Goal: Task Accomplishment & Management: Manage account settings

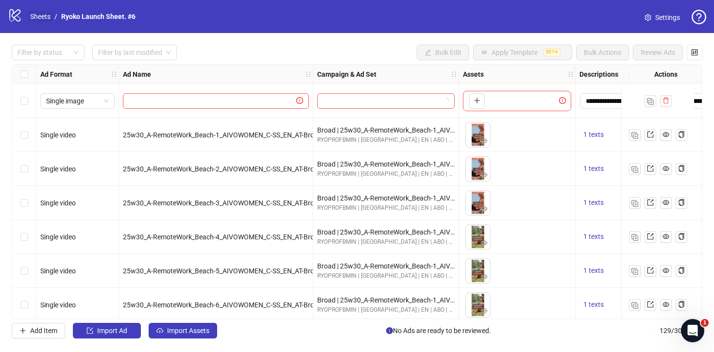
click at [45, 14] on link "Sheets" at bounding box center [40, 16] width 24 height 11
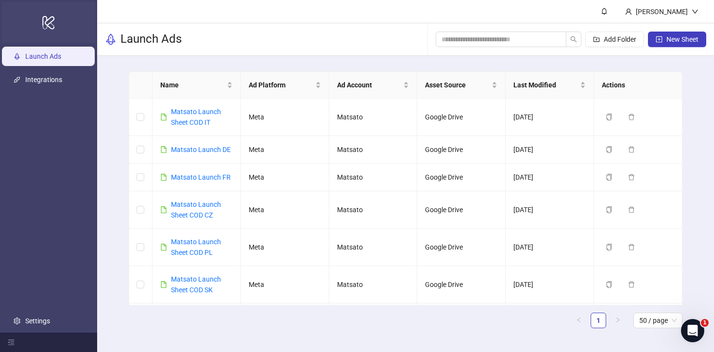
click at [41, 21] on div "logo/logo-mobile" at bounding box center [48, 22] width 93 height 41
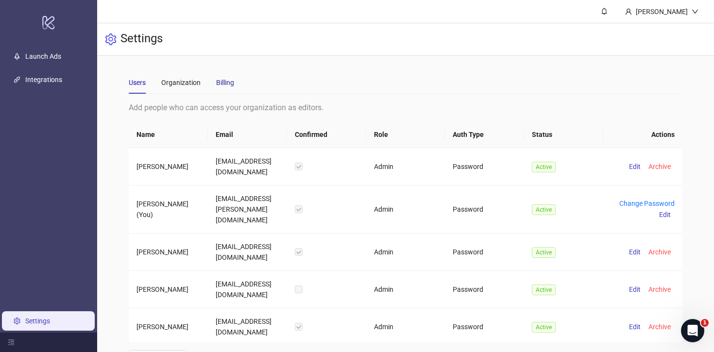
click at [223, 86] on div "Billing" at bounding box center [225, 82] width 18 height 11
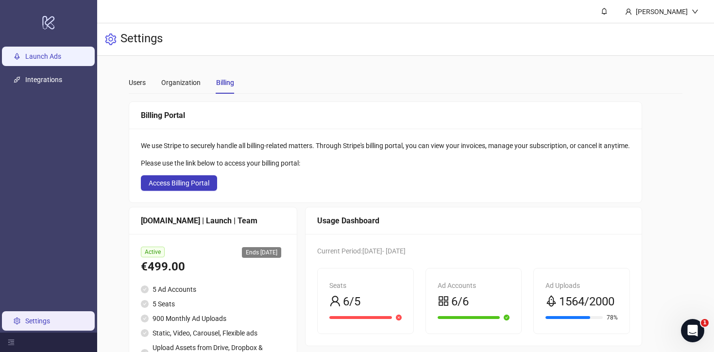
click at [48, 56] on link "Launch Ads" at bounding box center [43, 56] width 36 height 8
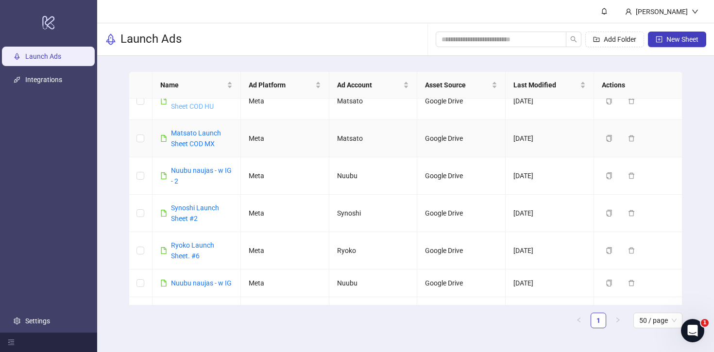
scroll to position [297, 0]
click at [187, 218] on link "Synoshi Launch Sheet #2" at bounding box center [195, 212] width 48 height 18
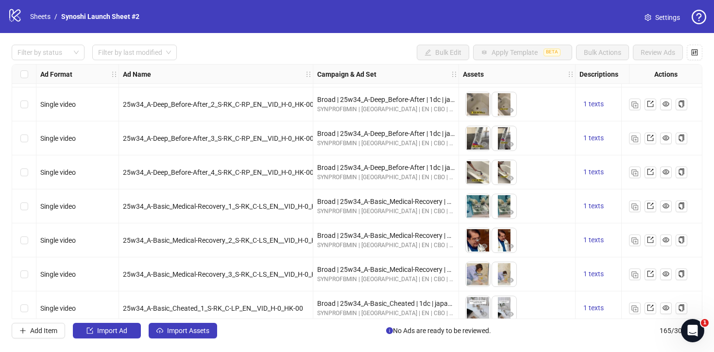
scroll to position [2660, 0]
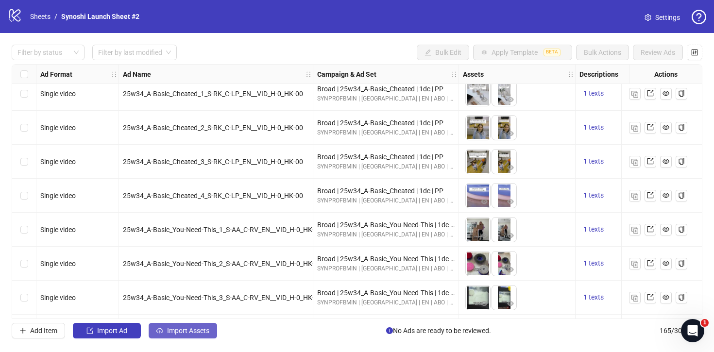
click at [189, 328] on span "Import Assets" at bounding box center [188, 331] width 42 height 8
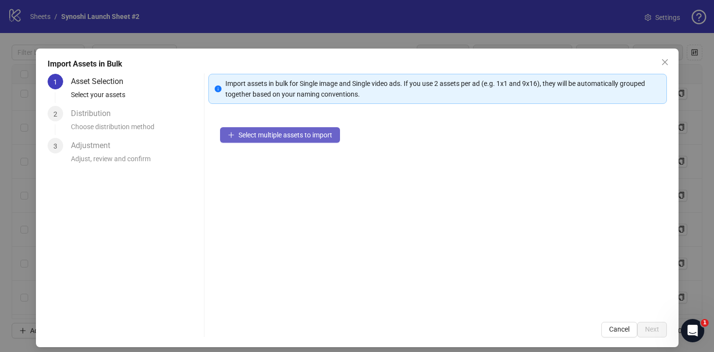
click at [275, 133] on span "Select multiple assets to import" at bounding box center [286, 135] width 94 height 8
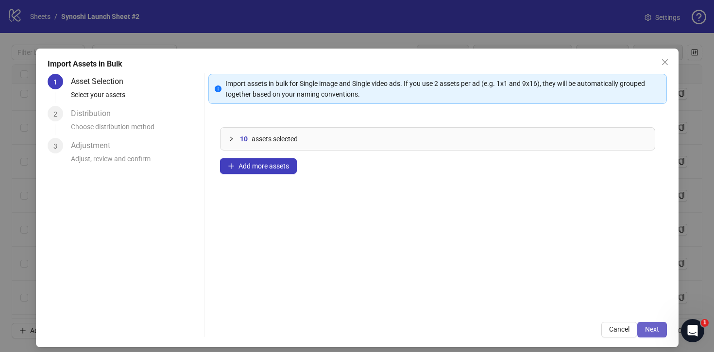
click at [648, 327] on span "Next" at bounding box center [652, 330] width 14 height 8
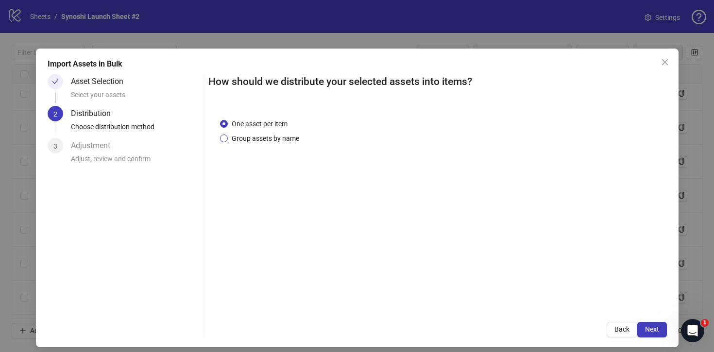
click at [268, 141] on span "Group assets by name" at bounding box center [265, 138] width 75 height 11
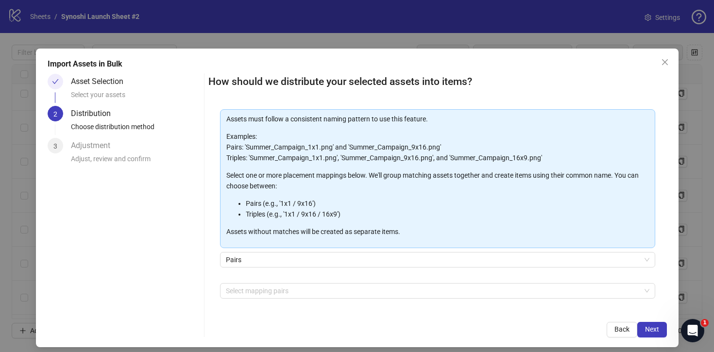
scroll to position [81, 0]
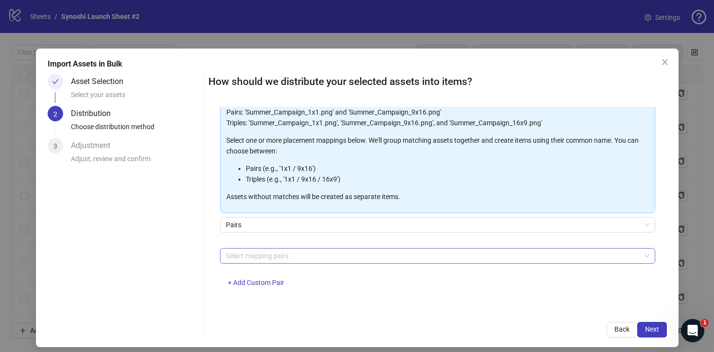
click at [323, 259] on div at bounding box center [432, 256] width 421 height 14
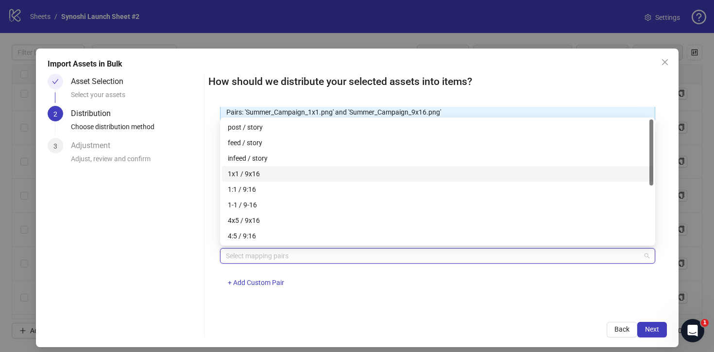
click at [250, 175] on div "1x1 / 9x16" at bounding box center [438, 174] width 420 height 11
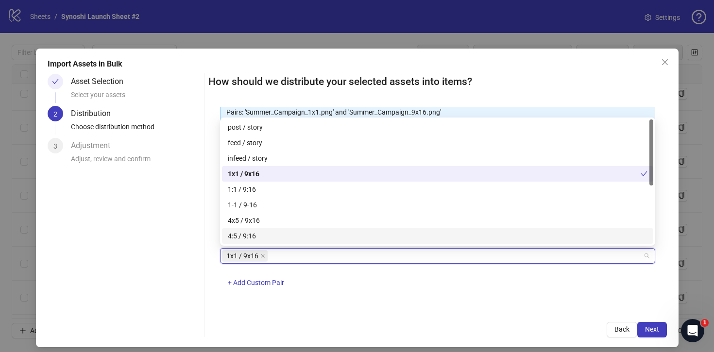
click at [433, 309] on div "One asset per item Group assets by name Assets must follow a consistent naming …" at bounding box center [437, 209] width 459 height 204
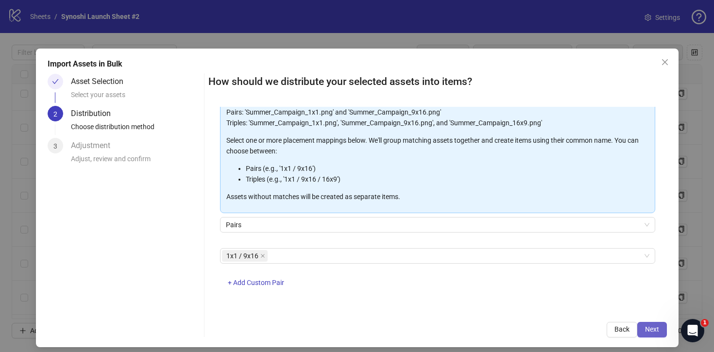
click at [647, 326] on span "Next" at bounding box center [652, 330] width 14 height 8
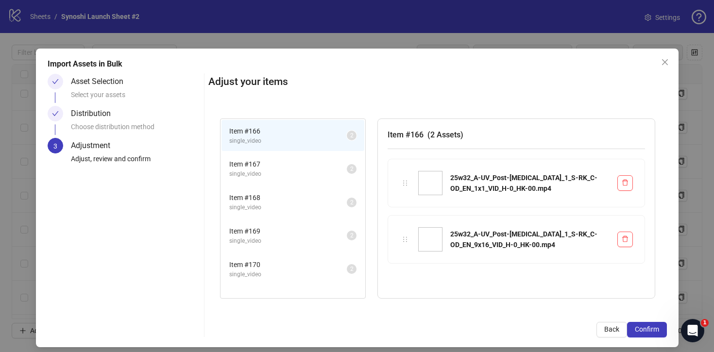
scroll to position [6, 0]
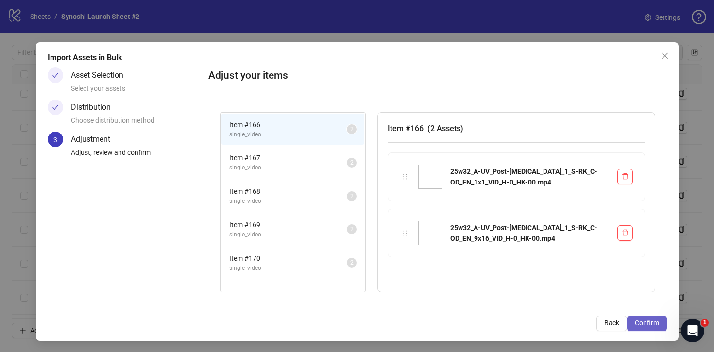
click at [636, 321] on span "Confirm" at bounding box center [647, 323] width 24 height 8
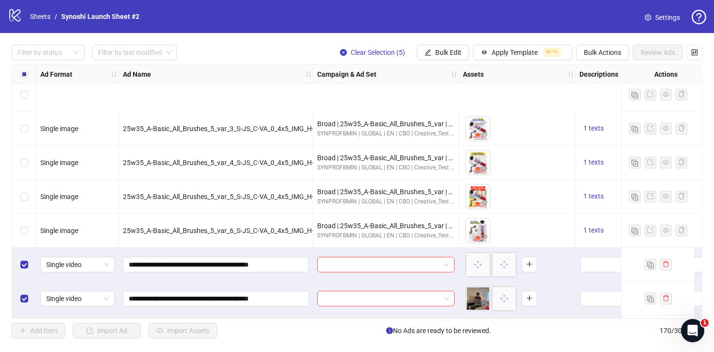
scroll to position [5551, 0]
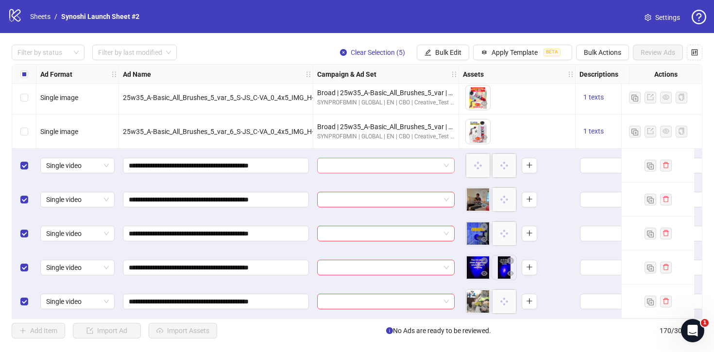
click at [446, 165] on span at bounding box center [386, 165] width 126 height 15
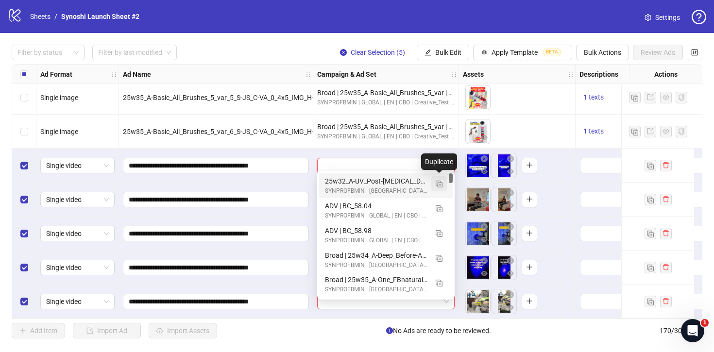
click at [439, 183] on img "button" at bounding box center [439, 184] width 7 height 7
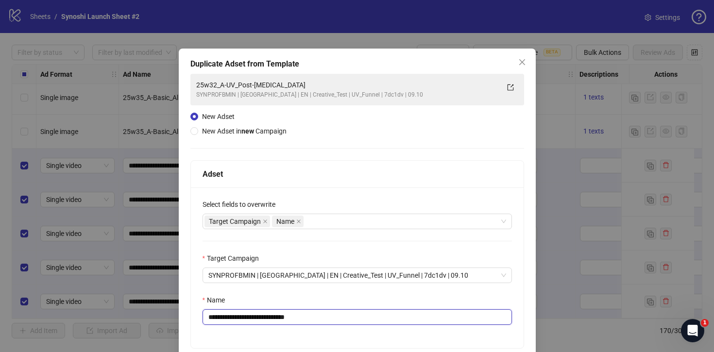
drag, startPoint x: 316, startPoint y: 318, endPoint x: 274, endPoint y: 319, distance: 41.8
click at [274, 319] on input "**********" at bounding box center [357, 317] width 309 height 16
click at [280, 318] on input "**********" at bounding box center [357, 317] width 309 height 16
paste input "**********"
click at [361, 316] on input "**********" at bounding box center [357, 317] width 309 height 16
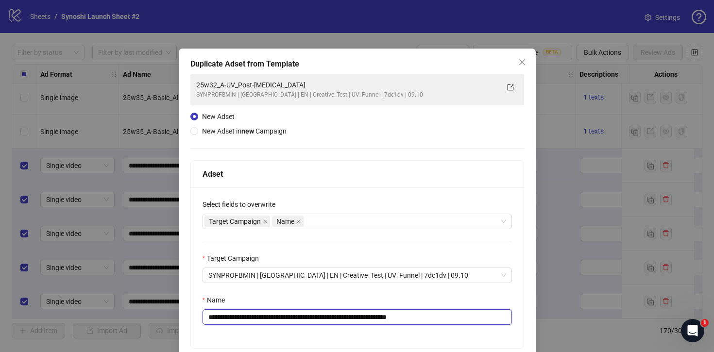
click at [361, 316] on input "**********" at bounding box center [357, 317] width 309 height 16
drag, startPoint x: 361, startPoint y: 316, endPoint x: 279, endPoint y: 317, distance: 82.1
click at [279, 317] on input "**********" at bounding box center [357, 317] width 309 height 16
click at [340, 315] on input "**********" at bounding box center [357, 317] width 309 height 16
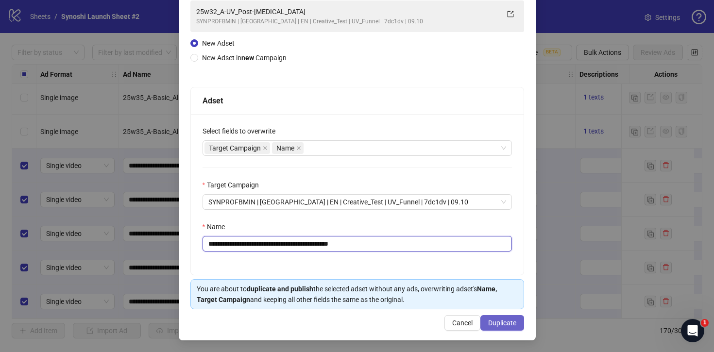
type input "**********"
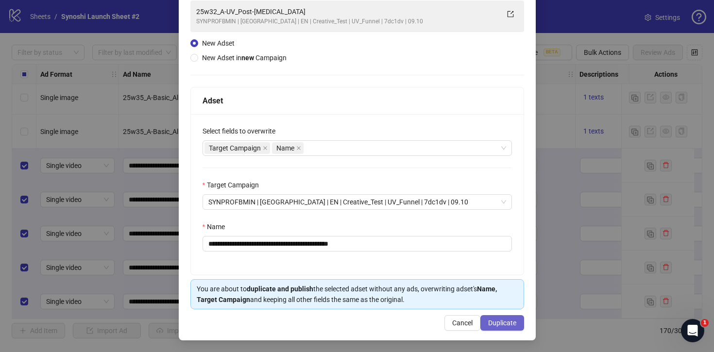
click at [495, 322] on span "Duplicate" at bounding box center [502, 323] width 28 height 8
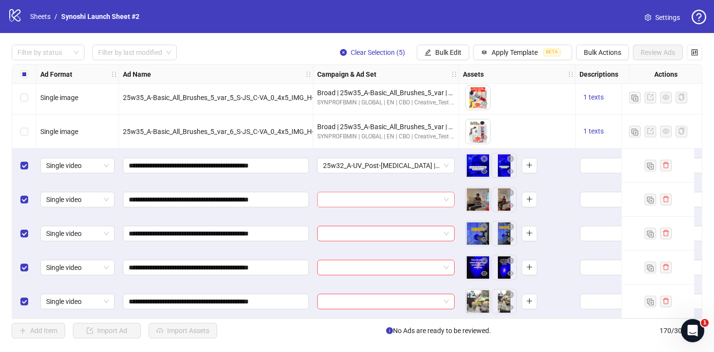
click at [453, 195] on div at bounding box center [385, 200] width 137 height 16
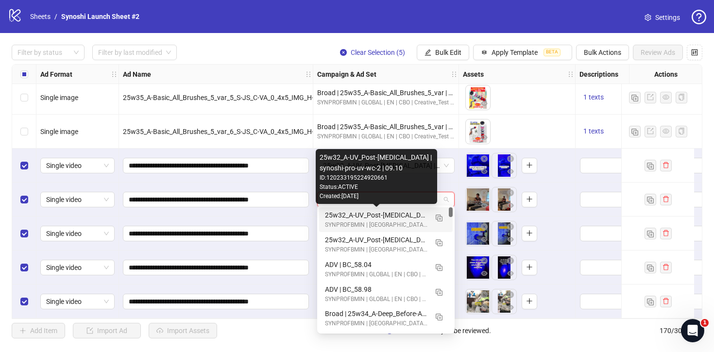
click at [414, 213] on div "25w32_A-UV_Post-[MEDICAL_DATA] | synoshi-pro-uv-wc-2 | 09.10" at bounding box center [376, 215] width 103 height 11
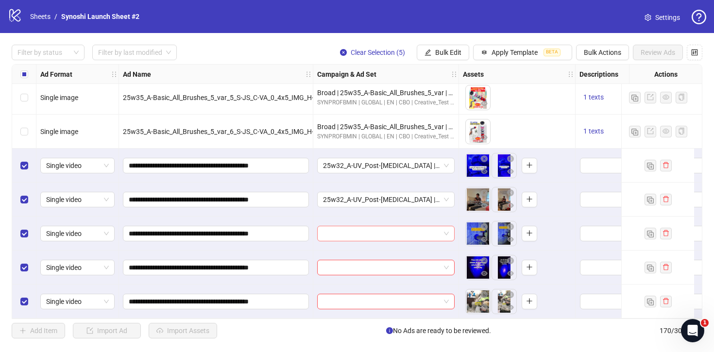
click at [447, 234] on span at bounding box center [386, 233] width 126 height 15
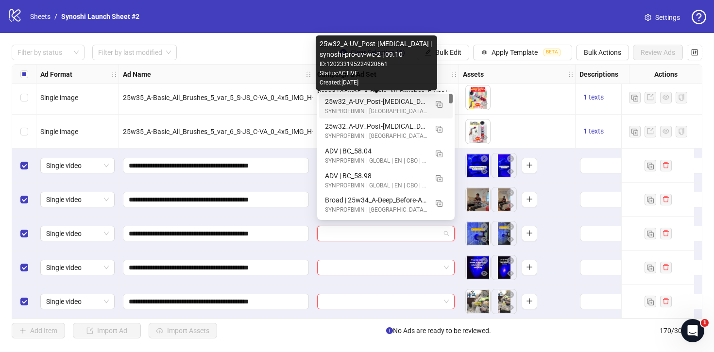
click at [387, 101] on div "25w32_A-UV_Post-[MEDICAL_DATA] | synoshi-pro-uv-wc-2 | 09.10" at bounding box center [376, 101] width 103 height 11
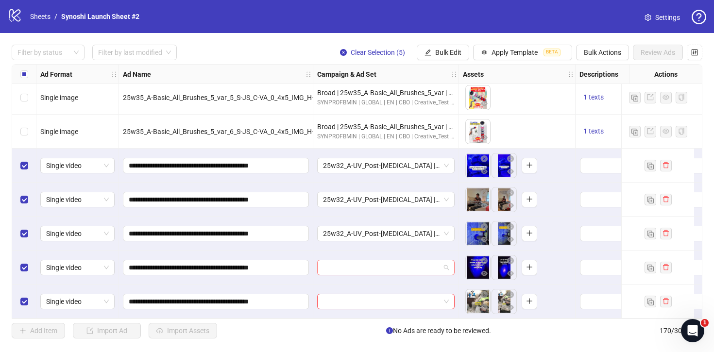
click at [449, 260] on div at bounding box center [385, 268] width 137 height 16
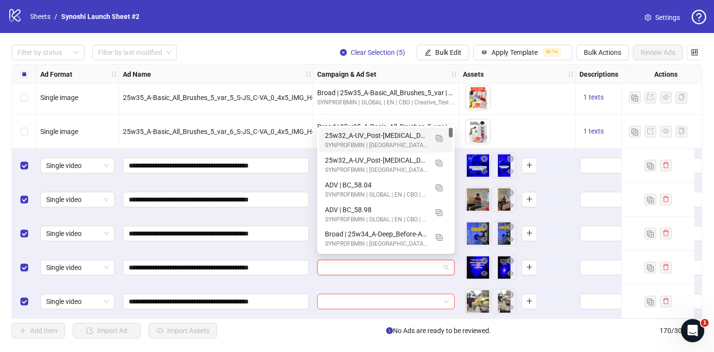
click at [396, 136] on div "25w32_A-UV_Post-[MEDICAL_DATA] | synoshi-pro-uv-wc-2 | 09.10" at bounding box center [376, 135] width 103 height 11
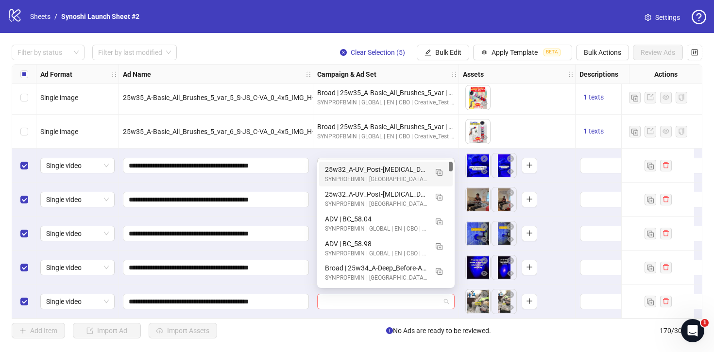
click at [443, 300] on span at bounding box center [386, 301] width 126 height 15
click at [400, 169] on div "25w32_A-UV_Post-[MEDICAL_DATA] | synoshi-pro-uv-wc-2 | 09.10" at bounding box center [376, 169] width 103 height 11
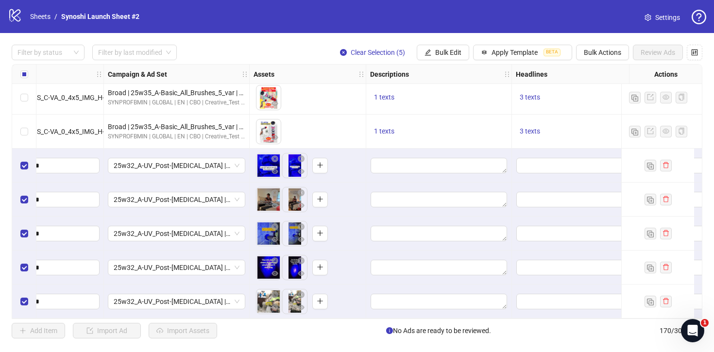
scroll to position [5551, 0]
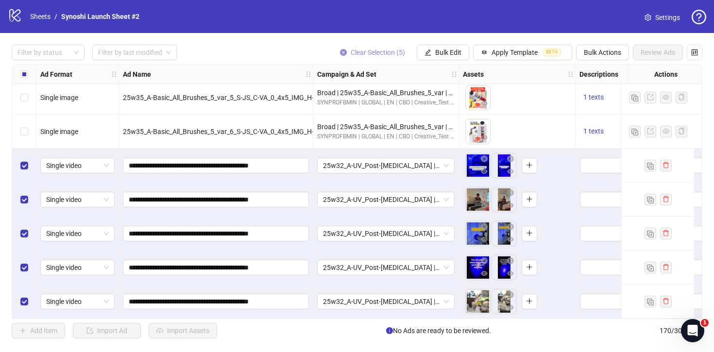
click at [342, 50] on icon "close-circle" at bounding box center [343, 52] width 7 height 7
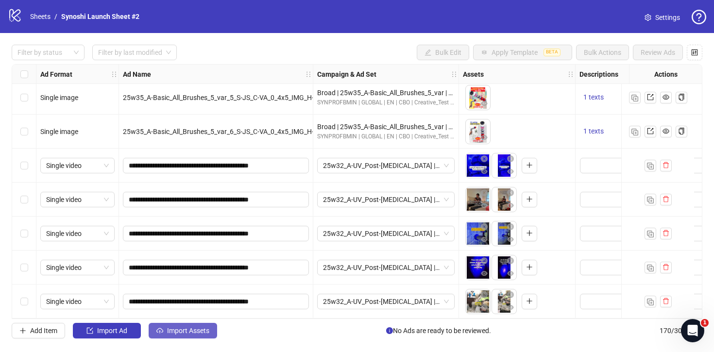
click at [183, 327] on span "Import Assets" at bounding box center [188, 331] width 42 height 8
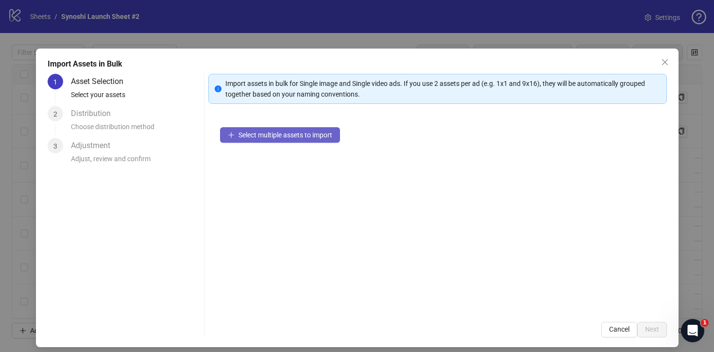
click at [287, 136] on span "Select multiple assets to import" at bounding box center [286, 135] width 94 height 8
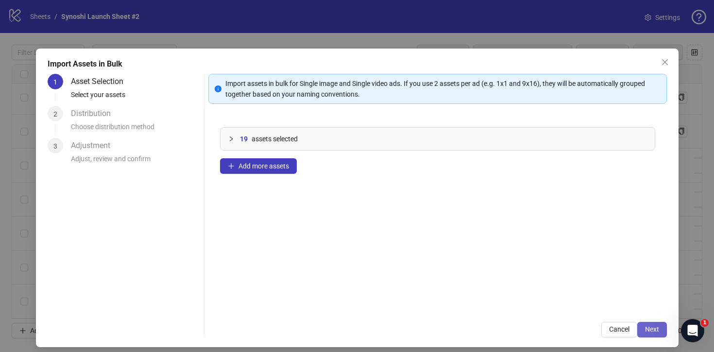
click at [652, 326] on span "Next" at bounding box center [652, 330] width 14 height 8
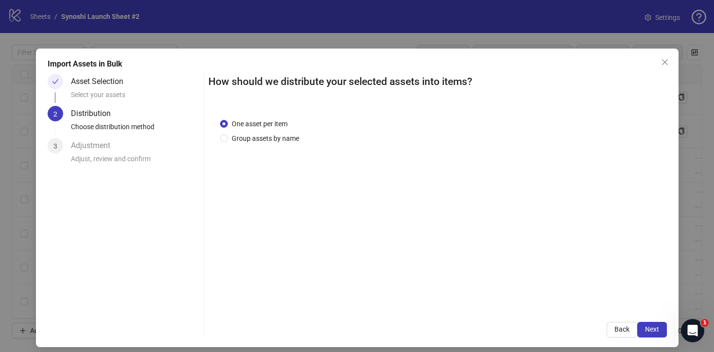
click at [652, 326] on span "Next" at bounding box center [652, 330] width 14 height 8
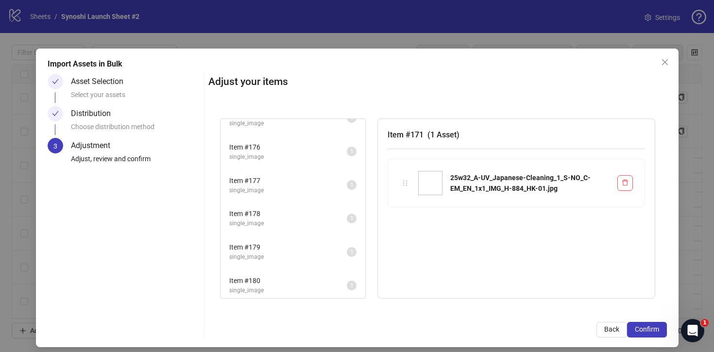
scroll to position [456, 0]
click at [661, 340] on div "Import Assets in Bulk Asset Selection Select your assets Distribution Choose di…" at bounding box center [357, 198] width 643 height 299
click at [658, 334] on button "Confirm" at bounding box center [647, 330] width 40 height 16
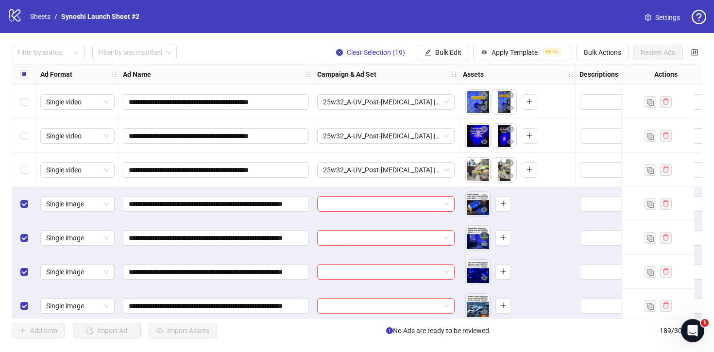
scroll to position [5676, 0]
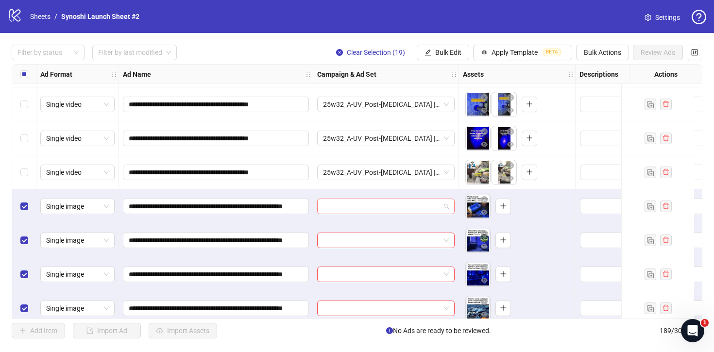
click at [448, 207] on span at bounding box center [386, 206] width 126 height 15
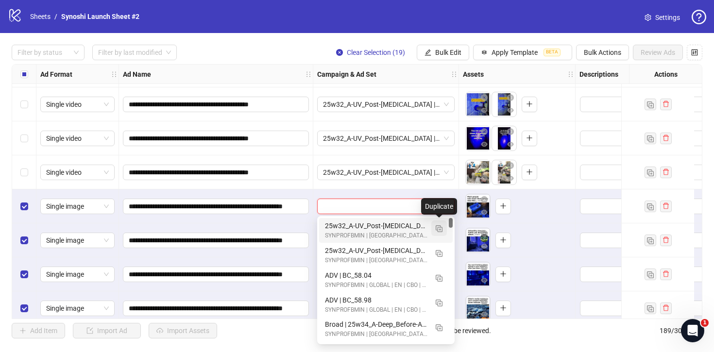
click at [440, 225] on img "button" at bounding box center [439, 228] width 7 height 7
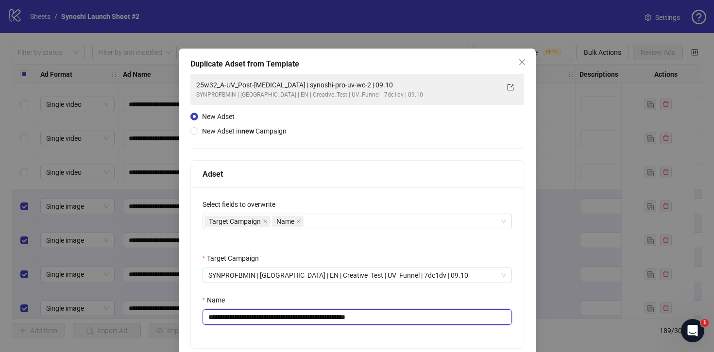
click at [391, 316] on input "**********" at bounding box center [357, 317] width 309 height 16
drag, startPoint x: 274, startPoint y: 318, endPoint x: 199, endPoint y: 320, distance: 74.8
click at [199, 320] on div "**********" at bounding box center [357, 268] width 333 height 161
paste input "*********"
click at [207, 317] on input "**********" at bounding box center [357, 317] width 309 height 16
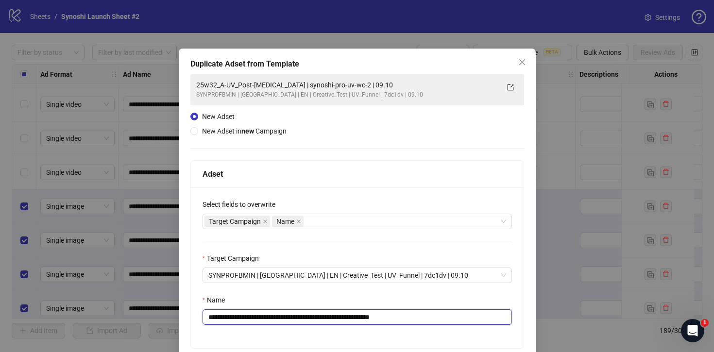
click at [437, 319] on input "**********" at bounding box center [357, 317] width 309 height 16
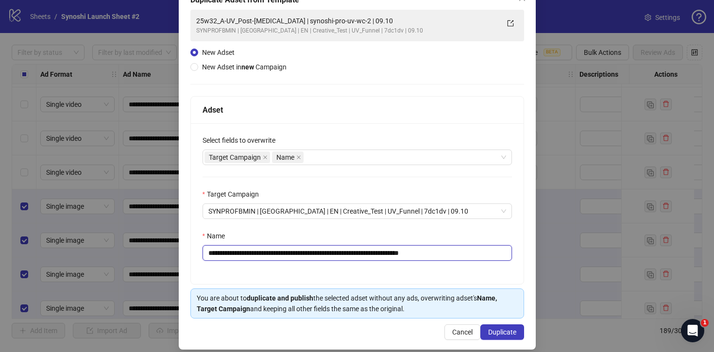
scroll to position [74, 0]
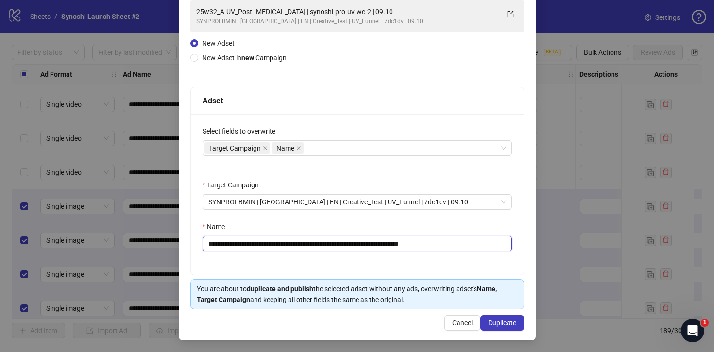
drag, startPoint x: 454, startPoint y: 243, endPoint x: 428, endPoint y: 243, distance: 25.7
click at [428, 243] on input "**********" at bounding box center [357, 244] width 309 height 16
click at [334, 242] on input "**********" at bounding box center [357, 244] width 309 height 16
paste input "*********"
type input "**********"
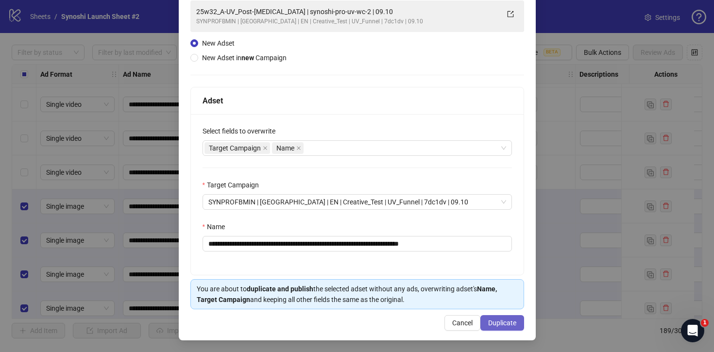
click at [492, 321] on span "Duplicate" at bounding box center [502, 323] width 28 height 8
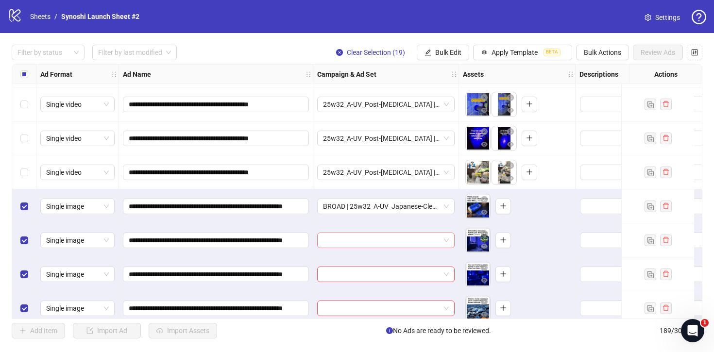
click at [445, 235] on span at bounding box center [386, 240] width 126 height 15
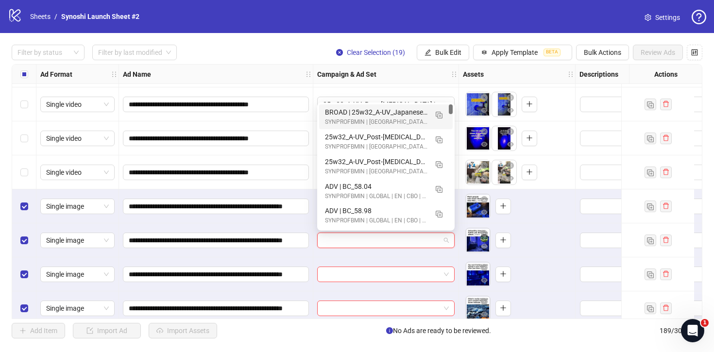
click at [397, 109] on div "BROAD | 25w32_A-UV_Japanese-Cleaning (Clickbait) | synoshi-pro-uv-wc-2 | 09.10" at bounding box center [376, 112] width 103 height 11
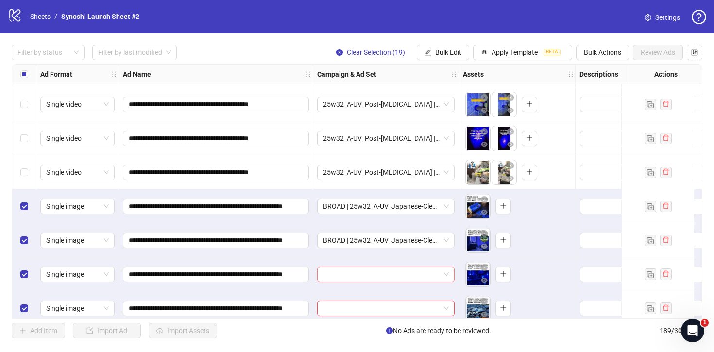
click at [445, 274] on span at bounding box center [386, 274] width 126 height 15
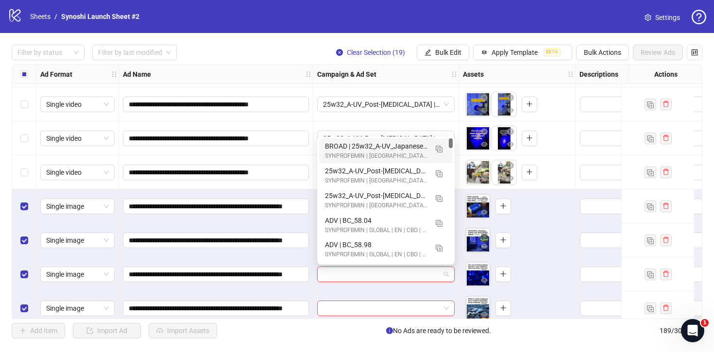
click at [402, 144] on div "BROAD | 25w32_A-UV_Japanese-Cleaning (Clickbait) | synoshi-pro-uv-wc-2 | 09.10" at bounding box center [376, 146] width 103 height 11
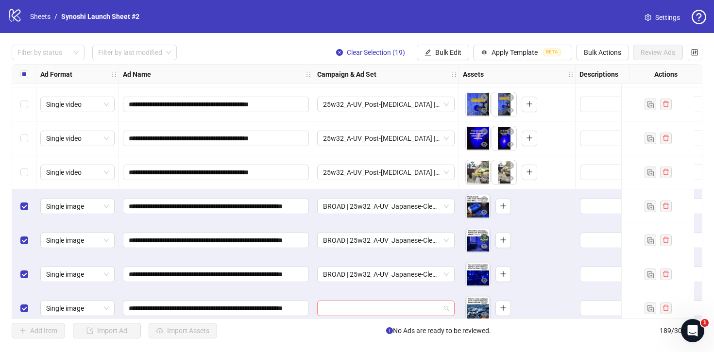
click at [449, 304] on div at bounding box center [385, 309] width 137 height 16
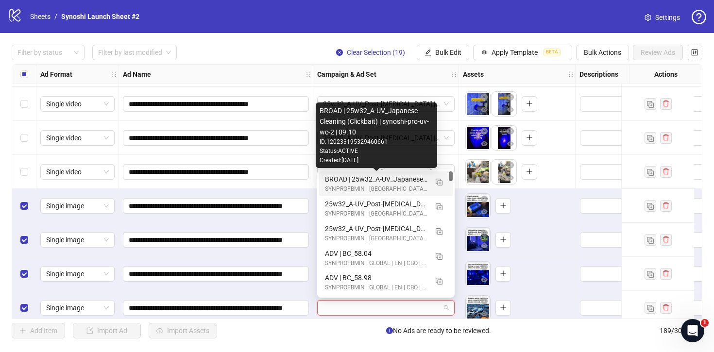
click at [408, 184] on div "BROAD | 25w32_A-UV_Japanese-Cleaning (Clickbait) | synoshi-pro-uv-wc-2 | 09.10" at bounding box center [376, 179] width 103 height 11
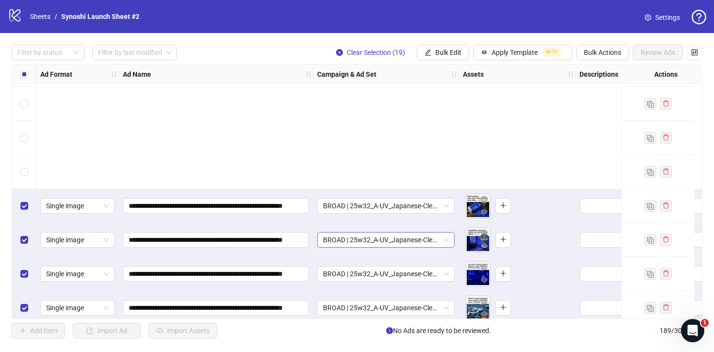
scroll to position [5864, 0]
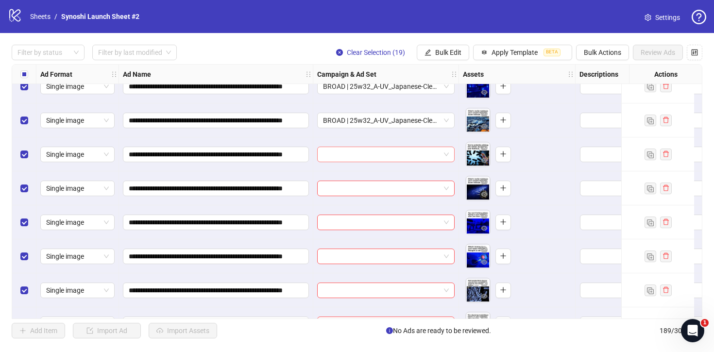
click at [442, 154] on span at bounding box center [386, 154] width 126 height 15
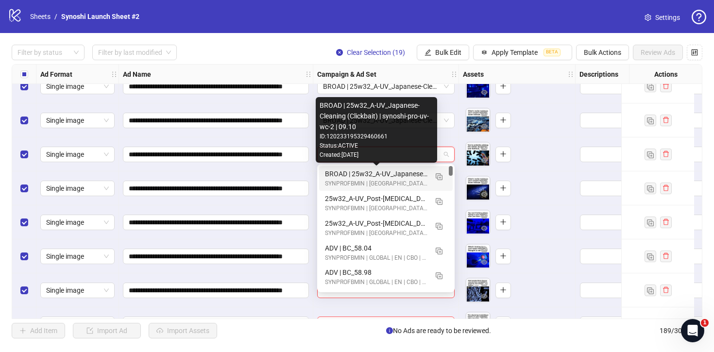
click at [399, 171] on div "BROAD | 25w32_A-UV_Japanese-Cleaning (Clickbait) | synoshi-pro-uv-wc-2 | 09.10" at bounding box center [376, 174] width 103 height 11
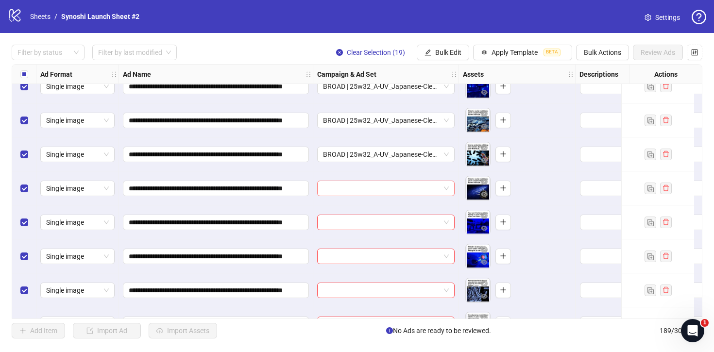
click at [445, 189] on span at bounding box center [386, 188] width 126 height 15
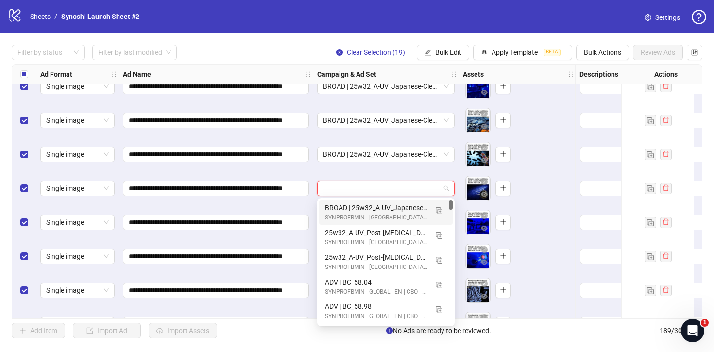
click at [389, 210] on div "BROAD | 25w32_A-UV_Japanese-Cleaning (Clickbait) | synoshi-pro-uv-wc-2 | 09.10" at bounding box center [376, 208] width 103 height 11
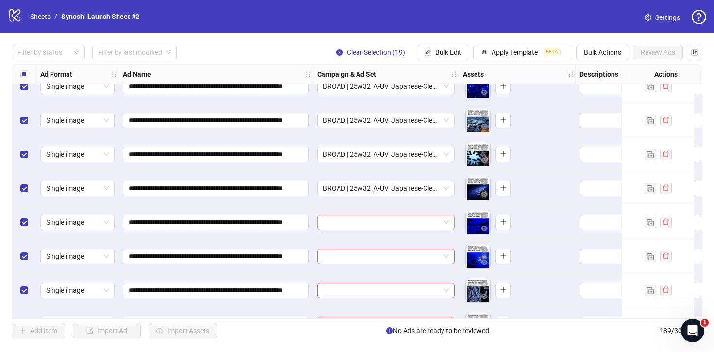
click at [444, 223] on span at bounding box center [386, 222] width 126 height 15
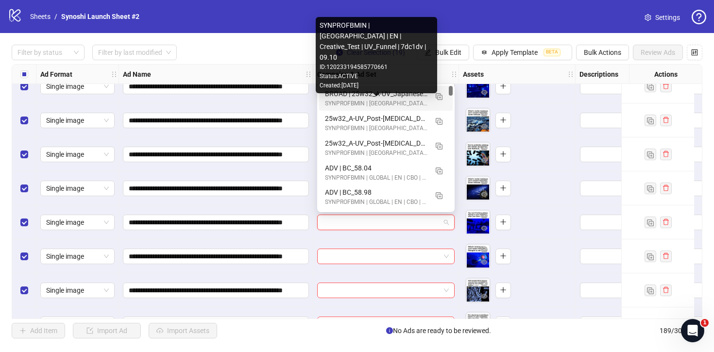
click at [391, 99] on div "BROAD | 25w32_A-UV_Japanese-Cleaning (Clickbait) | synoshi-pro-uv-wc-2 | 09.10" at bounding box center [376, 93] width 103 height 11
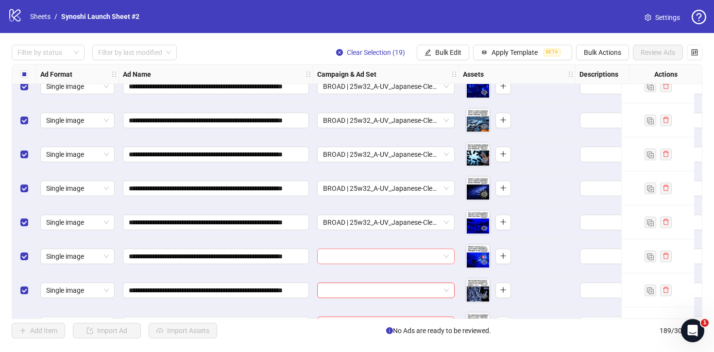
click at [447, 251] on span at bounding box center [386, 256] width 126 height 15
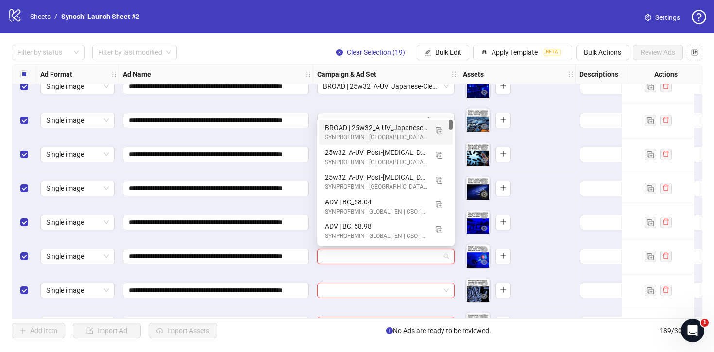
click at [397, 128] on div "BROAD | 25w32_A-UV_Japanese-Cleaning (Clickbait) | synoshi-pro-uv-wc-2 | 09.10" at bounding box center [376, 127] width 103 height 11
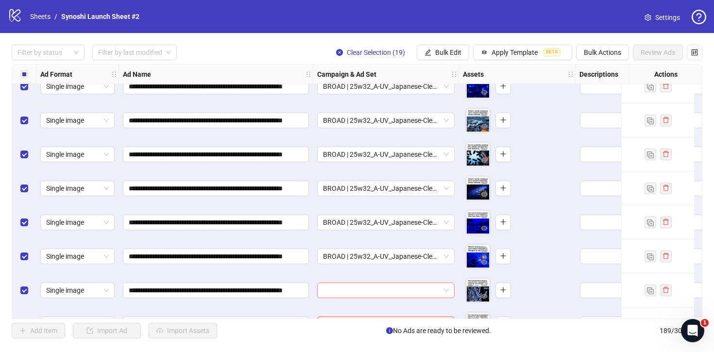
click at [447, 285] on span at bounding box center [386, 290] width 126 height 15
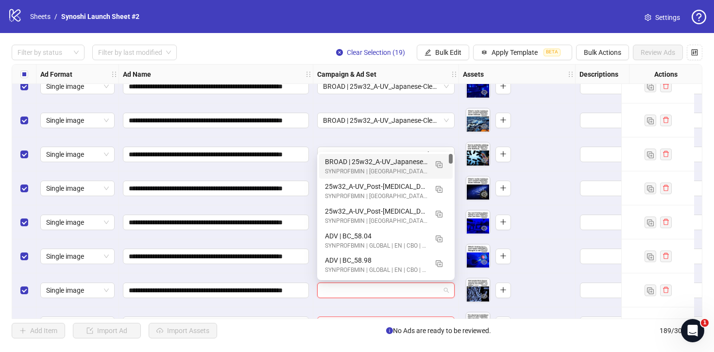
click at [400, 164] on div "BROAD | 25w32_A-UV_Japanese-Cleaning (Clickbait) | synoshi-pro-uv-wc-2 | 09.10" at bounding box center [376, 161] width 103 height 11
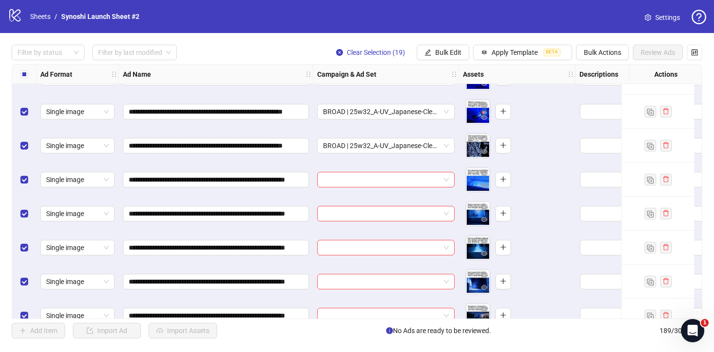
scroll to position [6029, 0]
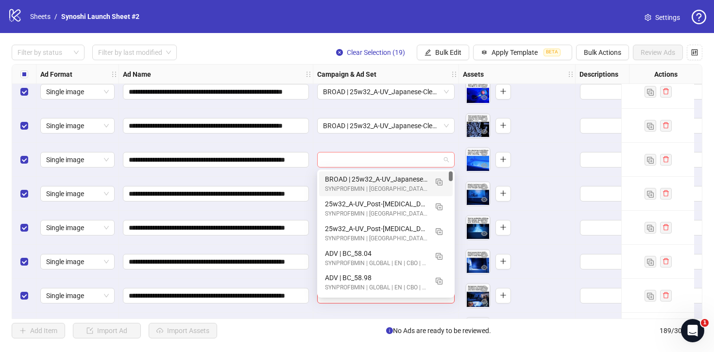
click at [445, 159] on span at bounding box center [386, 160] width 126 height 15
click at [398, 182] on div "BROAD | 25w32_A-UV_Japanese-Cleaning (Clickbait) | synoshi-pro-uv-wc-2 | 09.10" at bounding box center [376, 179] width 103 height 11
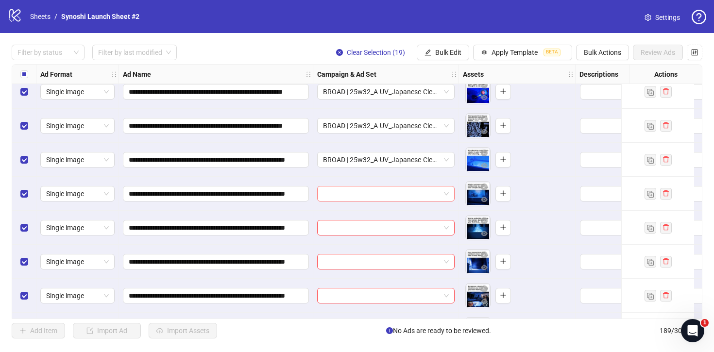
click at [446, 187] on span at bounding box center [386, 194] width 126 height 15
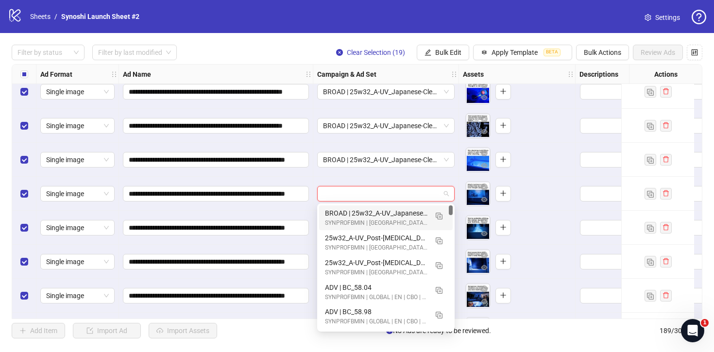
click at [391, 210] on div "BROAD | 25w32_A-UV_Japanese-Cleaning (Clickbait) | synoshi-pro-uv-wc-2 | 09.10" at bounding box center [376, 213] width 103 height 11
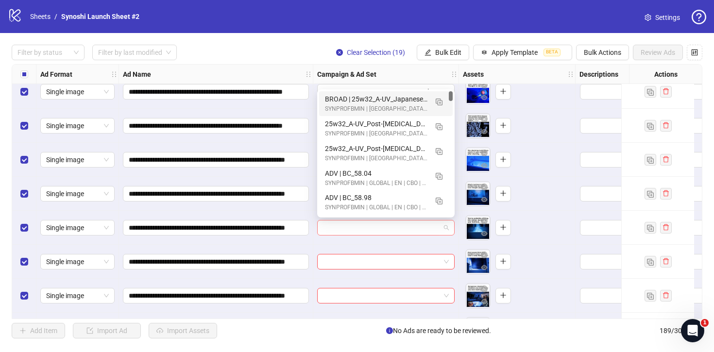
click at [451, 229] on div at bounding box center [385, 228] width 137 height 16
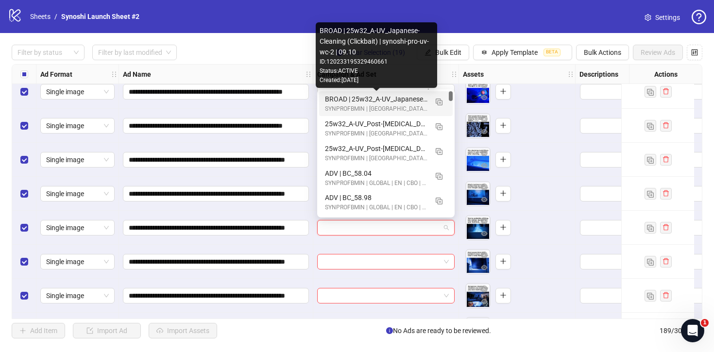
click at [390, 97] on div "BROAD | 25w32_A-UV_Japanese-Cleaning (Clickbait) | synoshi-pro-uv-wc-2 | 09.10" at bounding box center [376, 99] width 103 height 11
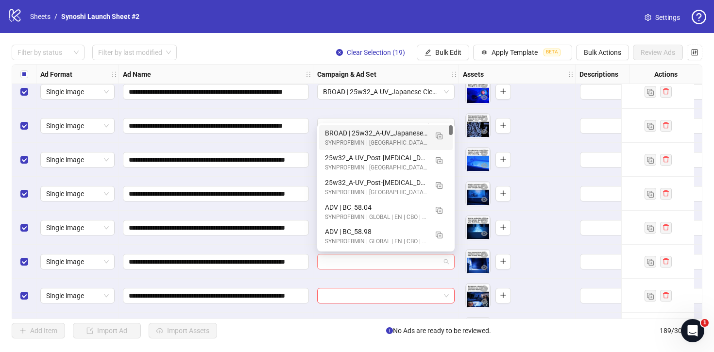
click at [445, 255] on span at bounding box center [386, 262] width 126 height 15
click at [388, 131] on div "BROAD | 25w32_A-UV_Japanese-Cleaning (Clickbait) | synoshi-pro-uv-wc-2 | 09.10" at bounding box center [376, 133] width 103 height 11
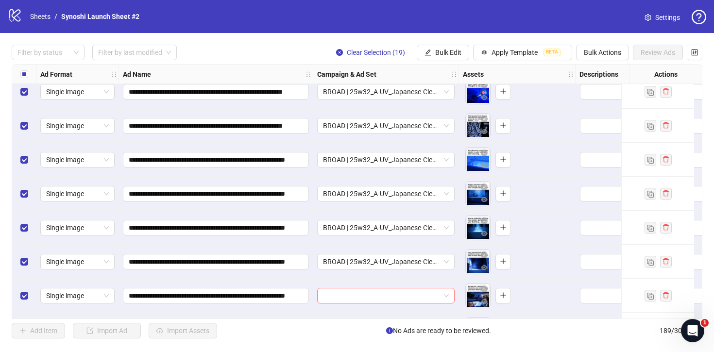
click at [446, 296] on span at bounding box center [386, 296] width 126 height 15
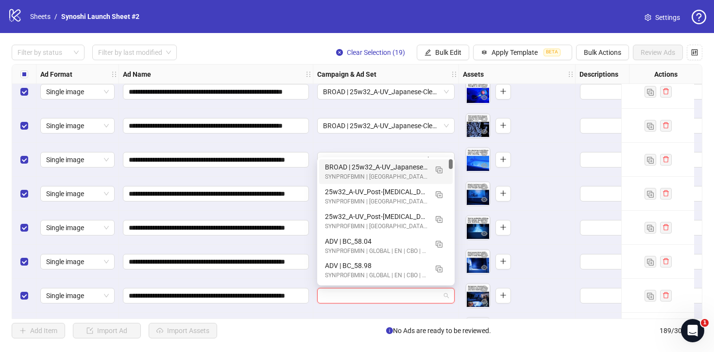
click at [389, 164] on div "BROAD | 25w32_A-UV_Japanese-Cleaning (Clickbait) | synoshi-pro-uv-wc-2 | 09.10" at bounding box center [376, 167] width 103 height 11
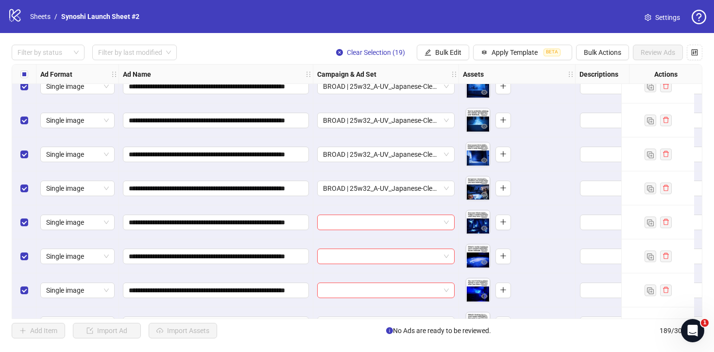
scroll to position [6197, 0]
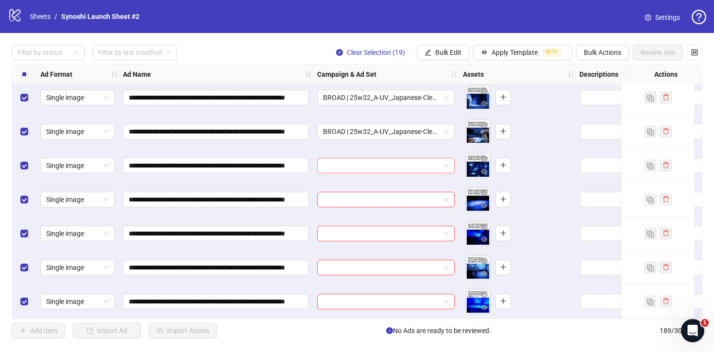
click at [448, 158] on span at bounding box center [386, 165] width 126 height 15
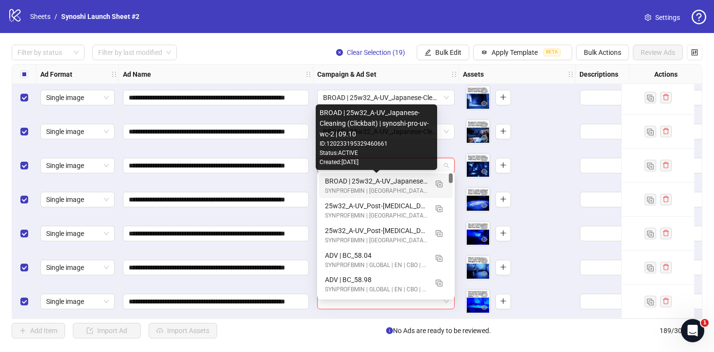
click at [402, 180] on div "BROAD | 25w32_A-UV_Japanese-Cleaning (Clickbait) | synoshi-pro-uv-wc-2 | 09.10" at bounding box center [376, 181] width 103 height 11
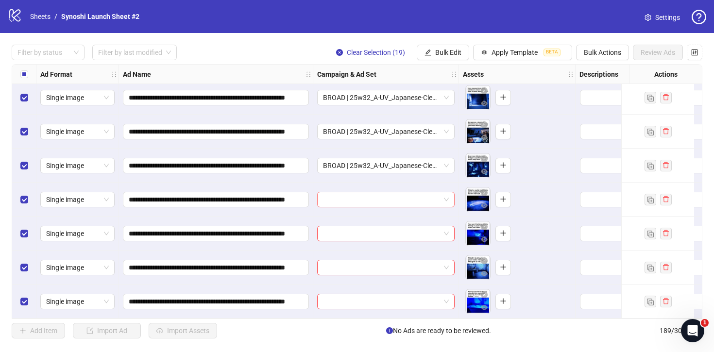
click at [446, 199] on span at bounding box center [386, 199] width 126 height 15
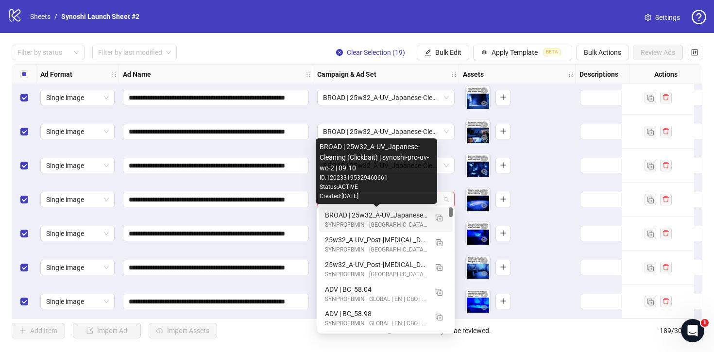
click at [393, 216] on div "BROAD | 25w32_A-UV_Japanese-Cleaning (Clickbait) | synoshi-pro-uv-wc-2 | 09.10" at bounding box center [376, 215] width 103 height 11
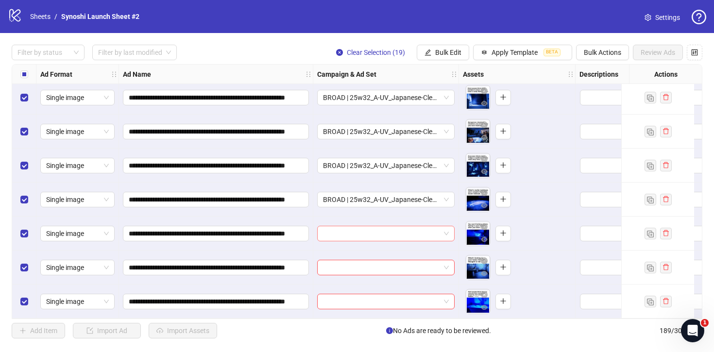
click at [447, 230] on span at bounding box center [386, 233] width 126 height 15
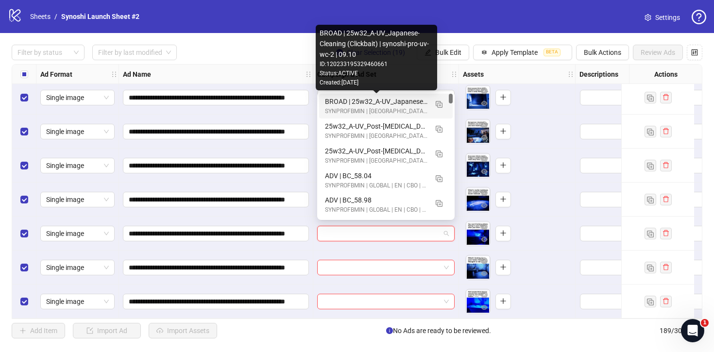
click at [394, 101] on div "BROAD | 25w32_A-UV_Japanese-Cleaning (Clickbait) | synoshi-pro-uv-wc-2 | 09.10" at bounding box center [376, 101] width 103 height 11
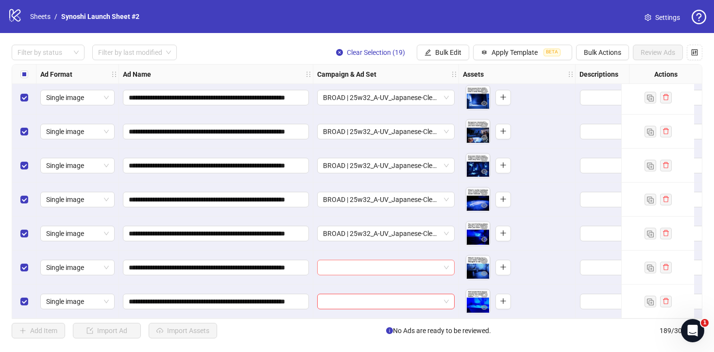
click at [446, 264] on span at bounding box center [386, 267] width 126 height 15
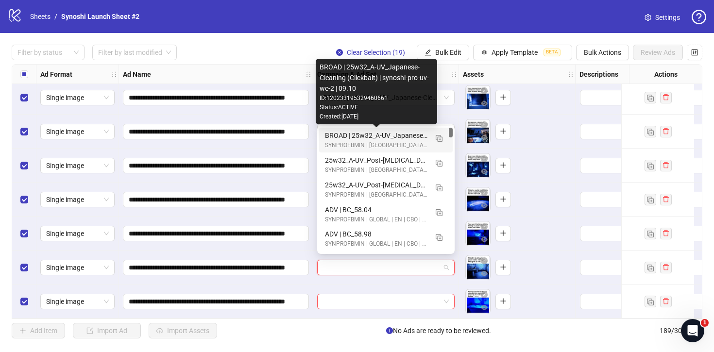
click at [408, 135] on div "BROAD | 25w32_A-UV_Japanese-Cleaning (Clickbait) | synoshi-pro-uv-wc-2 | 09.10" at bounding box center [376, 135] width 103 height 11
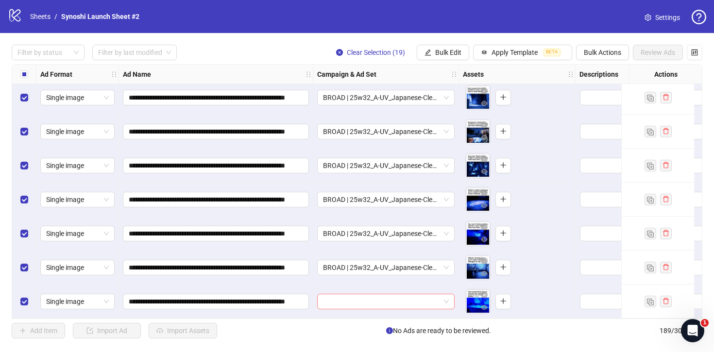
click at [449, 299] on div at bounding box center [385, 302] width 137 height 16
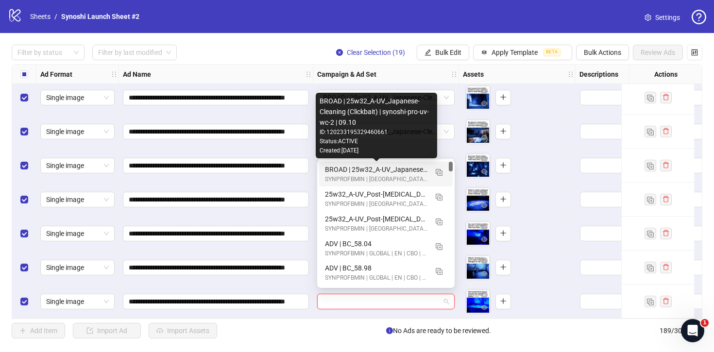
click at [414, 169] on div "BROAD | 25w32_A-UV_Japanese-Cleaning (Clickbait) | synoshi-pro-uv-wc-2 | 09.10" at bounding box center [376, 169] width 103 height 11
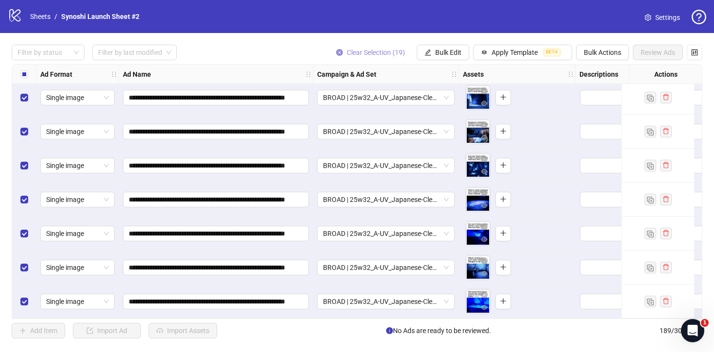
click at [336, 52] on icon "close-circle" at bounding box center [339, 52] width 7 height 7
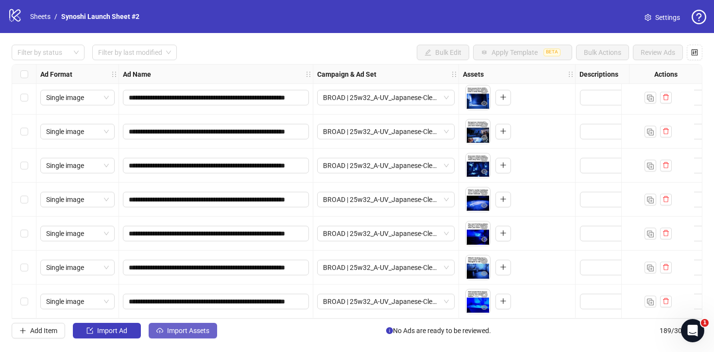
click at [194, 331] on span "Import Assets" at bounding box center [188, 331] width 42 height 8
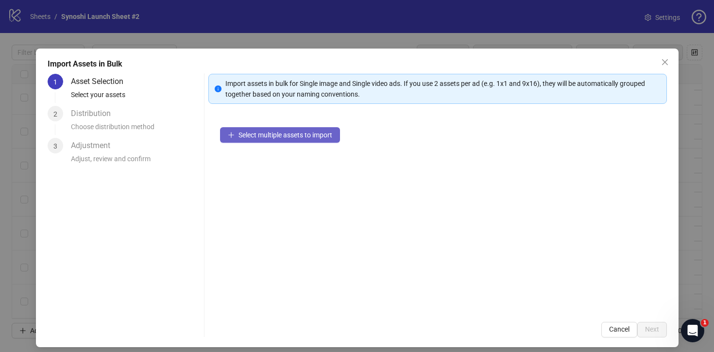
click at [257, 134] on span "Select multiple assets to import" at bounding box center [286, 135] width 94 height 8
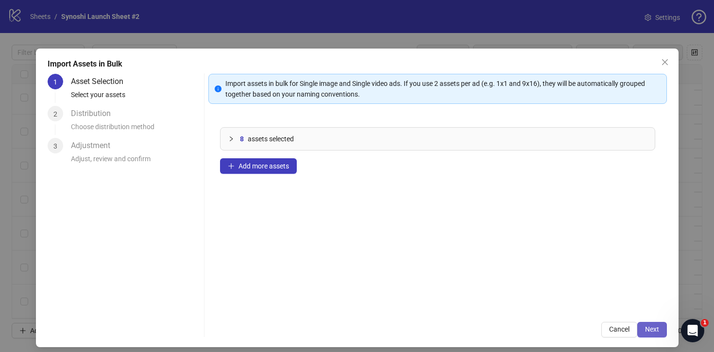
click at [663, 332] on button "Next" at bounding box center [652, 330] width 30 height 16
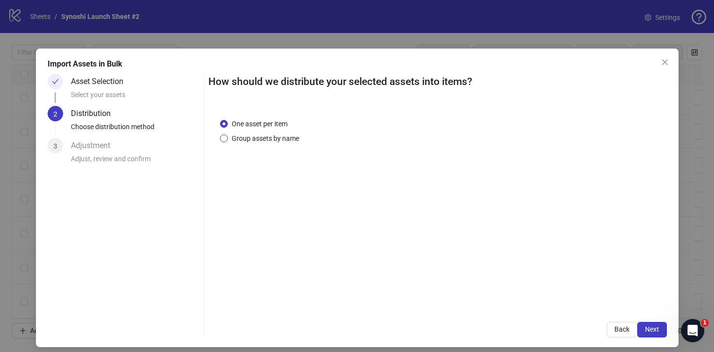
click at [240, 140] on span "Group assets by name" at bounding box center [265, 138] width 75 height 11
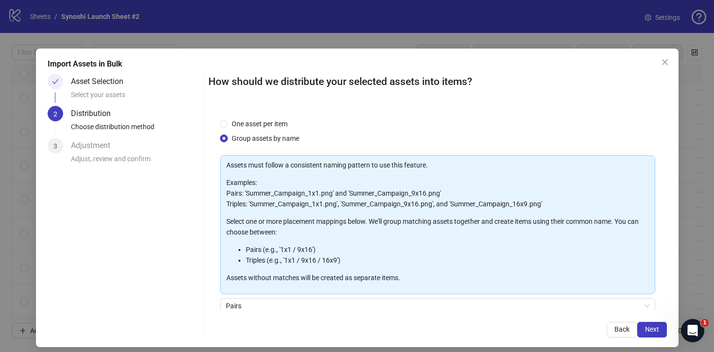
scroll to position [81, 0]
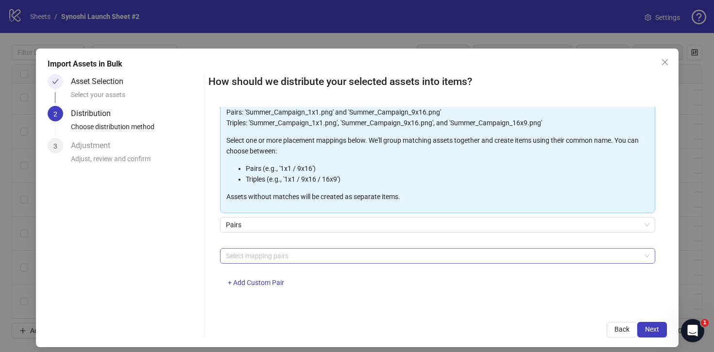
click at [256, 249] on div at bounding box center [432, 256] width 421 height 14
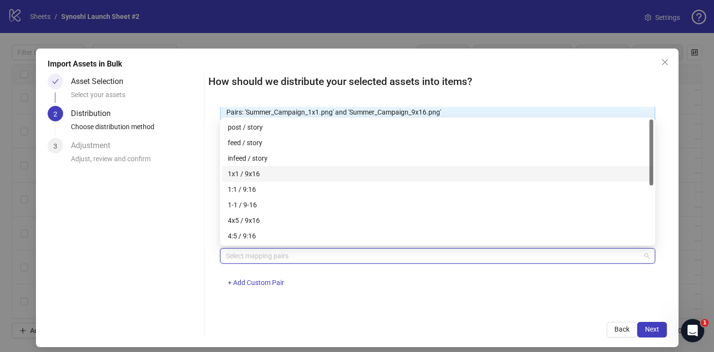
click at [246, 176] on div "1x1 / 9x16" at bounding box center [438, 174] width 420 height 11
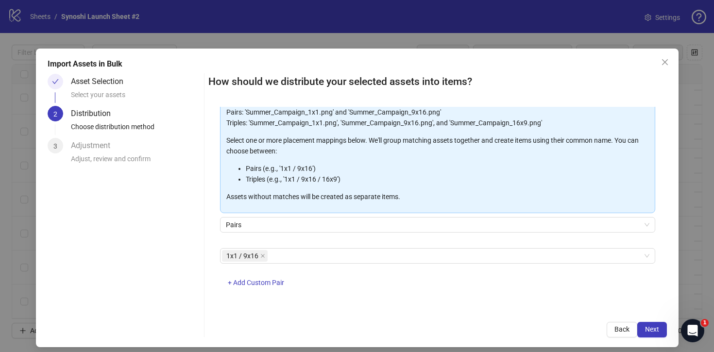
click at [400, 295] on div "1x1 / 9x16 + Add Custom Pair" at bounding box center [437, 273] width 435 height 51
click at [651, 326] on span "Next" at bounding box center [652, 330] width 14 height 8
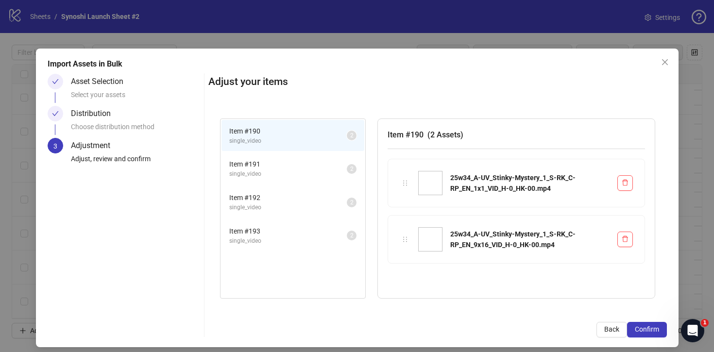
click at [651, 326] on span "Confirm" at bounding box center [647, 330] width 24 height 8
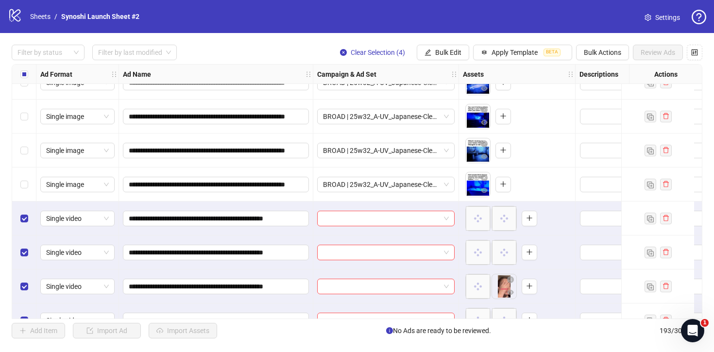
scroll to position [6333, 0]
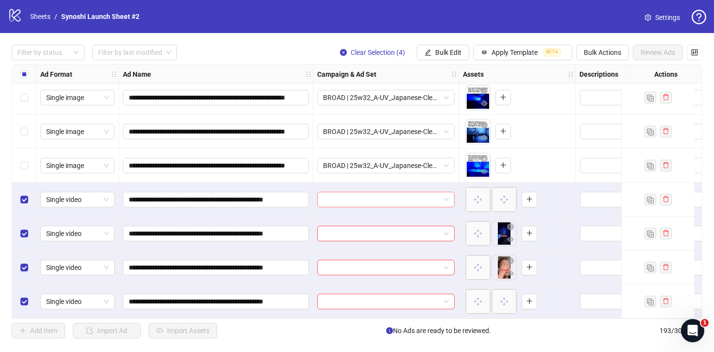
click at [447, 195] on span at bounding box center [386, 199] width 126 height 15
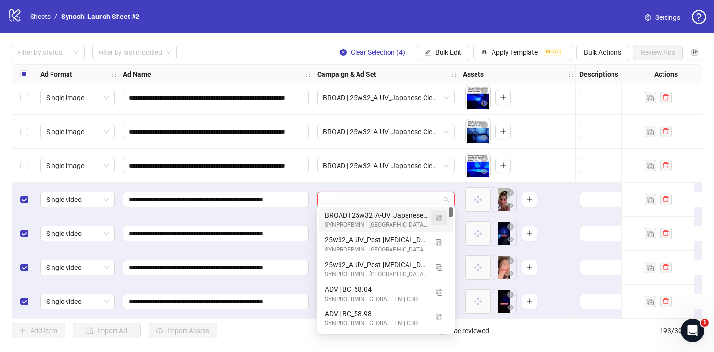
click at [436, 219] on img "button" at bounding box center [439, 218] width 7 height 7
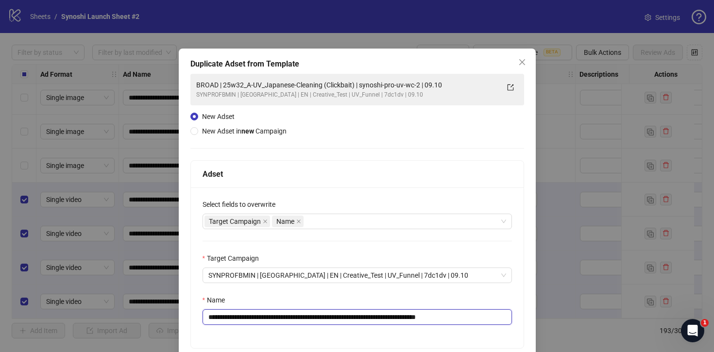
click at [483, 318] on input "**********" at bounding box center [357, 317] width 309 height 16
drag, startPoint x: 367, startPoint y: 316, endPoint x: 236, endPoint y: 318, distance: 130.7
click at [236, 318] on input "**********" at bounding box center [357, 317] width 309 height 16
paste input "text"
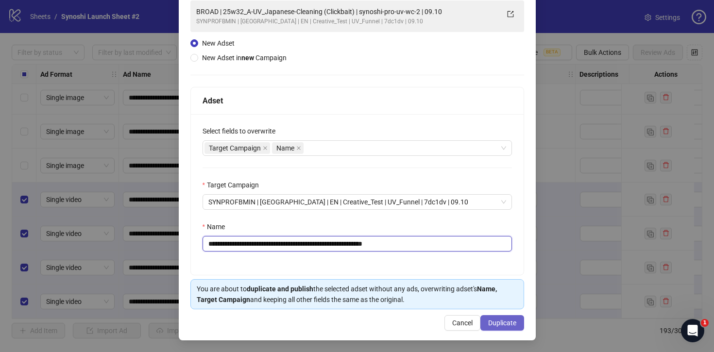
type input "**********"
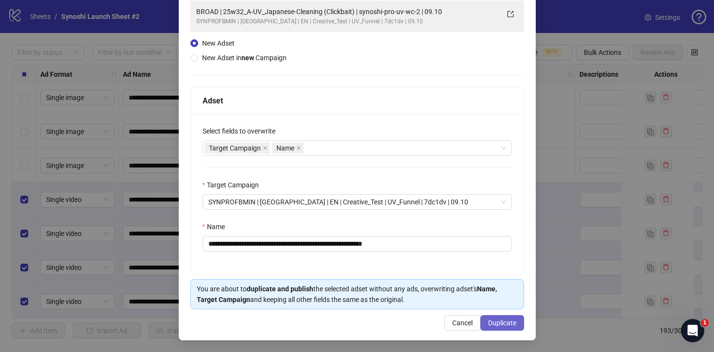
click at [489, 321] on span "Duplicate" at bounding box center [502, 323] width 28 height 8
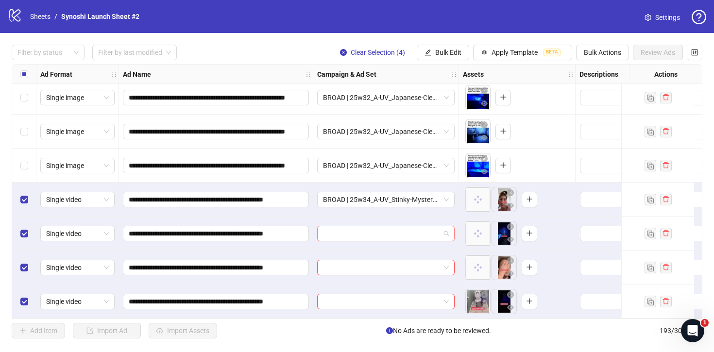
click at [444, 226] on span at bounding box center [386, 233] width 126 height 15
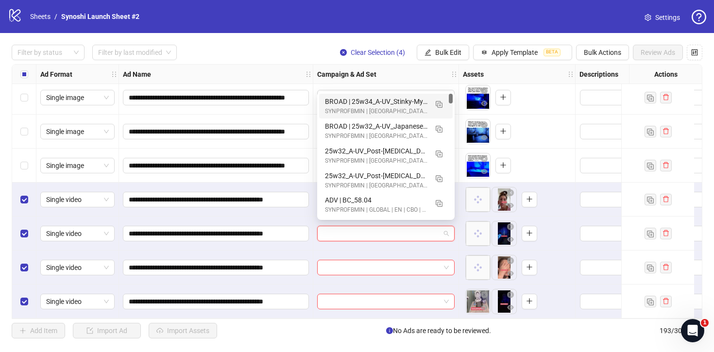
click at [391, 98] on div "BROAD | 25w34_A-UV_Stinky-Mystery | synoshi-pro-uv-wc-2 | 09.10" at bounding box center [376, 101] width 103 height 11
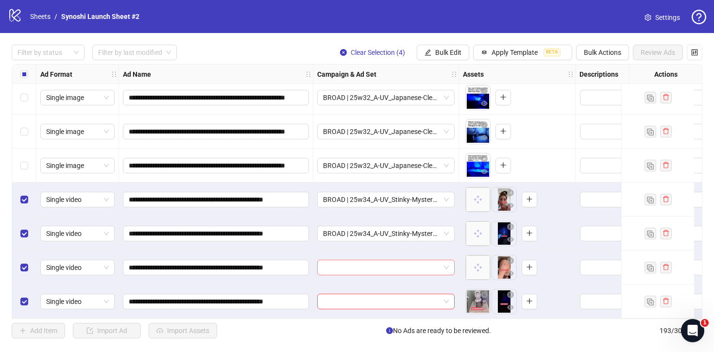
click at [448, 260] on span at bounding box center [386, 267] width 126 height 15
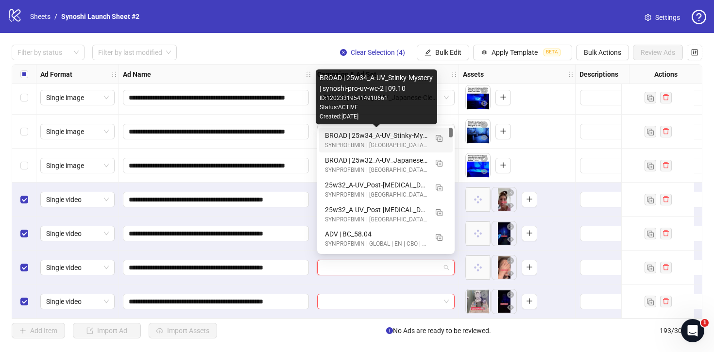
click at [401, 136] on div "BROAD | 25w34_A-UV_Stinky-Mystery | synoshi-pro-uv-wc-2 | 09.10" at bounding box center [376, 135] width 103 height 11
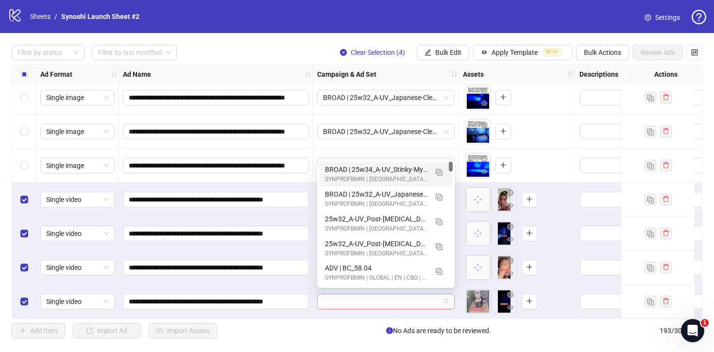
click at [447, 296] on span at bounding box center [386, 301] width 126 height 15
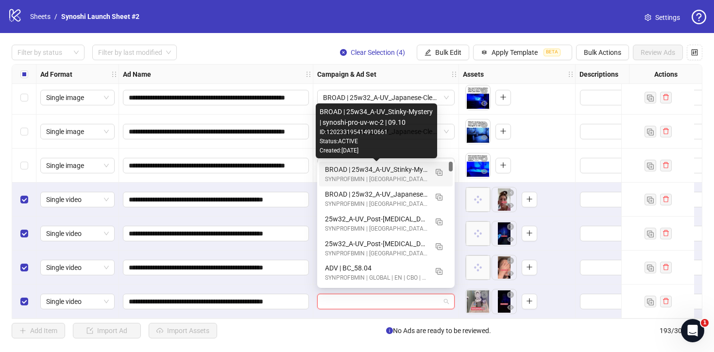
click at [409, 170] on div "BROAD | 25w34_A-UV_Stinky-Mystery | synoshi-pro-uv-wc-2 | 09.10" at bounding box center [376, 169] width 103 height 11
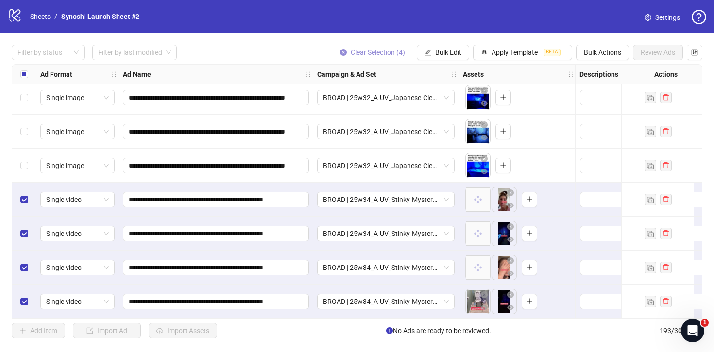
click at [342, 51] on icon "close-circle" at bounding box center [343, 52] width 7 height 7
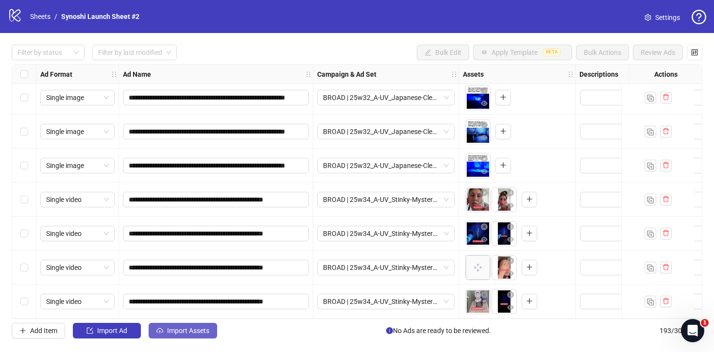
click at [208, 329] on span "Import Assets" at bounding box center [188, 331] width 42 height 8
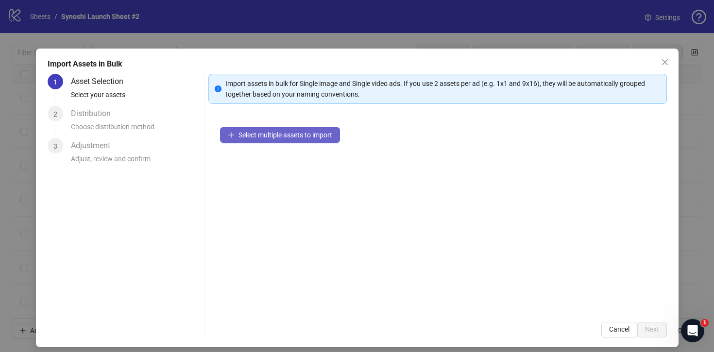
click at [256, 134] on span "Select multiple assets to import" at bounding box center [286, 135] width 94 height 8
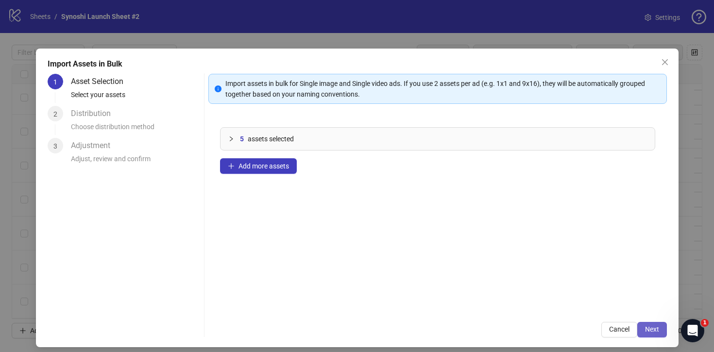
click at [649, 327] on span "Next" at bounding box center [652, 330] width 14 height 8
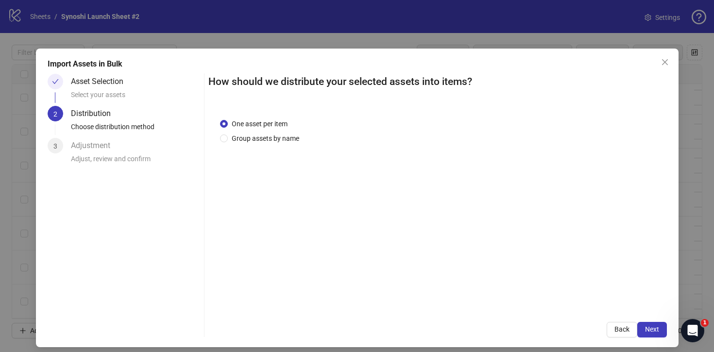
click at [649, 327] on span "Next" at bounding box center [652, 330] width 14 height 8
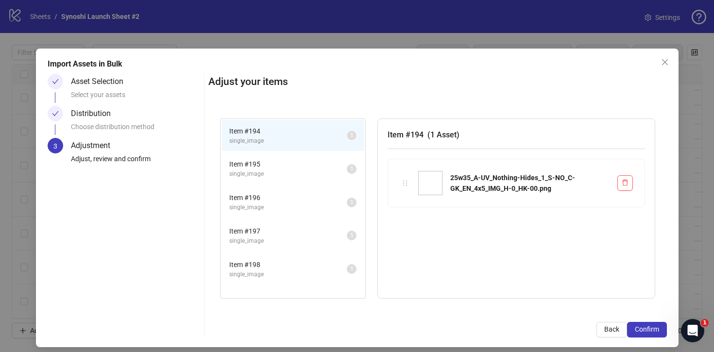
click at [649, 327] on span "Confirm" at bounding box center [647, 330] width 24 height 8
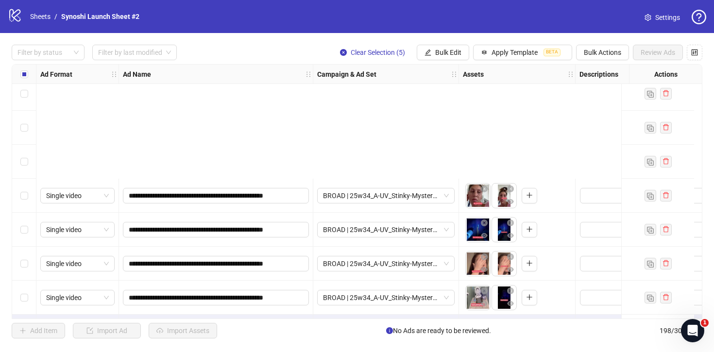
scroll to position [6503, 0]
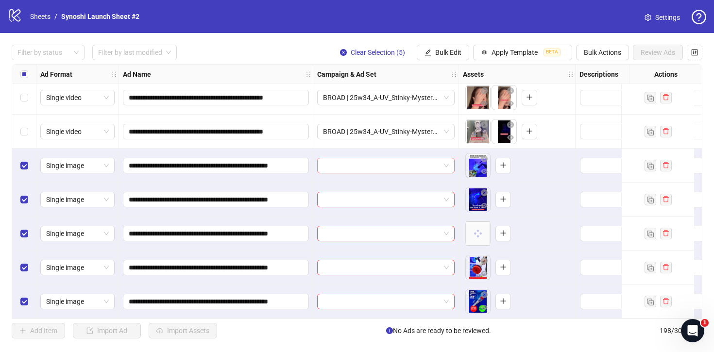
click at [449, 158] on div at bounding box center [385, 166] width 137 height 16
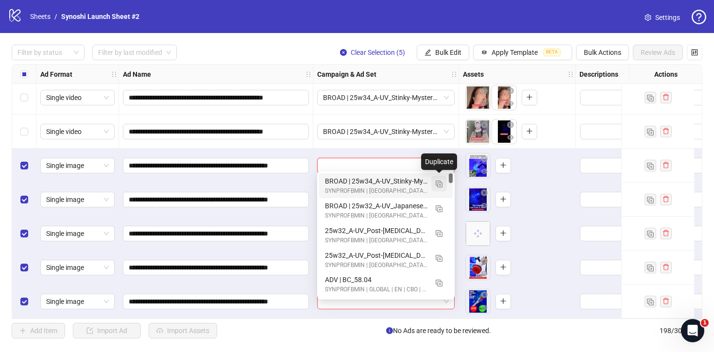
click at [438, 183] on img "button" at bounding box center [439, 184] width 7 height 7
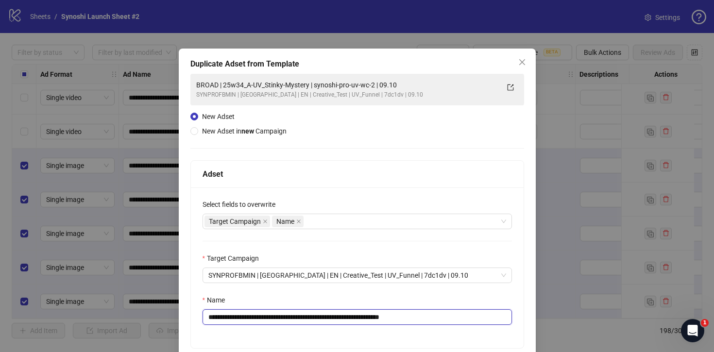
click at [439, 323] on input "**********" at bounding box center [357, 317] width 309 height 16
drag, startPoint x: 320, startPoint y: 317, endPoint x: 237, endPoint y: 318, distance: 83.6
click at [237, 318] on input "**********" at bounding box center [357, 317] width 309 height 16
paste input "text"
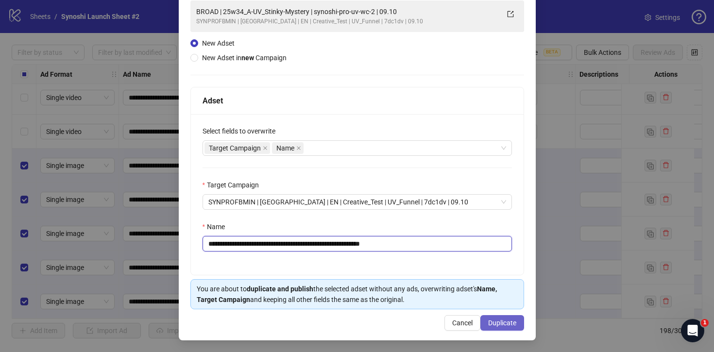
type input "**********"
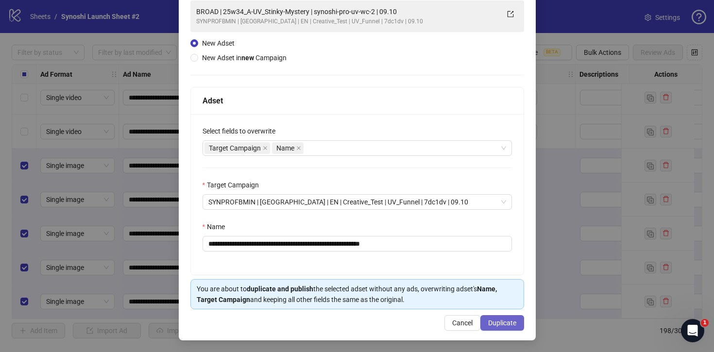
click at [498, 321] on span "Duplicate" at bounding box center [502, 323] width 28 height 8
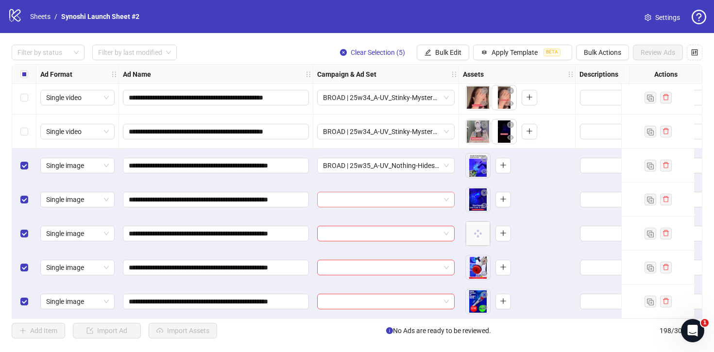
click at [449, 198] on div at bounding box center [385, 200] width 137 height 16
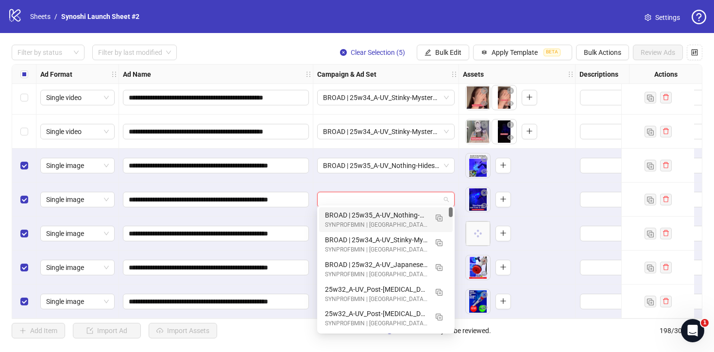
click at [403, 213] on div "BROAD | 25w35_A-UV_Nothing-Hides | synoshi-pro-uv-wc-2 | 09.10" at bounding box center [376, 215] width 103 height 11
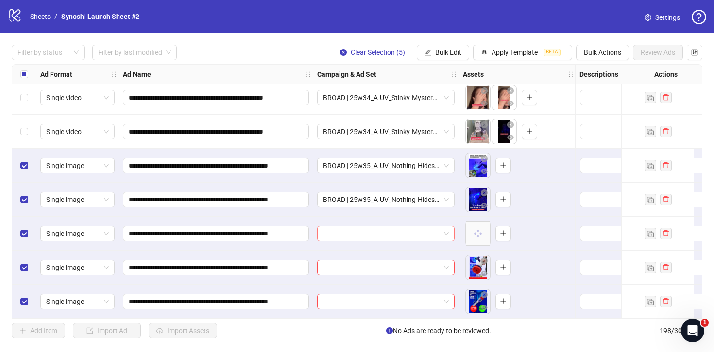
click at [446, 235] on span at bounding box center [386, 233] width 126 height 15
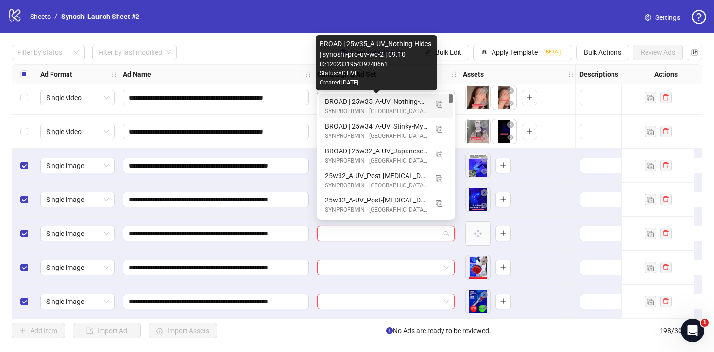
click at [386, 99] on div "BROAD | 25w35_A-UV_Nothing-Hides | synoshi-pro-uv-wc-2 | 09.10" at bounding box center [376, 101] width 103 height 11
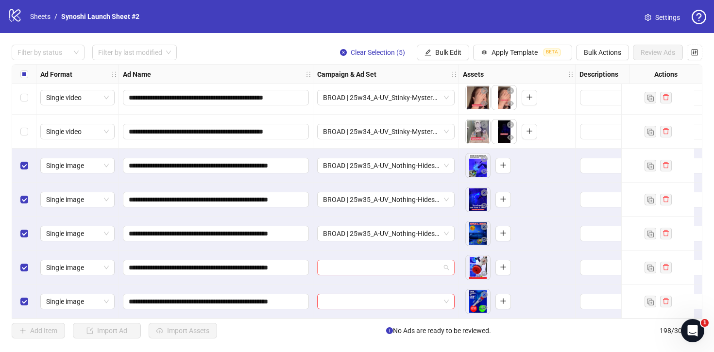
click at [449, 267] on div at bounding box center [385, 268] width 137 height 16
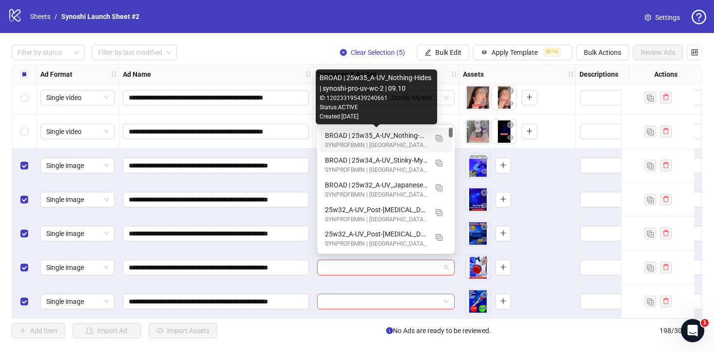
click at [401, 138] on div "BROAD | 25w35_A-UV_Nothing-Hides | synoshi-pro-uv-wc-2 | 09.10" at bounding box center [376, 135] width 103 height 11
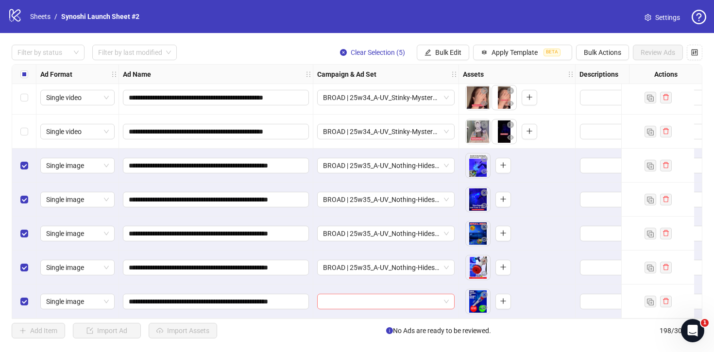
click at [446, 298] on span at bounding box center [386, 301] width 126 height 15
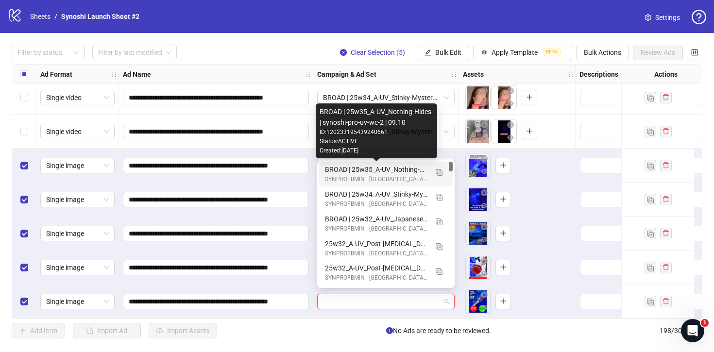
click at [397, 170] on div "BROAD | 25w35_A-UV_Nothing-Hides | synoshi-pro-uv-wc-2 | 09.10" at bounding box center [376, 169] width 103 height 11
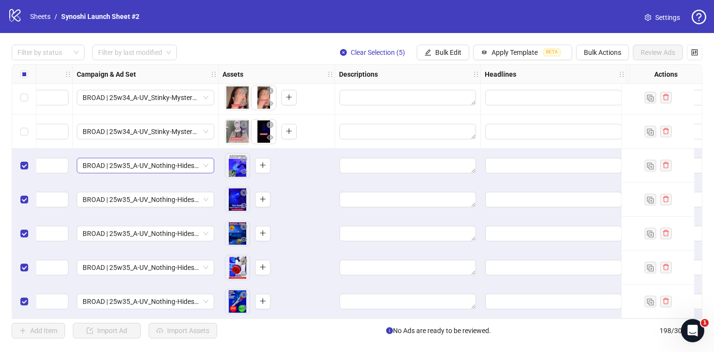
scroll to position [6503, 0]
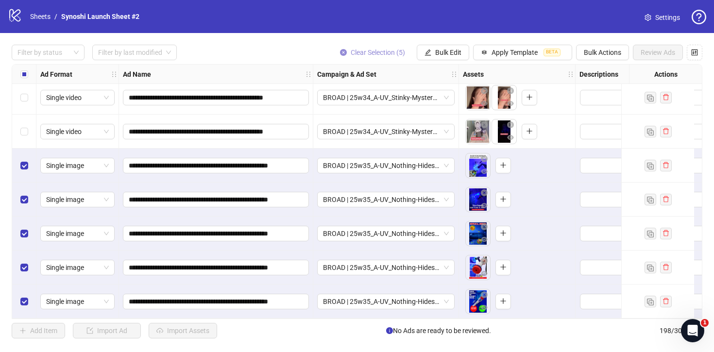
click at [341, 51] on icon "close-circle" at bounding box center [343, 52] width 7 height 7
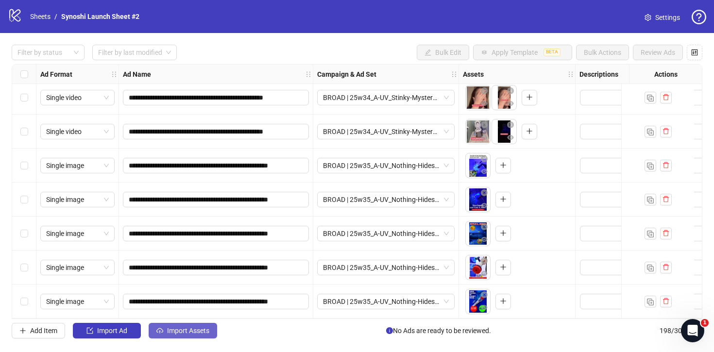
click at [174, 324] on button "Import Assets" at bounding box center [183, 331] width 69 height 16
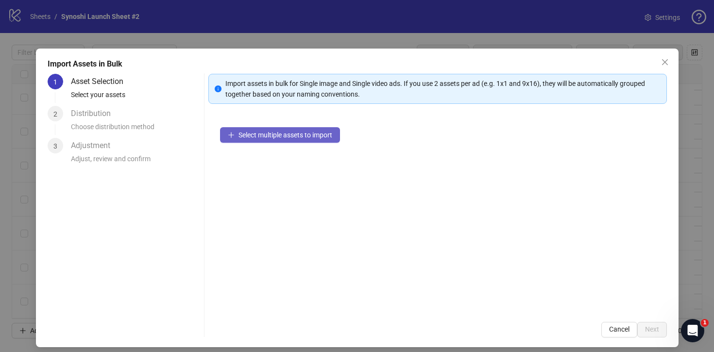
click at [250, 137] on span "Select multiple assets to import" at bounding box center [286, 135] width 94 height 8
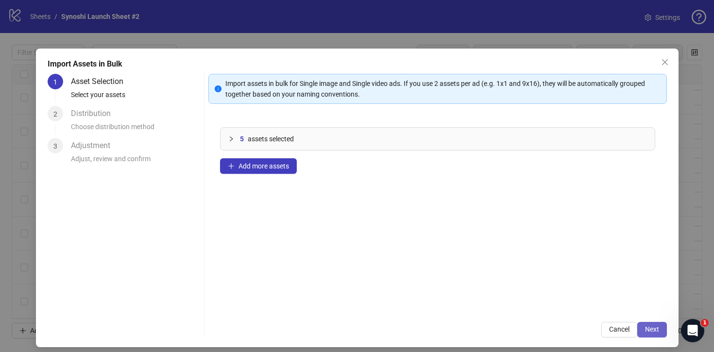
click at [649, 325] on button "Next" at bounding box center [652, 330] width 30 height 16
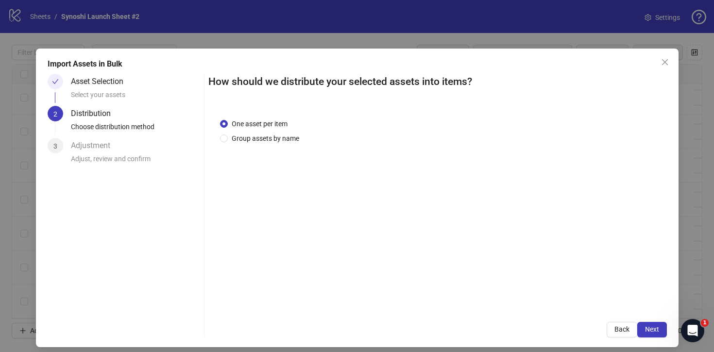
click at [649, 325] on button "Next" at bounding box center [652, 330] width 30 height 16
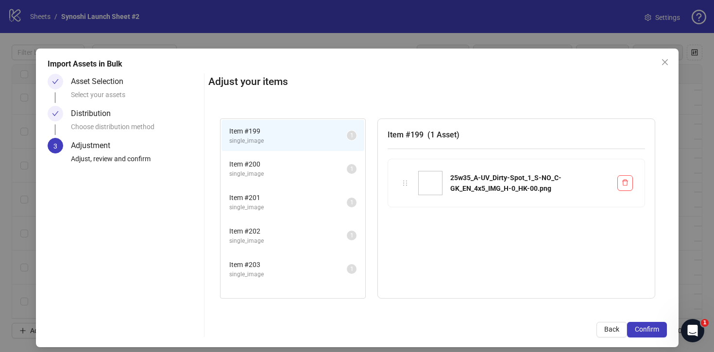
click at [649, 325] on button "Confirm" at bounding box center [647, 330] width 40 height 16
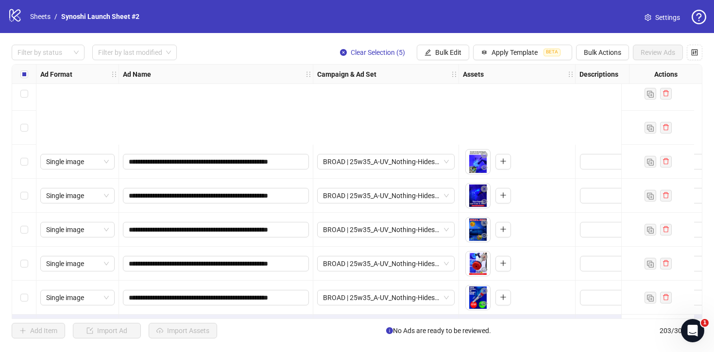
scroll to position [6673, 0]
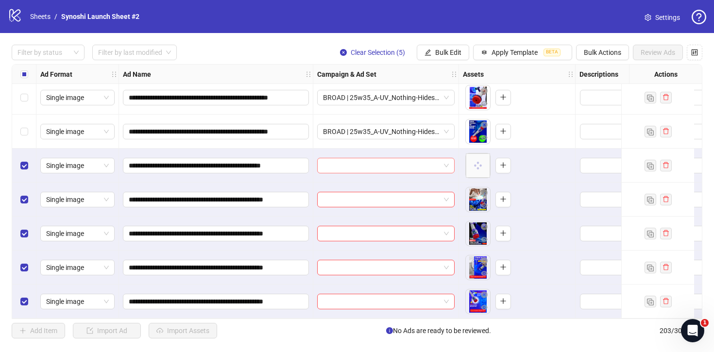
click at [449, 160] on div at bounding box center [385, 166] width 137 height 16
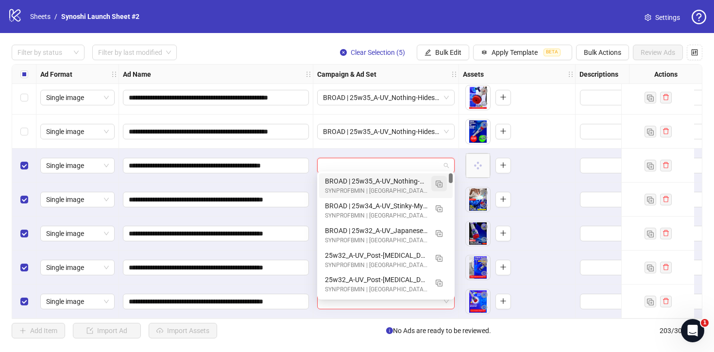
click at [442, 185] on img "button" at bounding box center [439, 184] width 7 height 7
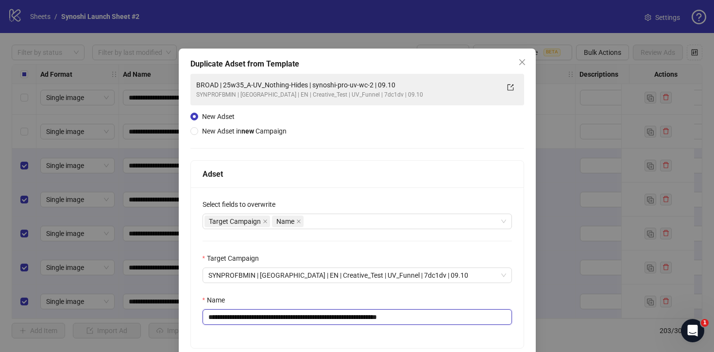
click at [445, 320] on input "**********" at bounding box center [357, 317] width 309 height 16
drag, startPoint x: 319, startPoint y: 320, endPoint x: 235, endPoint y: 322, distance: 83.6
click at [235, 322] on input "**********" at bounding box center [357, 317] width 309 height 16
paste input "text"
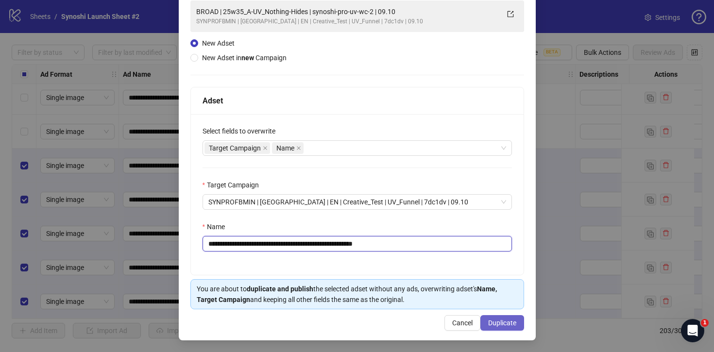
type input "**********"
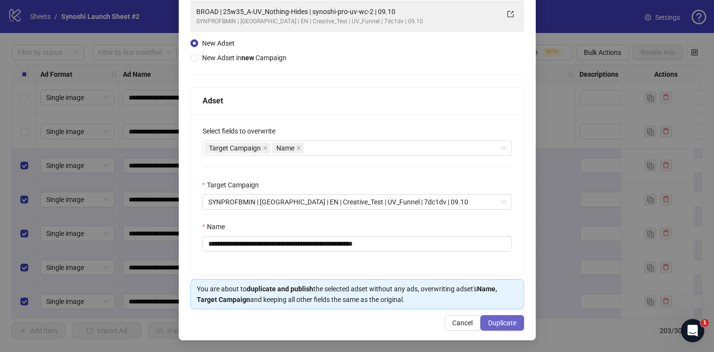
click at [500, 320] on span "Duplicate" at bounding box center [502, 323] width 28 height 8
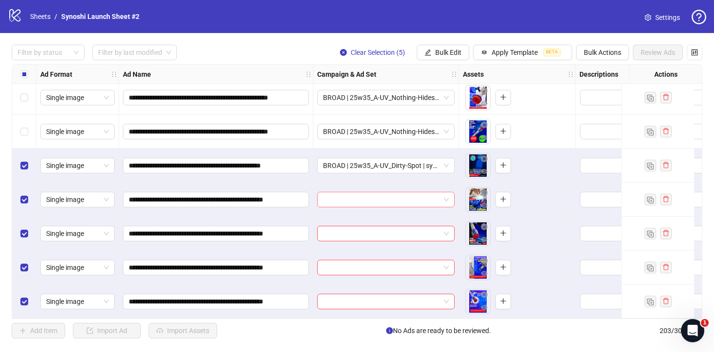
click at [443, 194] on span at bounding box center [386, 199] width 126 height 15
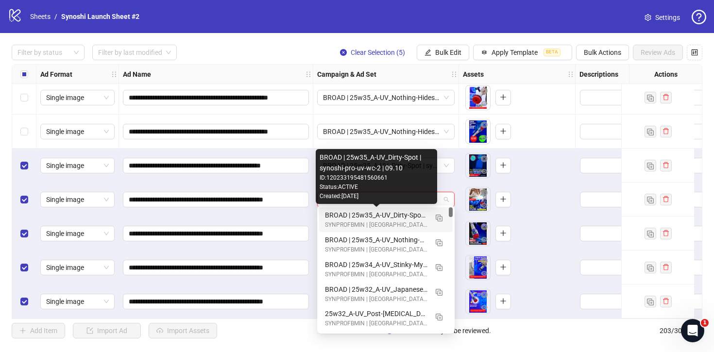
click at [398, 216] on div "BROAD | 25w35_A-UV_Dirty-Spot | synoshi-pro-uv-wc-2 | 09.10" at bounding box center [376, 215] width 103 height 11
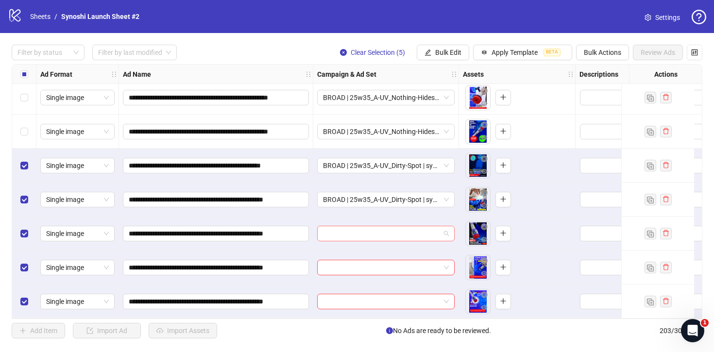
click at [447, 236] on span at bounding box center [386, 233] width 126 height 15
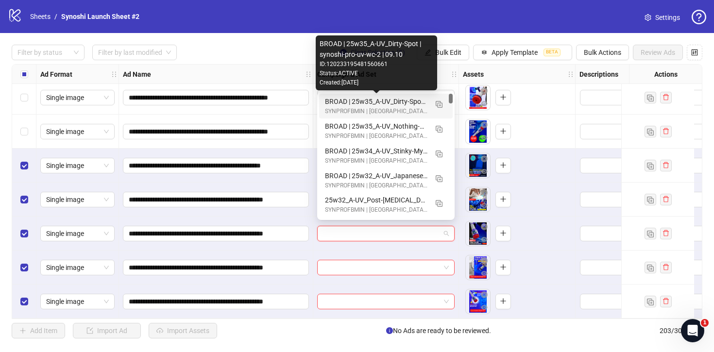
click at [388, 103] on div "BROAD | 25w35_A-UV_Dirty-Spot | synoshi-pro-uv-wc-2 | 09.10" at bounding box center [376, 101] width 103 height 11
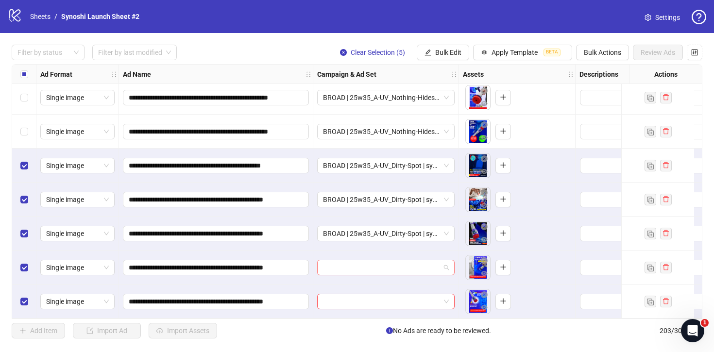
click at [452, 262] on div at bounding box center [385, 268] width 137 height 16
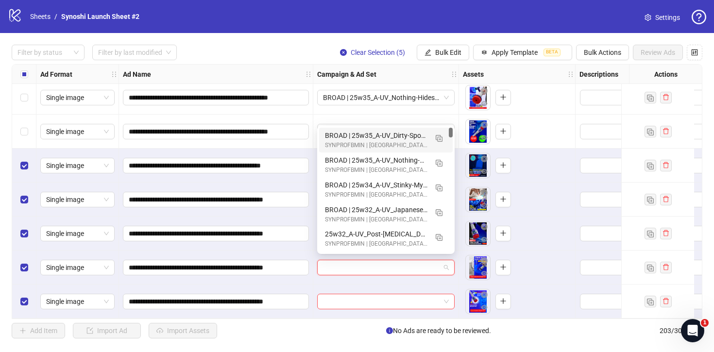
click at [393, 134] on div "BROAD | 25w35_A-UV_Dirty-Spot | synoshi-pro-uv-wc-2 | 09.10" at bounding box center [376, 135] width 103 height 11
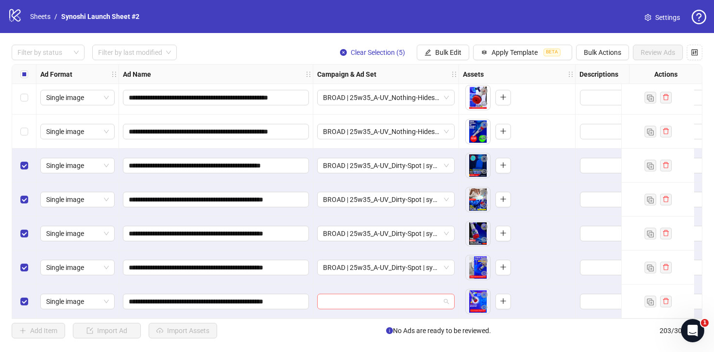
click at [448, 295] on span at bounding box center [386, 301] width 126 height 15
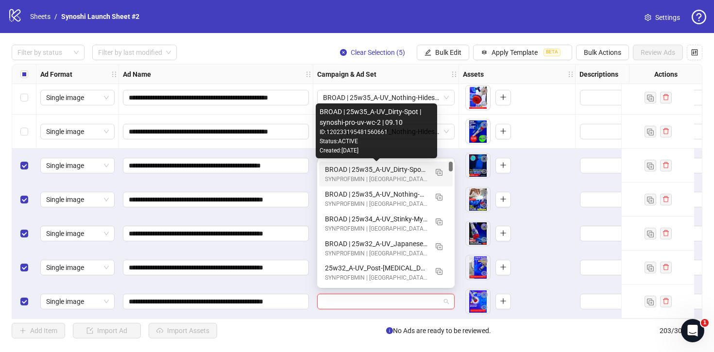
click at [398, 170] on div "BROAD | 25w35_A-UV_Dirty-Spot | synoshi-pro-uv-wc-2 | 09.10" at bounding box center [376, 169] width 103 height 11
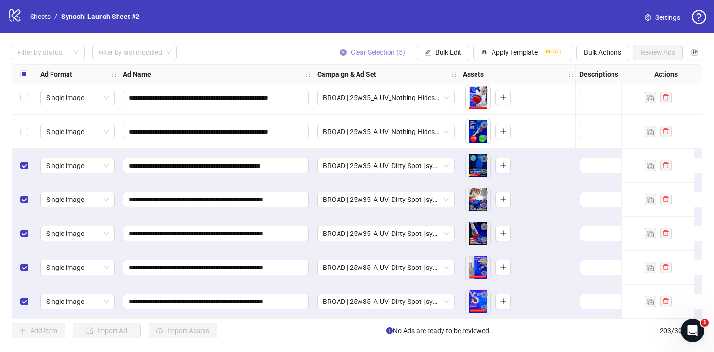
click at [342, 52] on icon "close-circle" at bounding box center [343, 52] width 7 height 7
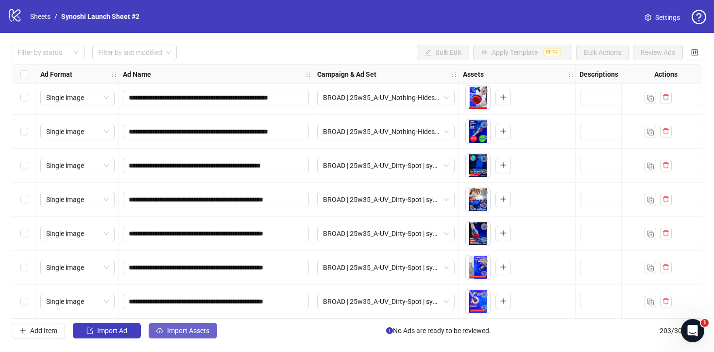
click at [197, 326] on button "Import Assets" at bounding box center [183, 331] width 69 height 16
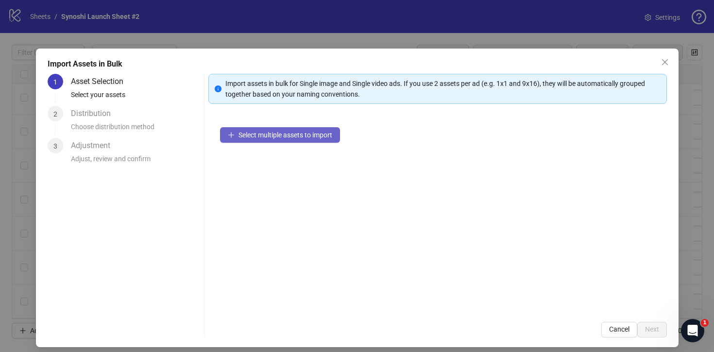
click at [252, 136] on span "Select multiple assets to import" at bounding box center [286, 135] width 94 height 8
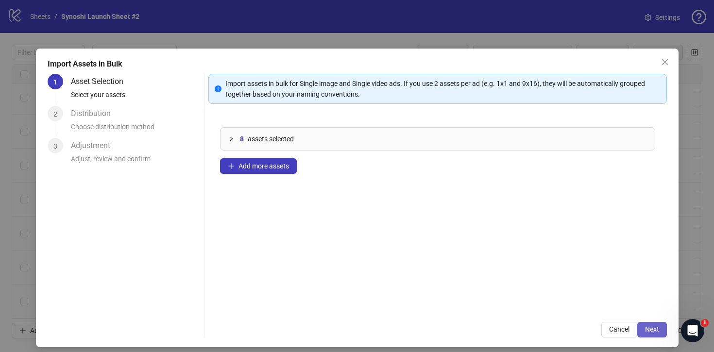
click at [648, 328] on span "Next" at bounding box center [652, 330] width 14 height 8
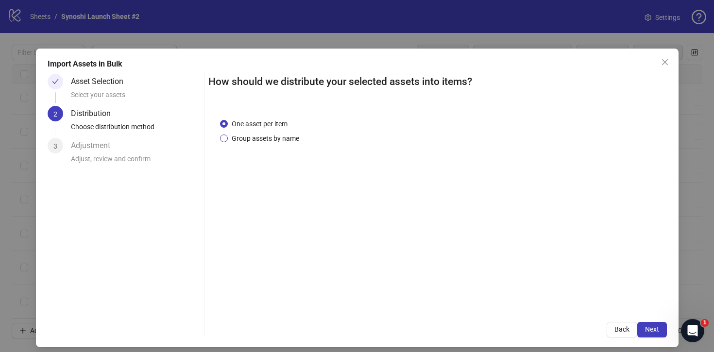
click at [274, 142] on span "Group assets by name" at bounding box center [265, 138] width 75 height 11
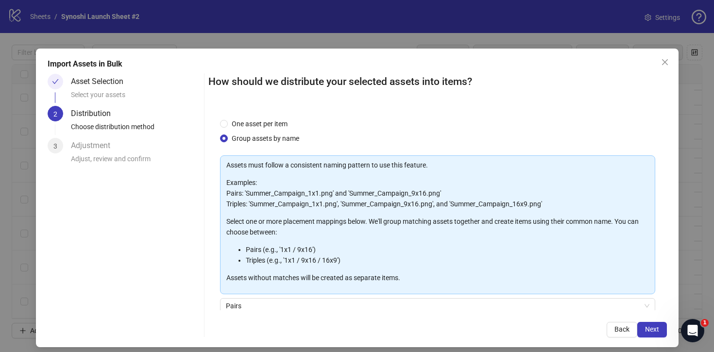
scroll to position [81, 0]
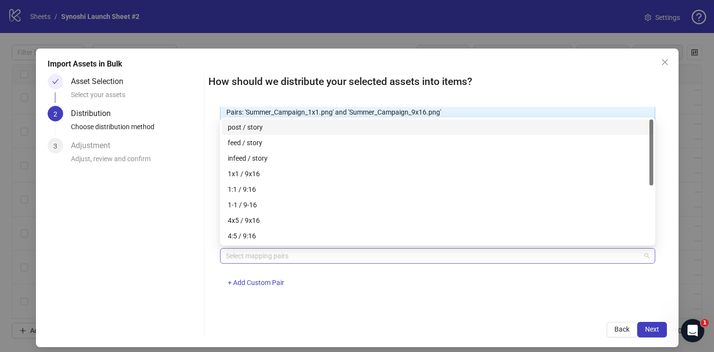
click at [272, 252] on div at bounding box center [432, 256] width 421 height 14
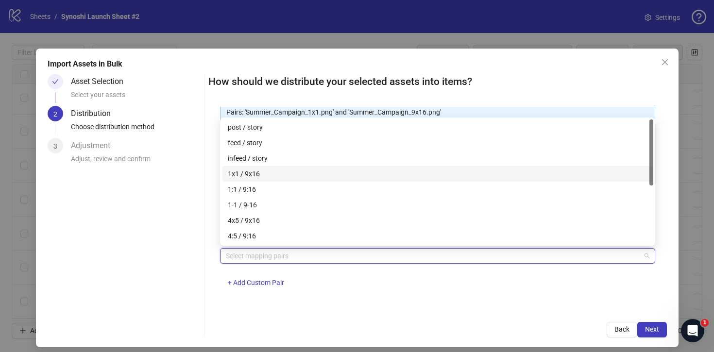
click at [245, 177] on div "1x1 / 9x16" at bounding box center [438, 174] width 420 height 11
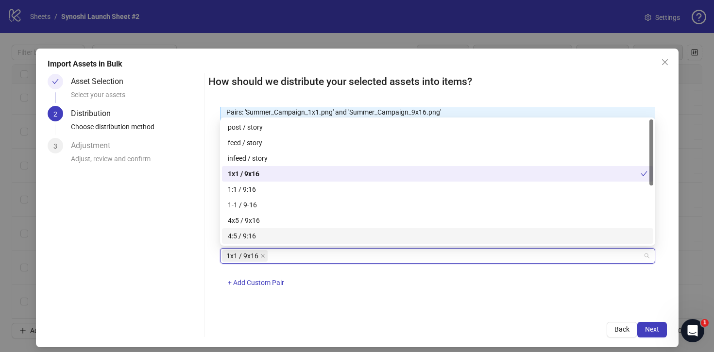
click at [409, 288] on div "1x1 / 9x16 + Add Custom Pair" at bounding box center [437, 273] width 435 height 51
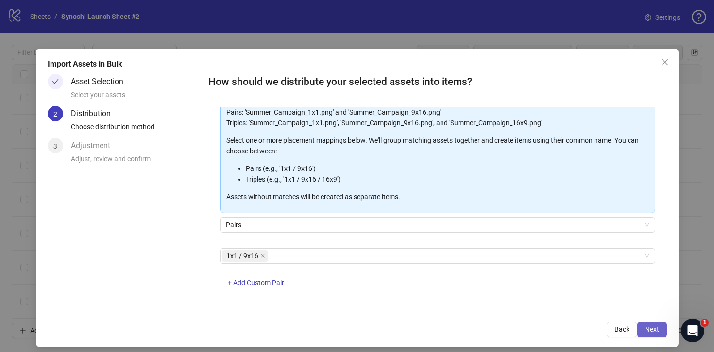
click at [646, 325] on button "Next" at bounding box center [652, 330] width 30 height 16
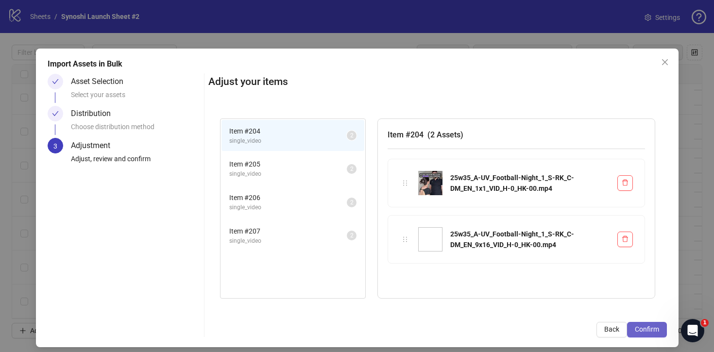
click at [649, 327] on span "Confirm" at bounding box center [647, 330] width 24 height 8
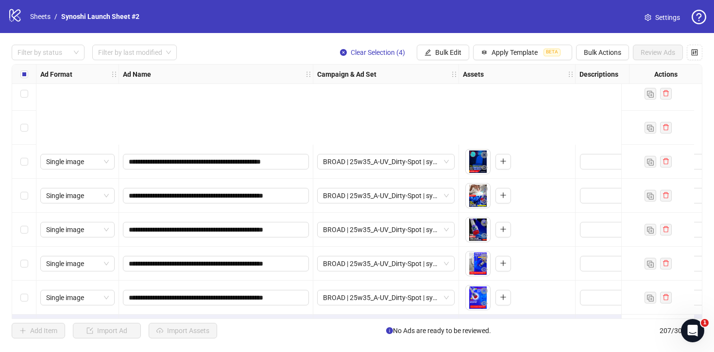
scroll to position [6809, 0]
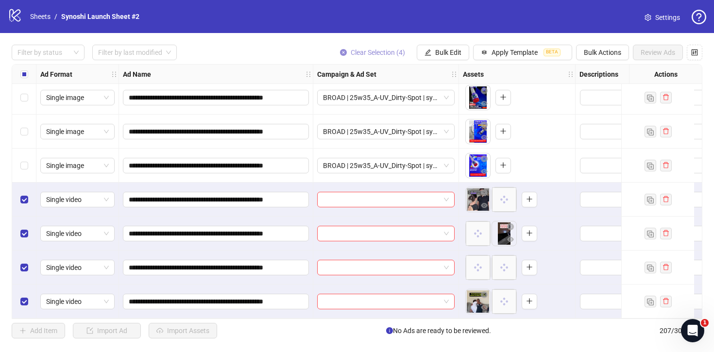
click at [340, 53] on icon "close-circle" at bounding box center [343, 52] width 7 height 7
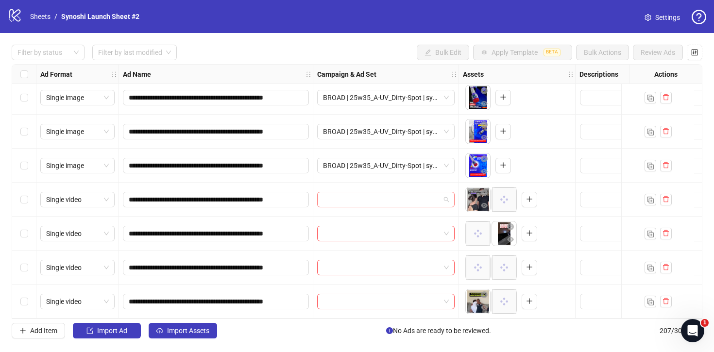
click at [444, 194] on span at bounding box center [386, 199] width 126 height 15
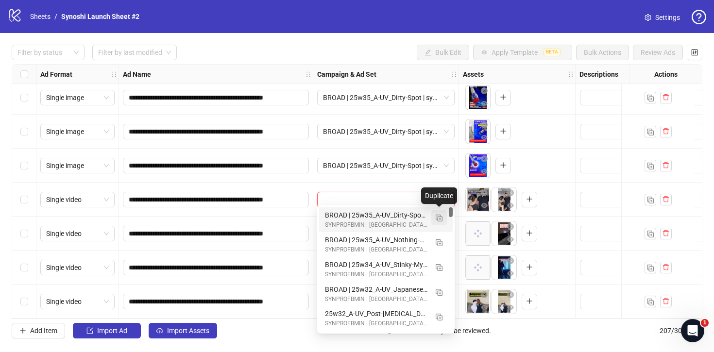
click at [437, 215] on img "button" at bounding box center [439, 218] width 7 height 7
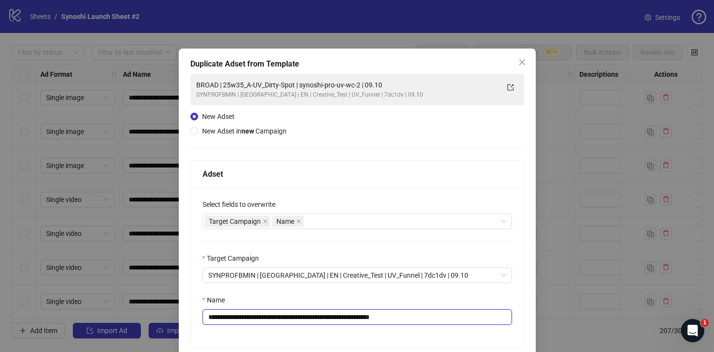
click at [422, 316] on input "**********" at bounding box center [357, 317] width 309 height 16
drag, startPoint x: 307, startPoint y: 317, endPoint x: 236, endPoint y: 317, distance: 70.9
click at [236, 317] on input "**********" at bounding box center [357, 317] width 309 height 16
paste input "****"
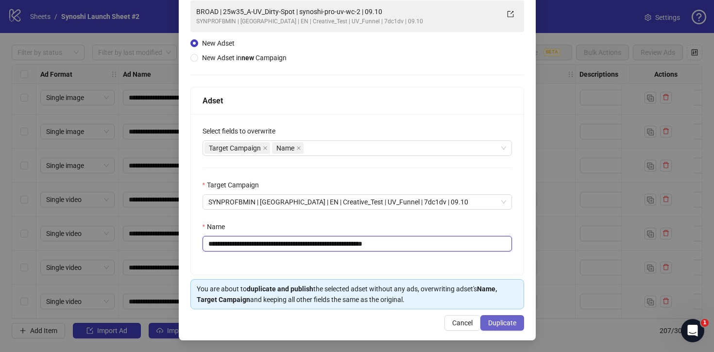
type input "**********"
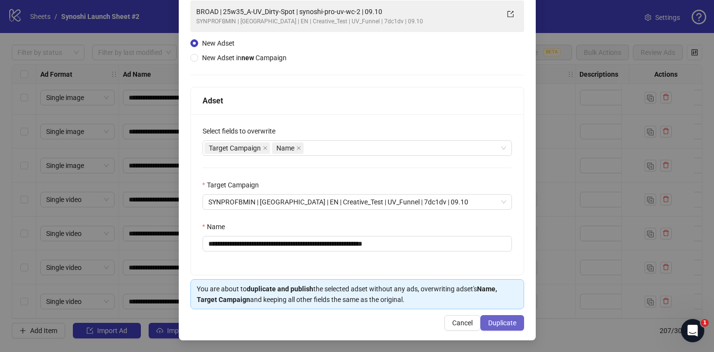
click at [510, 320] on span "Duplicate" at bounding box center [502, 323] width 28 height 8
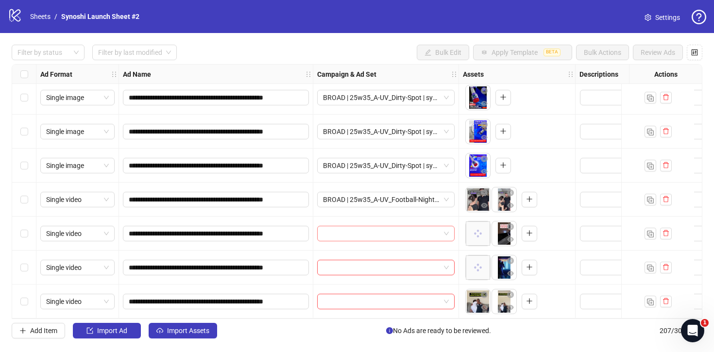
click at [448, 233] on span at bounding box center [386, 233] width 126 height 15
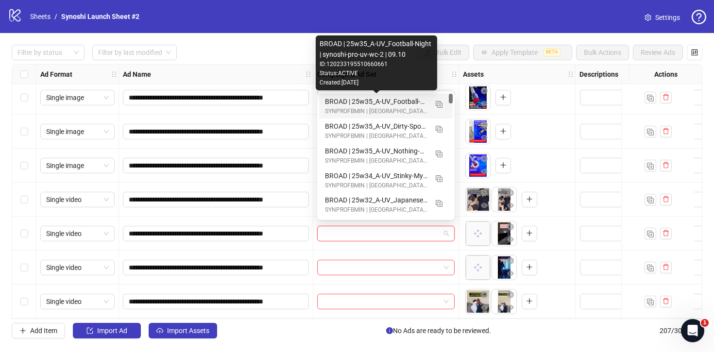
click at [385, 103] on div "BROAD | 25w35_A-UV_Football-Night | synoshi-pro-uv-wc-2 | 09.10" at bounding box center [376, 101] width 103 height 11
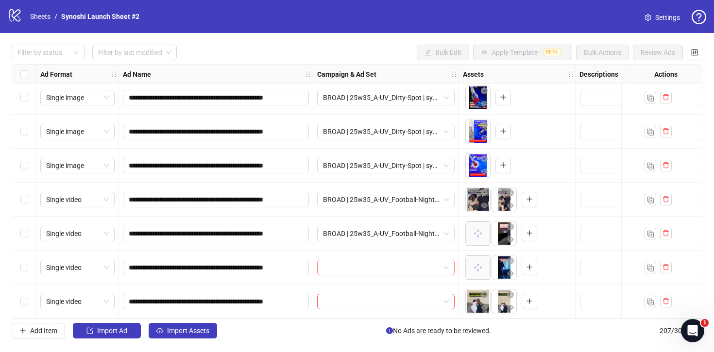
click at [443, 264] on span at bounding box center [386, 267] width 126 height 15
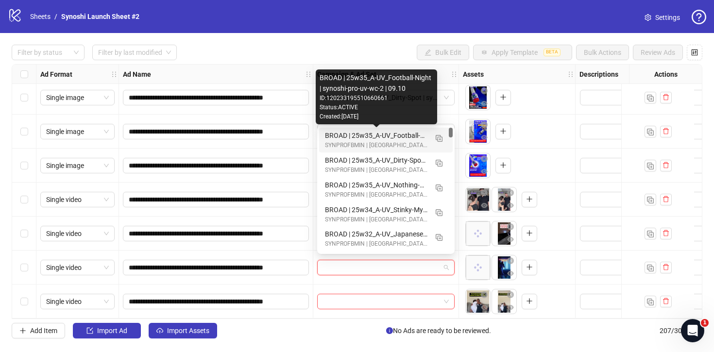
click at [398, 132] on div "BROAD | 25w35_A-UV_Football-Night | synoshi-pro-uv-wc-2 | 09.10" at bounding box center [376, 135] width 103 height 11
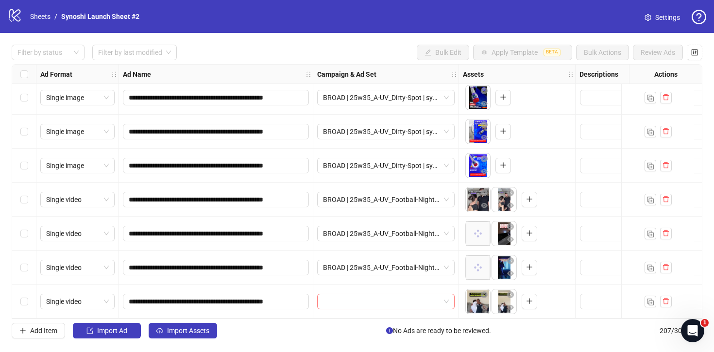
click at [449, 298] on div at bounding box center [385, 302] width 137 height 16
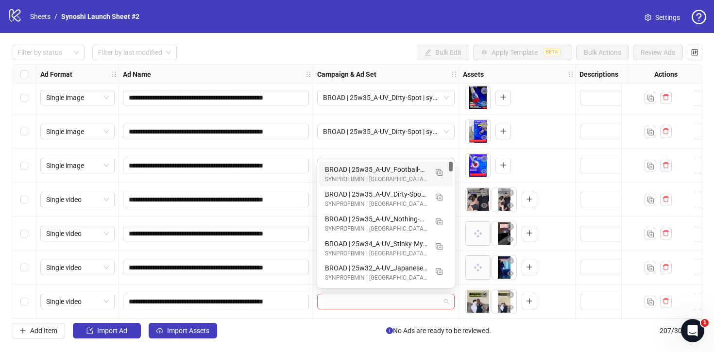
click at [402, 167] on div "BROAD | 25w35_A-UV_Football-Night | synoshi-pro-uv-wc-2 | 09.10" at bounding box center [376, 169] width 103 height 11
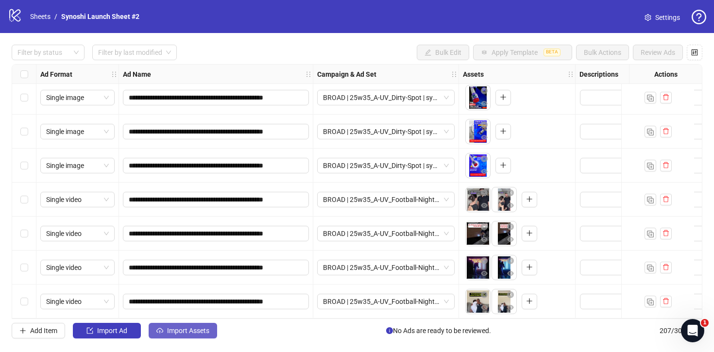
click at [174, 326] on button "Import Assets" at bounding box center [183, 331] width 69 height 16
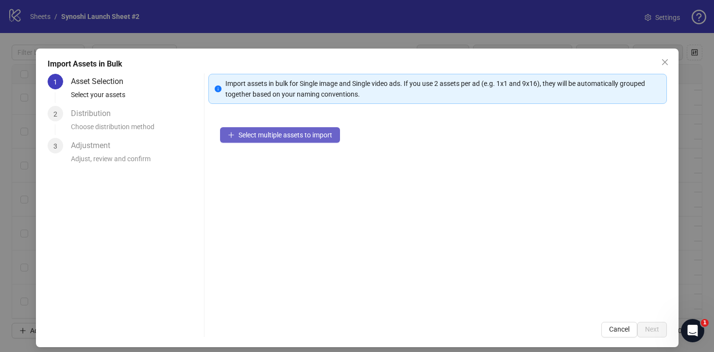
click at [264, 132] on span "Select multiple assets to import" at bounding box center [286, 135] width 94 height 8
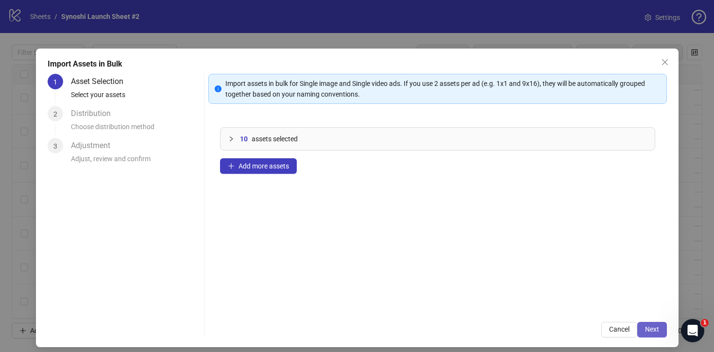
click at [646, 328] on span "Next" at bounding box center [652, 330] width 14 height 8
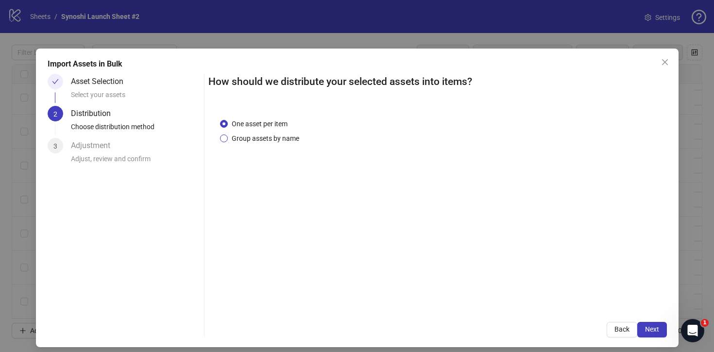
click at [278, 142] on span "Group assets by name" at bounding box center [265, 138] width 75 height 11
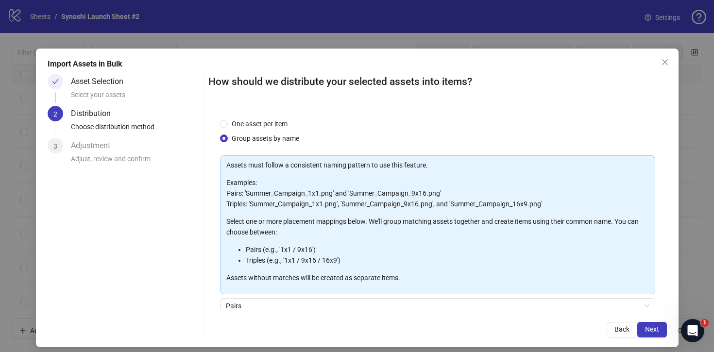
scroll to position [81, 0]
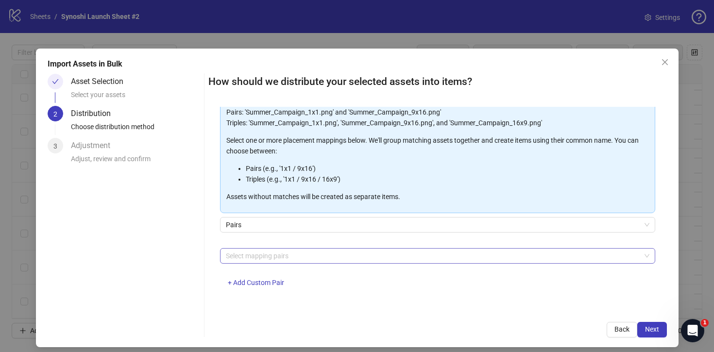
click at [283, 257] on div at bounding box center [432, 256] width 421 height 14
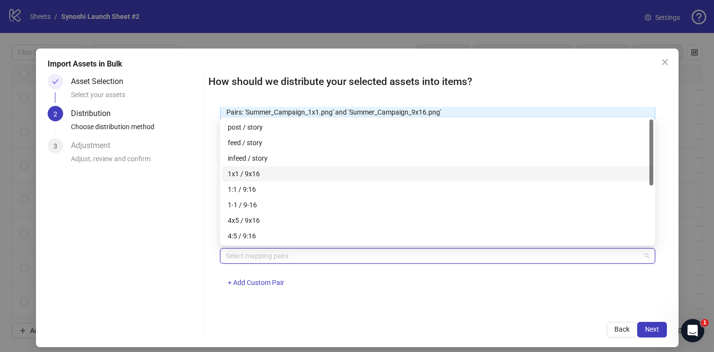
click at [251, 175] on div "1x1 / 9x16" at bounding box center [438, 174] width 420 height 11
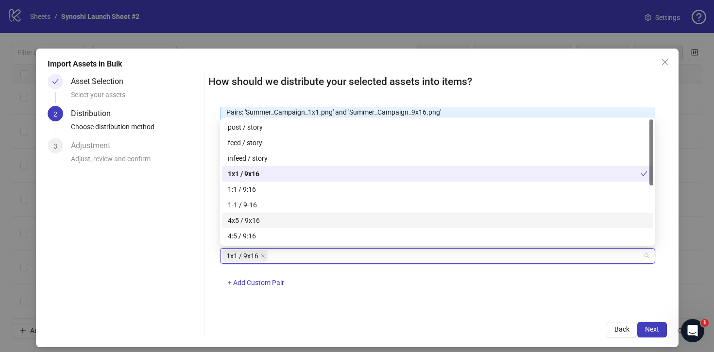
click at [508, 321] on div "How should we distribute your selected assets into items? One asset per item Gr…" at bounding box center [437, 206] width 459 height 264
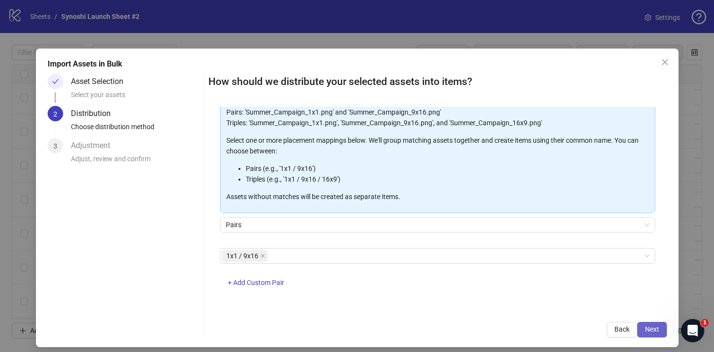
click at [659, 325] on button "Next" at bounding box center [652, 330] width 30 height 16
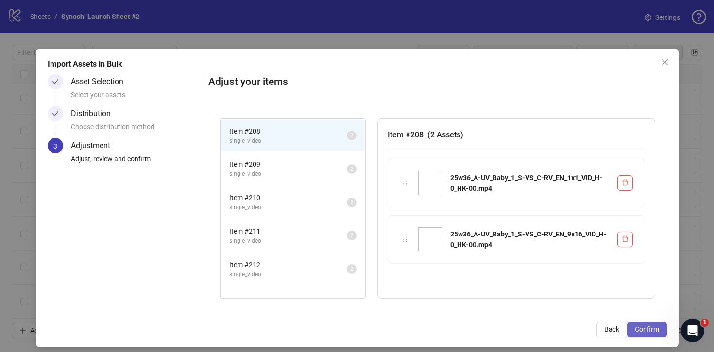
click at [638, 330] on span "Confirm" at bounding box center [647, 330] width 24 height 8
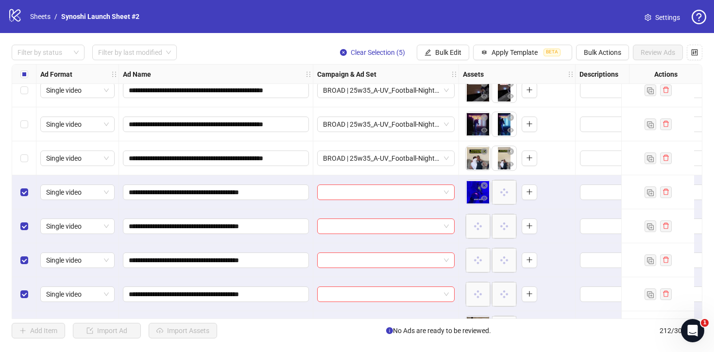
scroll to position [6979, 0]
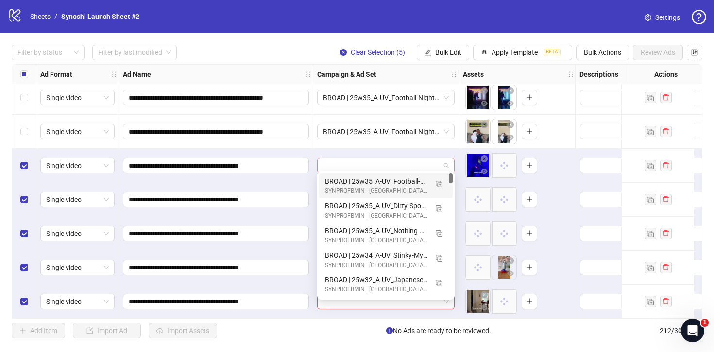
click at [445, 160] on span at bounding box center [386, 165] width 126 height 15
click at [438, 180] on span "button" at bounding box center [439, 184] width 7 height 8
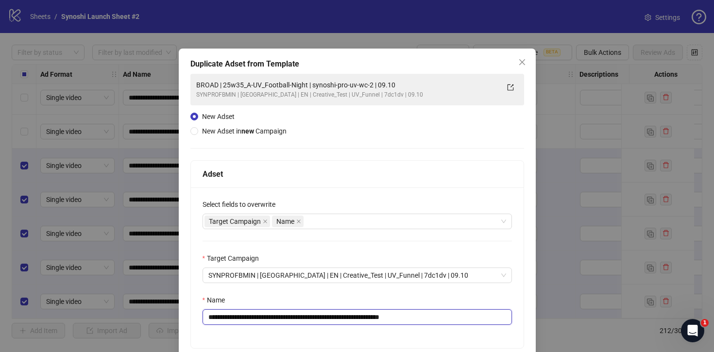
click at [451, 317] on input "**********" at bounding box center [357, 317] width 309 height 16
drag, startPoint x: 319, startPoint y: 317, endPoint x: 236, endPoint y: 315, distance: 83.1
click at [236, 315] on input "**********" at bounding box center [357, 317] width 309 height 16
paste input "text"
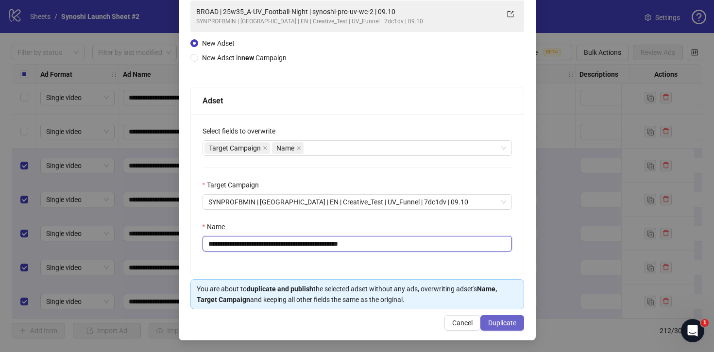
type input "**********"
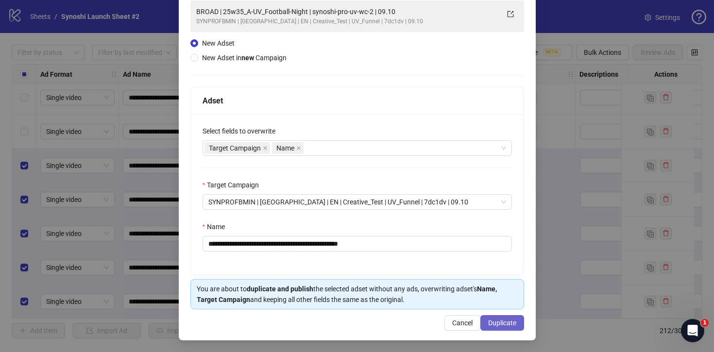
click at [511, 321] on span "Duplicate" at bounding box center [502, 323] width 28 height 8
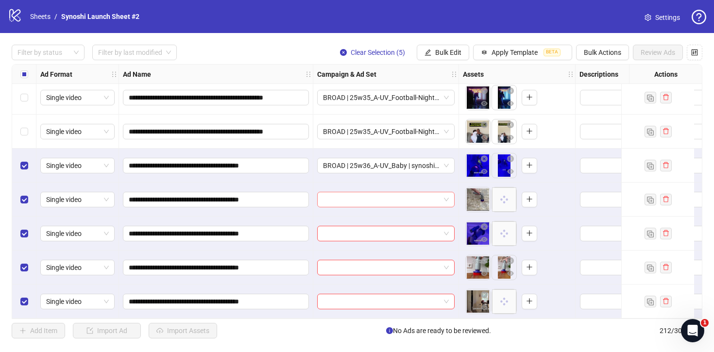
click at [447, 192] on span at bounding box center [386, 199] width 126 height 15
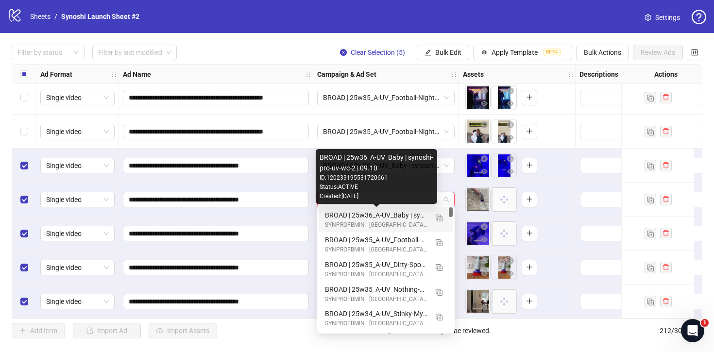
click at [397, 211] on div "BROAD | 25w36_A-UV_Baby | synoshi-pro-uv-wc-2 | 09.10" at bounding box center [376, 215] width 103 height 11
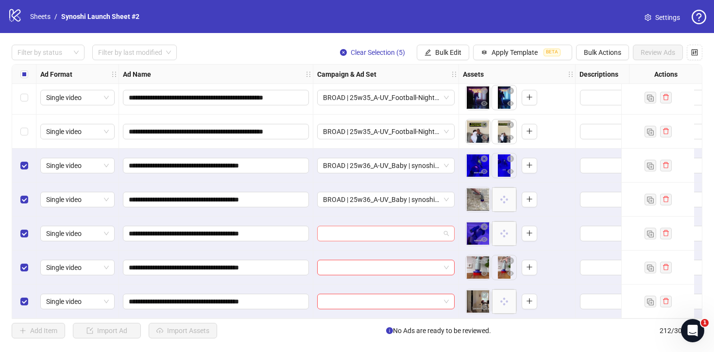
click at [448, 231] on span at bounding box center [386, 233] width 126 height 15
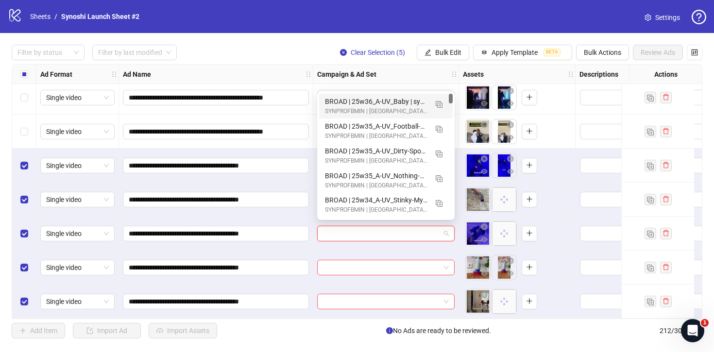
click at [390, 111] on div "SYNPROFBMIN | [GEOGRAPHIC_DATA] | EN | Creative_Test | UV_Funnel | 7dc1dv | 09.…" at bounding box center [376, 111] width 103 height 9
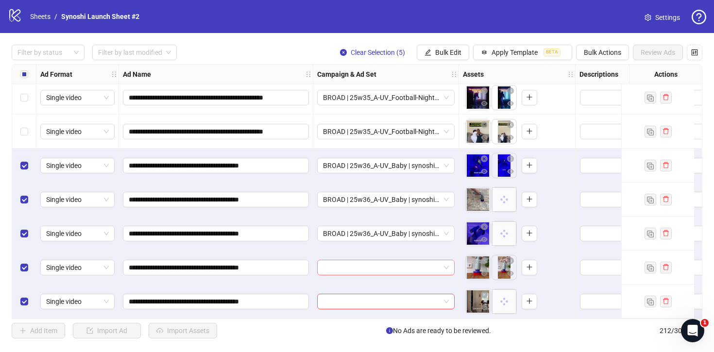
click at [442, 260] on span at bounding box center [386, 267] width 126 height 15
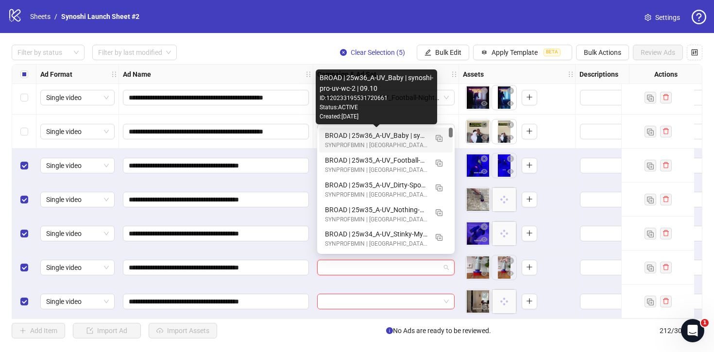
click at [386, 135] on div "BROAD | 25w36_A-UV_Baby | synoshi-pro-uv-wc-2 | 09.10" at bounding box center [376, 135] width 103 height 11
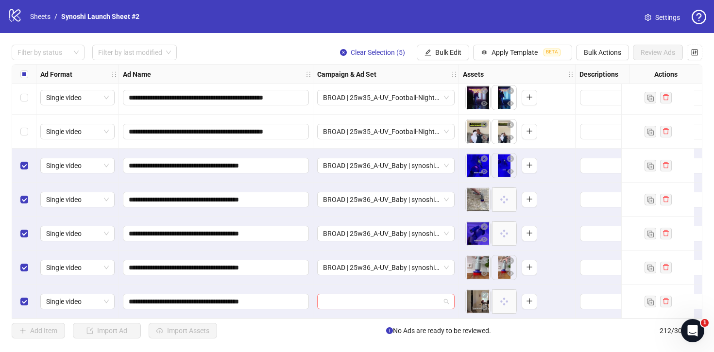
click at [447, 295] on span at bounding box center [386, 301] width 126 height 15
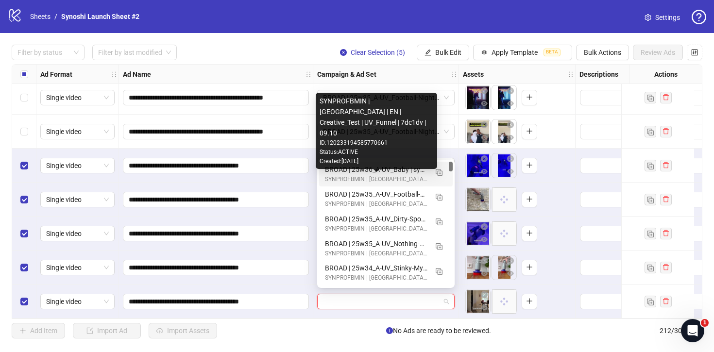
click at [396, 167] on div "SYNPROFBMIN | [GEOGRAPHIC_DATA] | EN | Creative_Test | UV_Funnel | 7dc1dv | 09.…" at bounding box center [376, 131] width 121 height 76
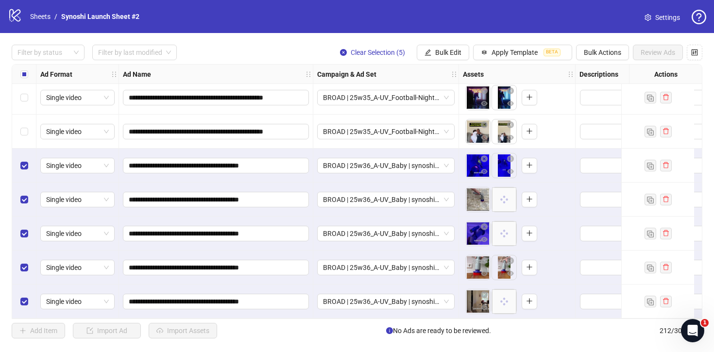
click at [343, 50] on icon "close-circle" at bounding box center [343, 52] width 7 height 7
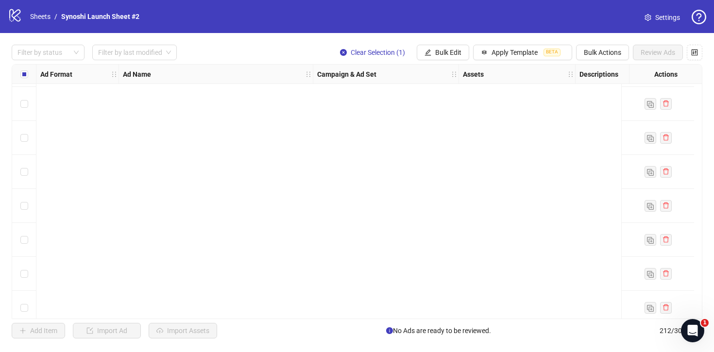
scroll to position [6979, 0]
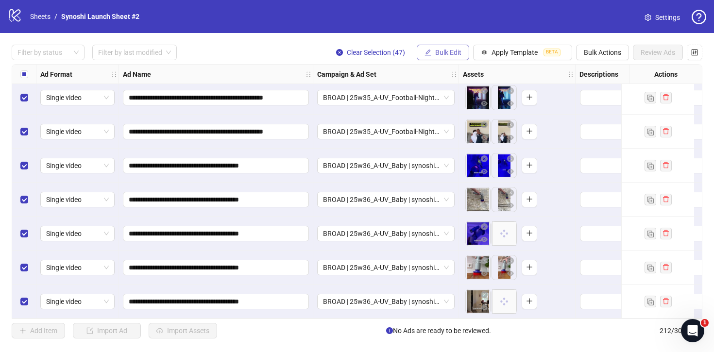
click at [450, 52] on span "Bulk Edit" at bounding box center [448, 53] width 26 height 8
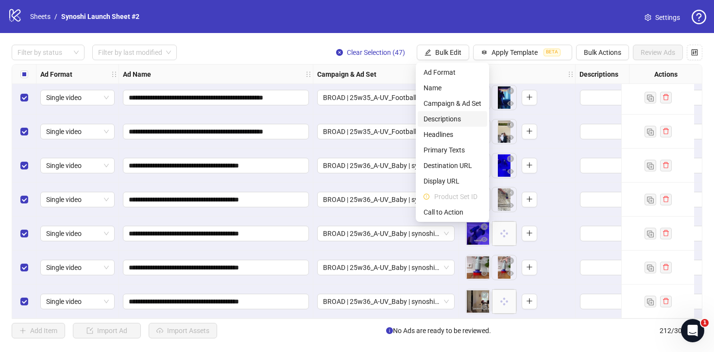
click at [440, 115] on span "Descriptions" at bounding box center [453, 119] width 58 height 11
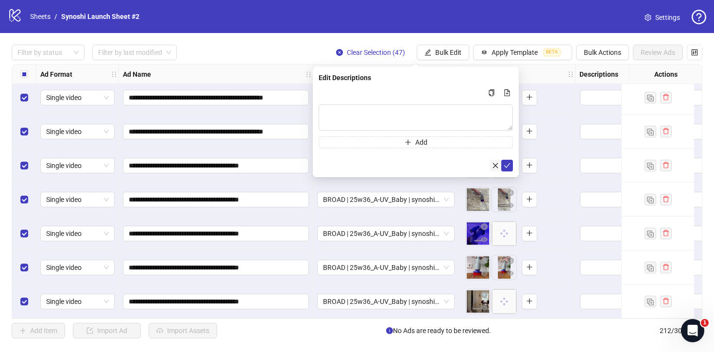
click at [493, 163] on icon "close" at bounding box center [495, 165] width 7 height 7
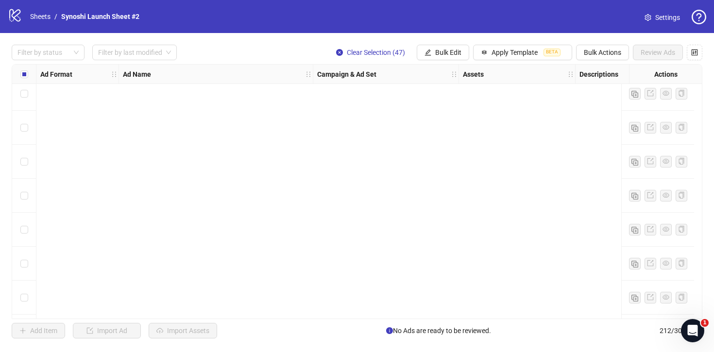
scroll to position [0, 0]
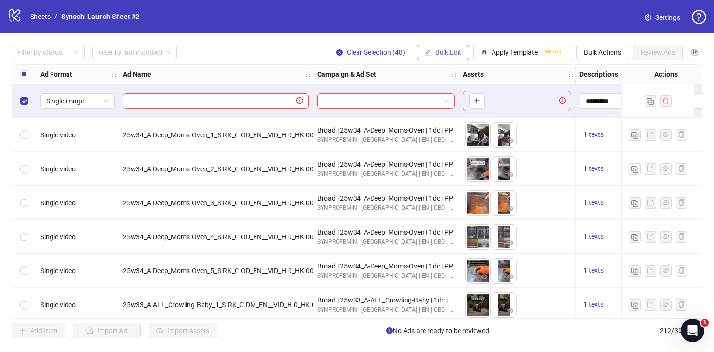
click at [435, 49] on span "Bulk Edit" at bounding box center [448, 53] width 26 height 8
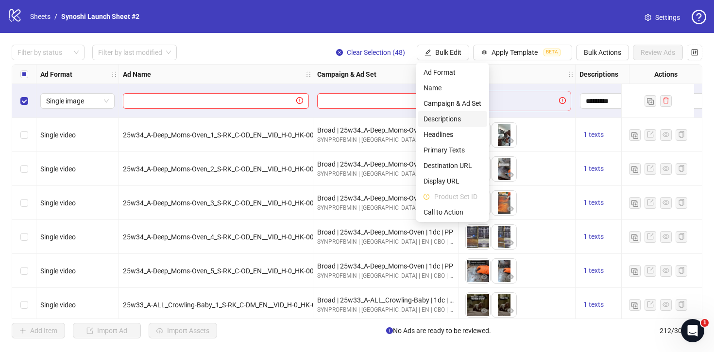
click at [445, 119] on span "Descriptions" at bounding box center [453, 119] width 58 height 11
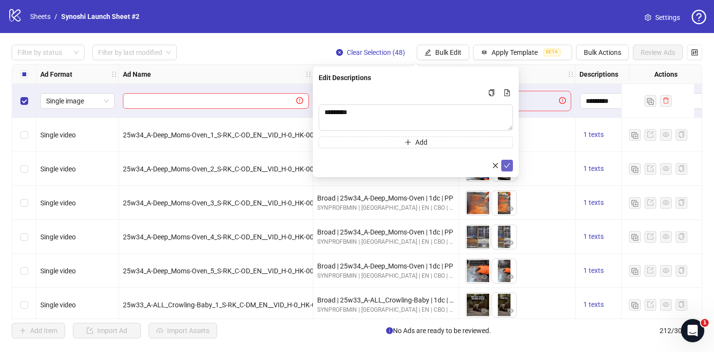
click at [506, 162] on icon "check" at bounding box center [507, 165] width 7 height 7
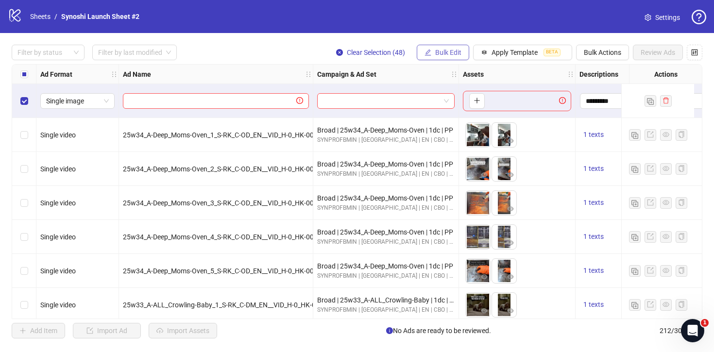
click at [447, 51] on span "Bulk Edit" at bounding box center [448, 53] width 26 height 8
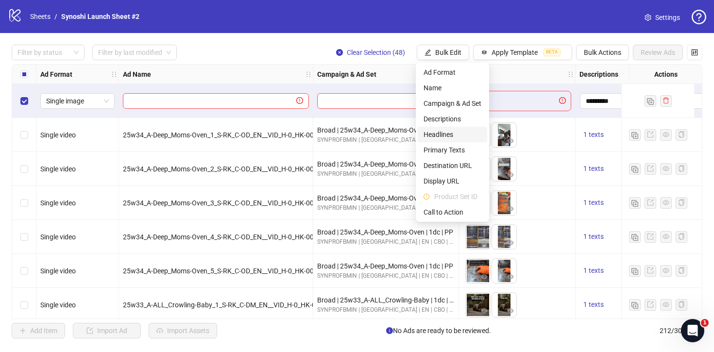
click at [446, 134] on span "Headlines" at bounding box center [453, 134] width 58 height 11
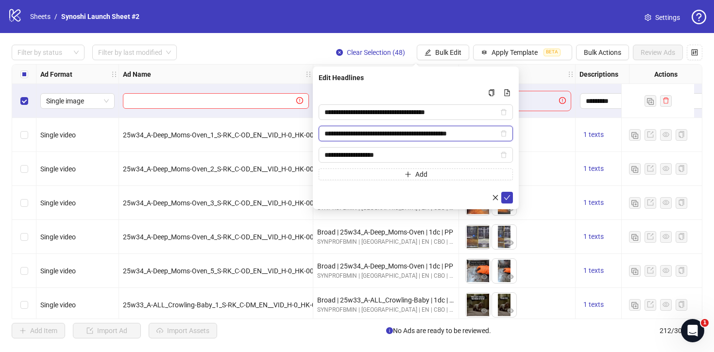
click at [378, 133] on input "**********" at bounding box center [412, 133] width 174 height 11
paste input "Multi-input container - paste or copy values"
type input "**********"
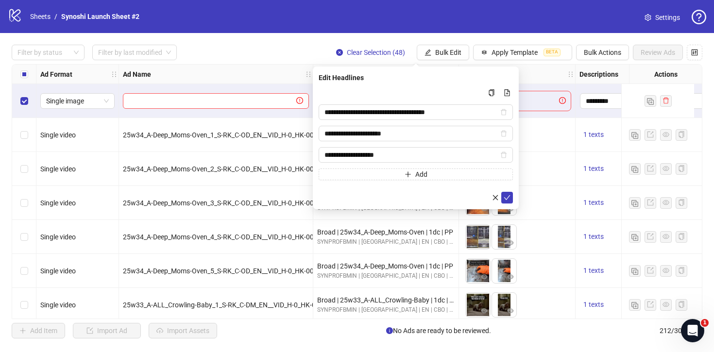
click at [398, 145] on div "**********" at bounding box center [416, 133] width 194 height 93
click at [374, 153] on input "**********" at bounding box center [412, 155] width 174 height 11
paste input "*********"
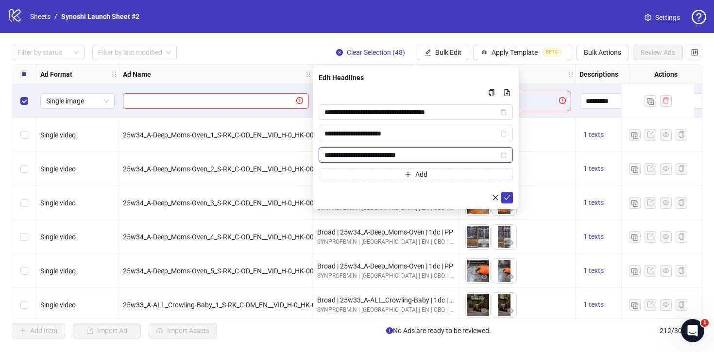
type input "**********"
click at [391, 195] on div at bounding box center [416, 198] width 194 height 12
click at [509, 197] on icon "check" at bounding box center [507, 197] width 7 height 7
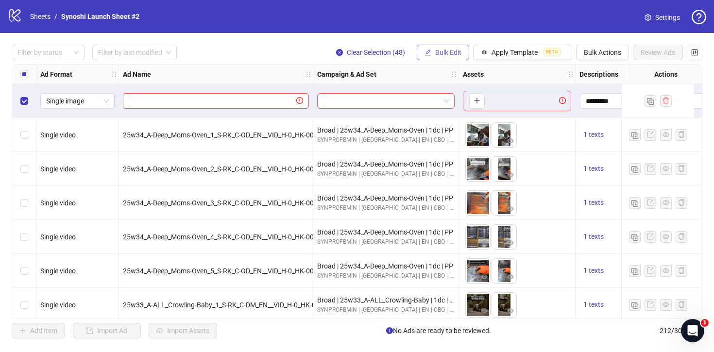
click at [452, 51] on span "Bulk Edit" at bounding box center [448, 53] width 26 height 8
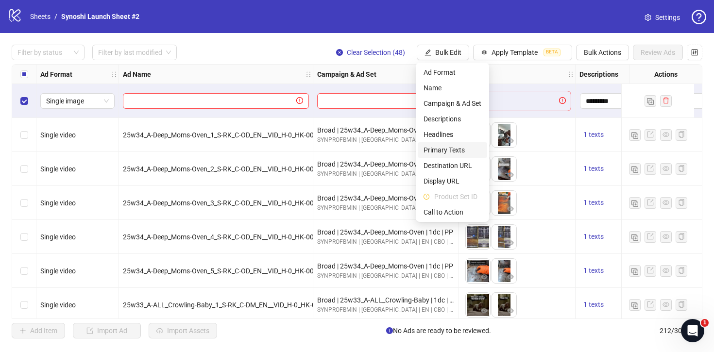
click at [445, 151] on span "Primary Texts" at bounding box center [453, 150] width 58 height 11
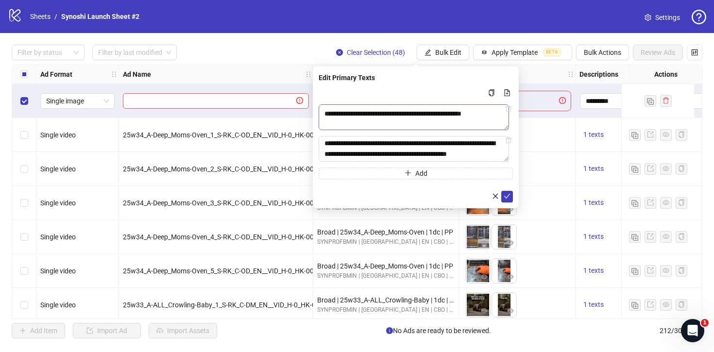
scroll to position [214, 0]
click at [508, 198] on icon "check" at bounding box center [507, 196] width 7 height 7
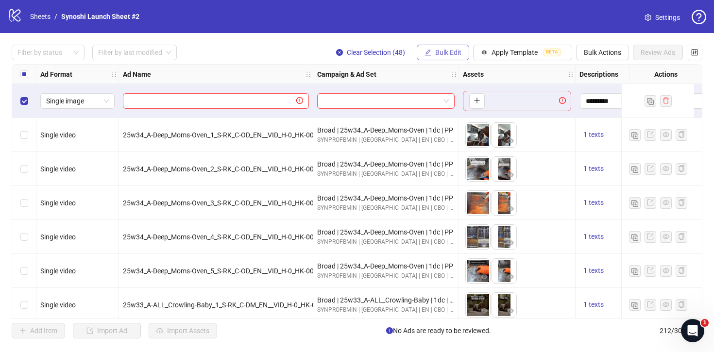
click at [447, 50] on span "Bulk Edit" at bounding box center [448, 53] width 26 height 8
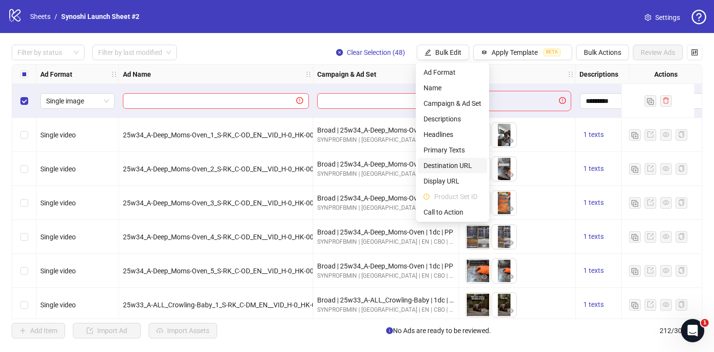
click at [444, 159] on li "Destination URL" at bounding box center [452, 166] width 69 height 16
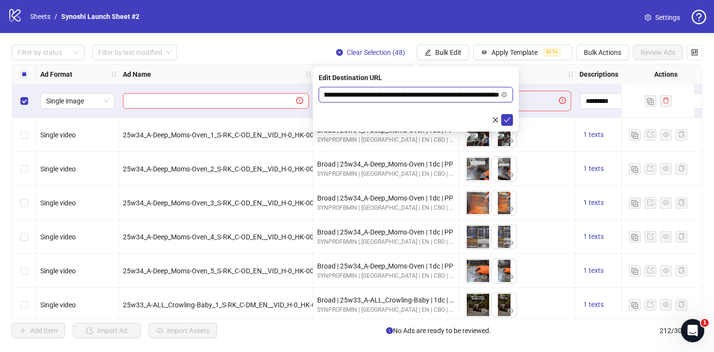
scroll to position [0, 0]
drag, startPoint x: 425, startPoint y: 95, endPoint x: 313, endPoint y: 91, distance: 111.3
click at [313, 91] on div "**********" at bounding box center [416, 99] width 206 height 65
paste input "text"
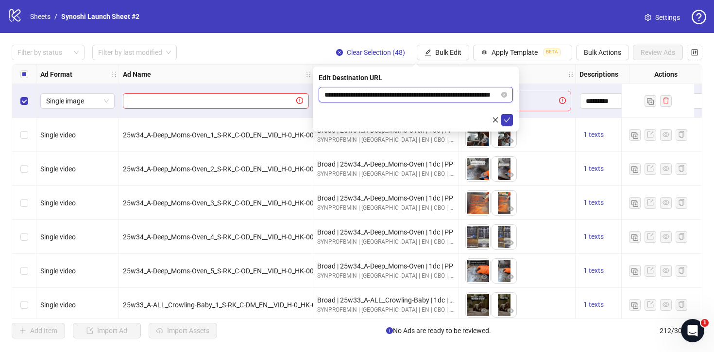
click at [467, 95] on input "**********" at bounding box center [412, 94] width 175 height 11
drag, startPoint x: 427, startPoint y: 95, endPoint x: 500, endPoint y: 91, distance: 73.5
click at [500, 91] on span "**********" at bounding box center [416, 95] width 194 height 16
paste input "****"
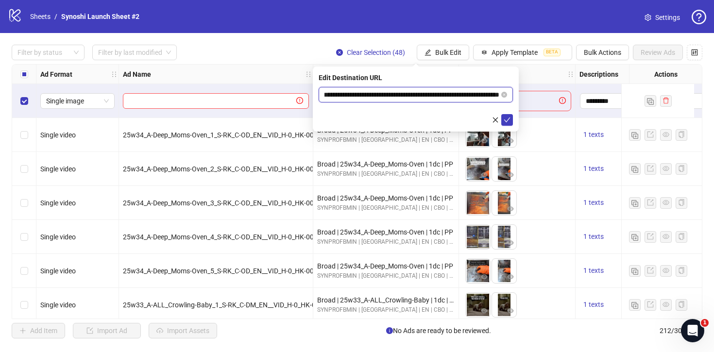
click at [418, 95] on input "**********" at bounding box center [412, 94] width 175 height 11
paste input "*"
type input "**********"
click at [506, 115] on button "submit" at bounding box center [507, 120] width 12 height 12
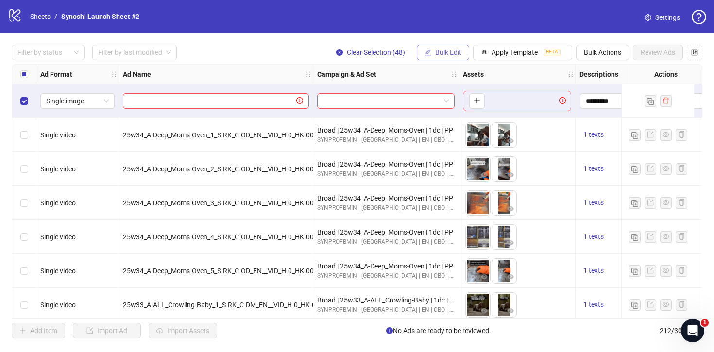
click at [454, 52] on span "Bulk Edit" at bounding box center [448, 53] width 26 height 8
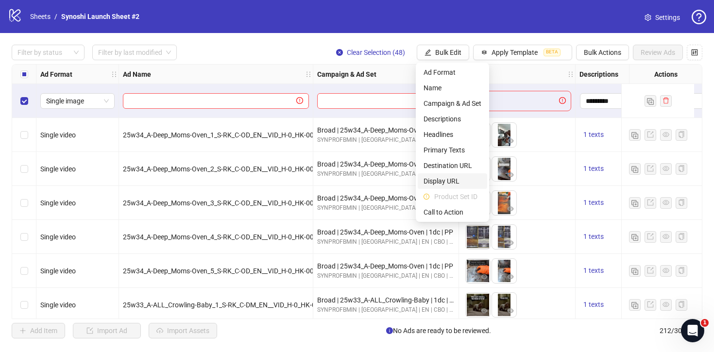
click at [441, 182] on span "Display URL" at bounding box center [453, 181] width 58 height 11
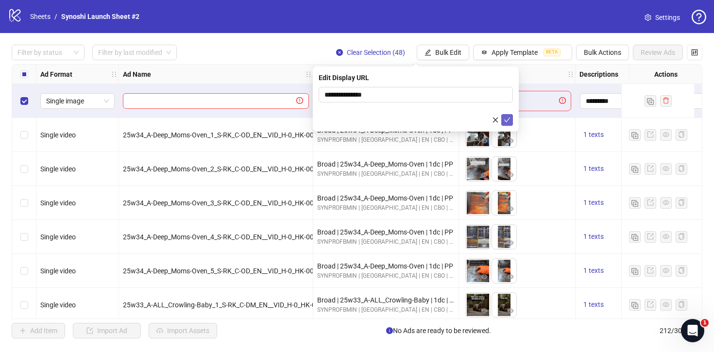
click at [506, 117] on icon "check" at bounding box center [507, 120] width 7 height 7
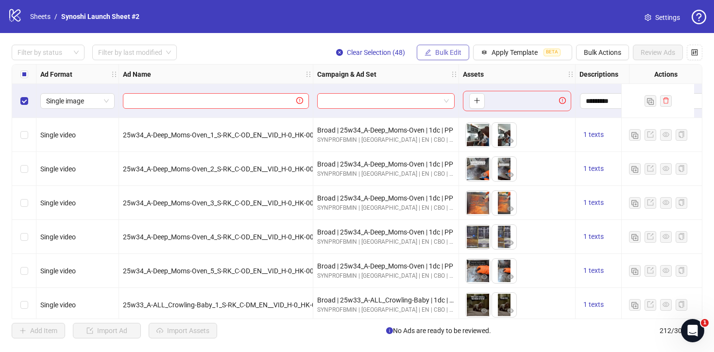
click at [449, 49] on span "Bulk Edit" at bounding box center [448, 53] width 26 height 8
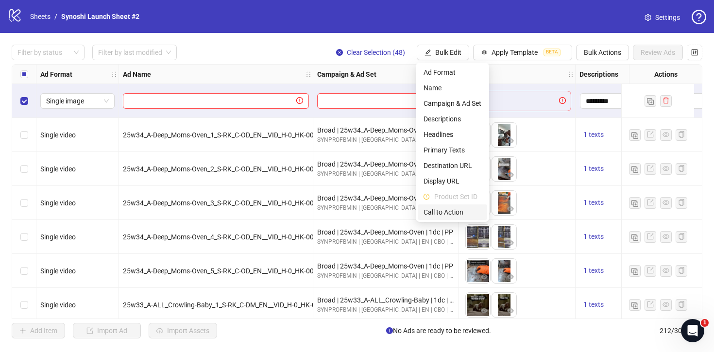
click at [444, 209] on span "Call to Action" at bounding box center [453, 212] width 58 height 11
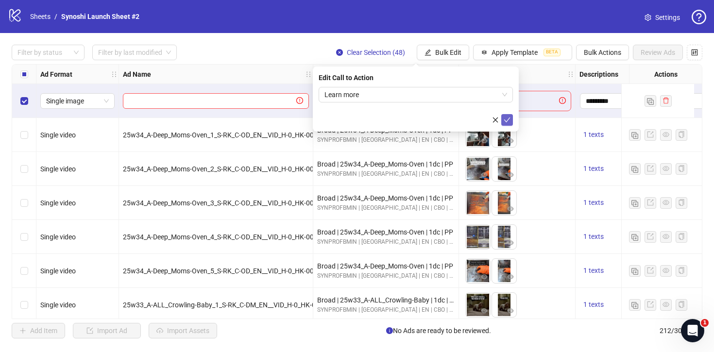
click at [512, 119] on button "submit" at bounding box center [507, 120] width 12 height 12
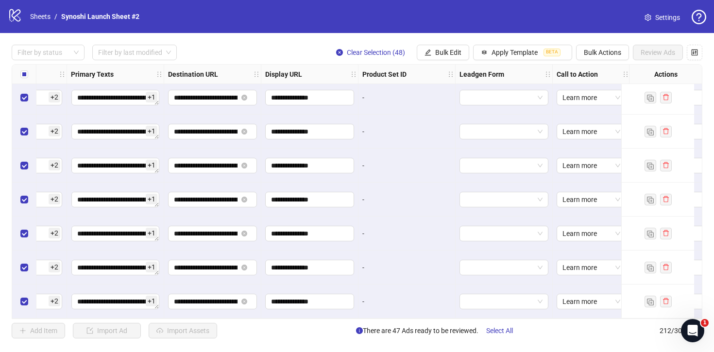
scroll to position [6979, 680]
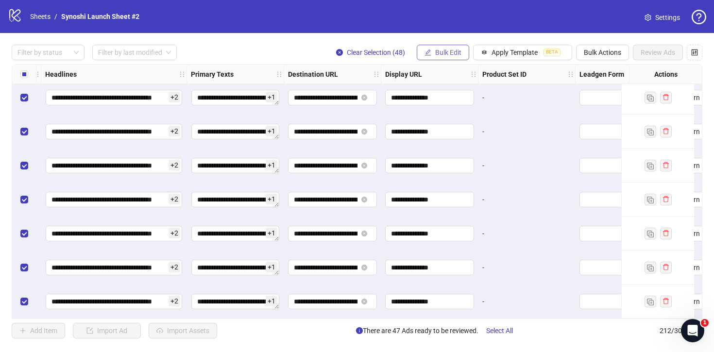
click at [447, 51] on span "Bulk Edit" at bounding box center [448, 53] width 26 height 8
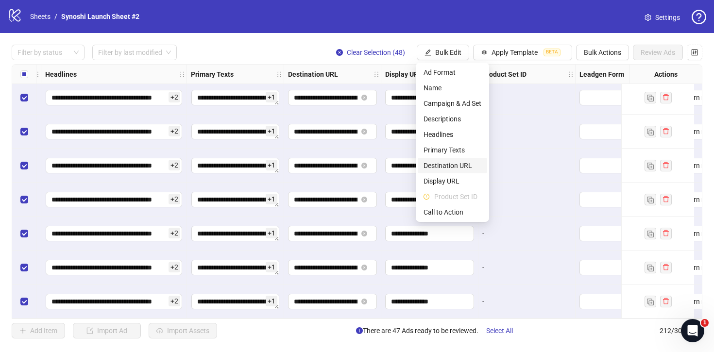
click at [449, 165] on span "Destination URL" at bounding box center [453, 165] width 58 height 11
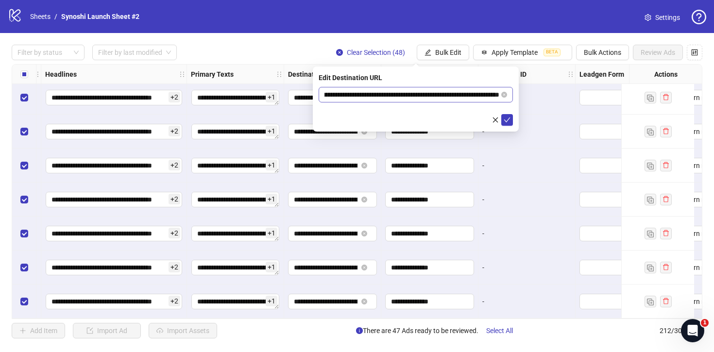
scroll to position [0, 61]
click at [507, 120] on icon "check" at bounding box center [507, 120] width 7 height 7
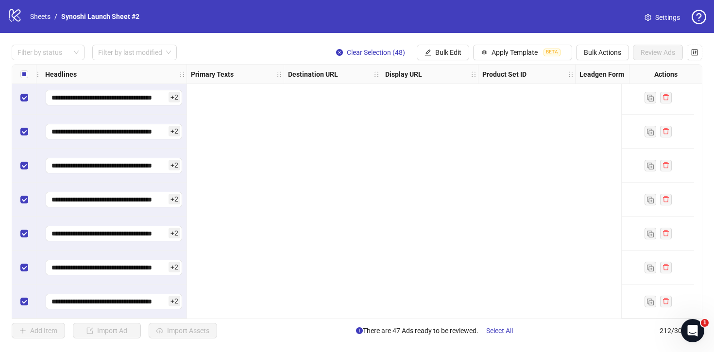
scroll to position [6979, 0]
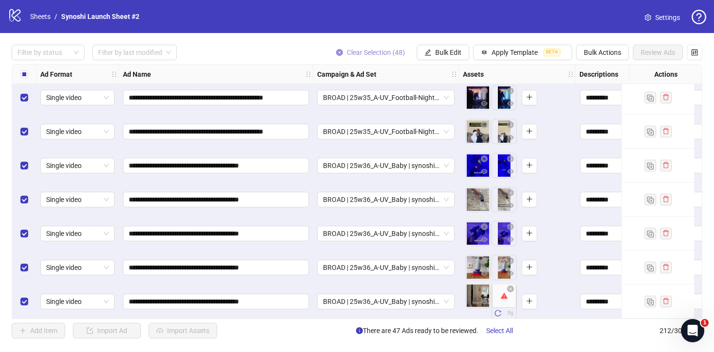
click at [336, 53] on icon "close-circle" at bounding box center [339, 52] width 7 height 7
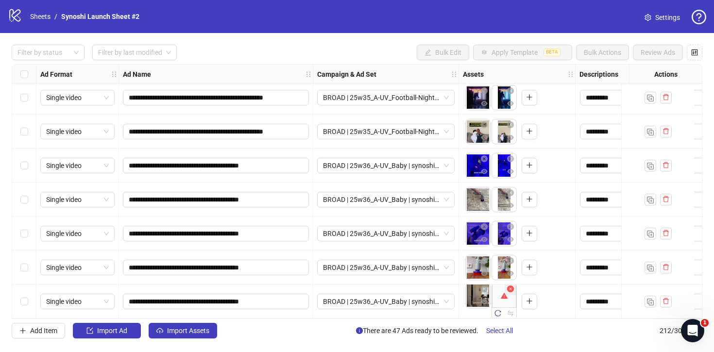
click at [511, 286] on icon "close-circle" at bounding box center [510, 289] width 7 height 7
click at [497, 333] on span "Select All" at bounding box center [499, 331] width 27 height 8
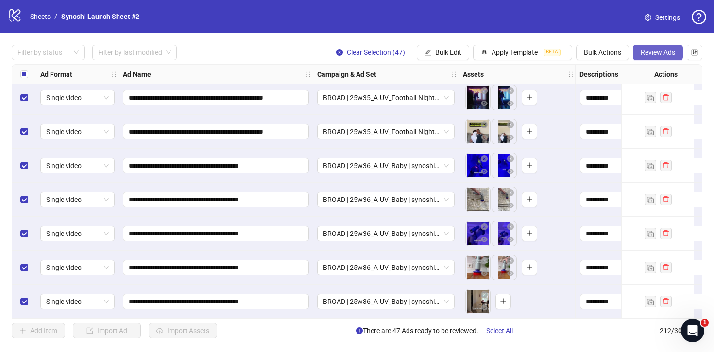
click at [656, 50] on span "Review Ads" at bounding box center [658, 53] width 34 height 8
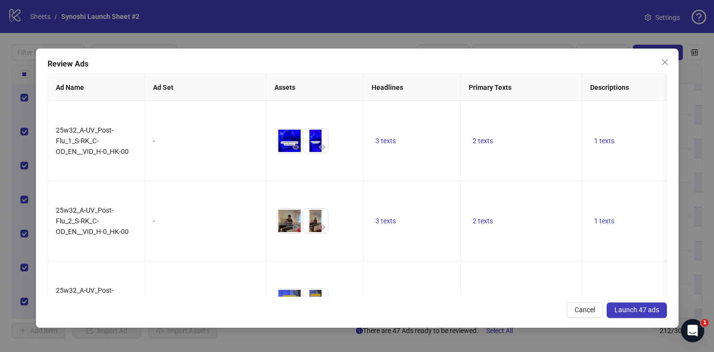
click at [634, 307] on span "Launch 47 ads" at bounding box center [637, 310] width 45 height 8
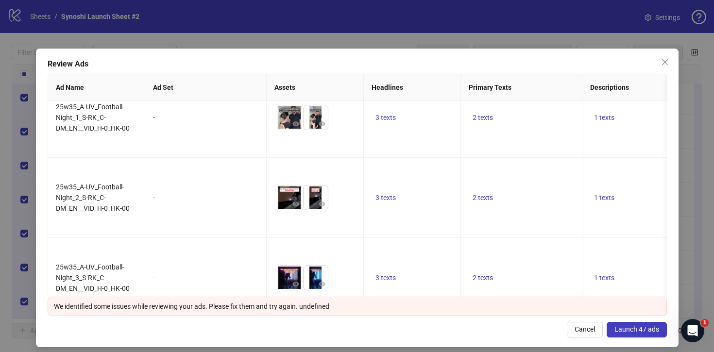
scroll to position [6, 0]
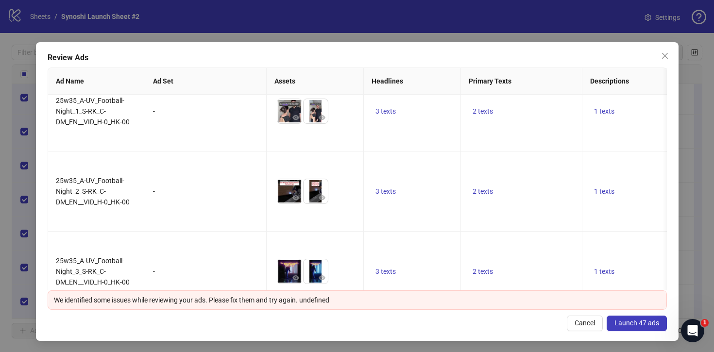
click at [634, 328] on button "Launch 47 ads" at bounding box center [637, 324] width 60 height 16
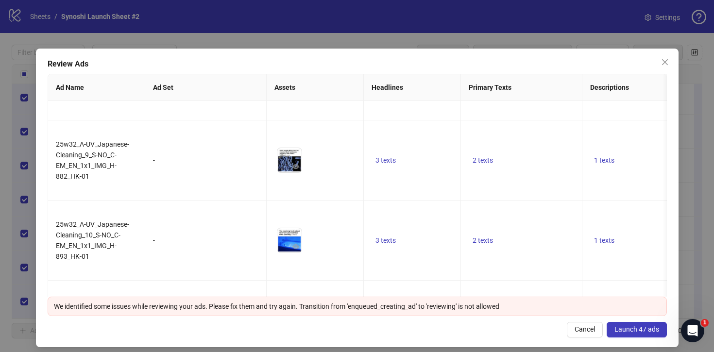
scroll to position [1040, 0]
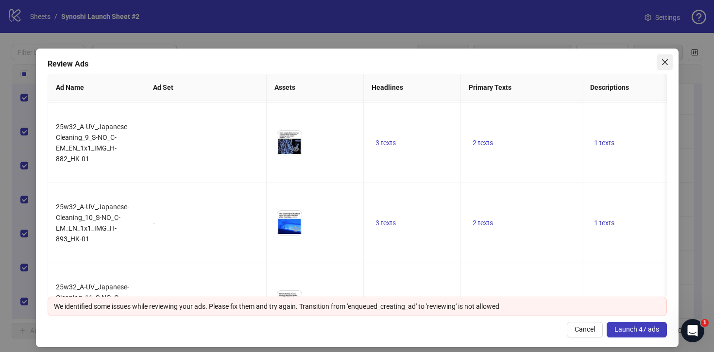
click at [667, 60] on icon "close" at bounding box center [665, 62] width 6 height 6
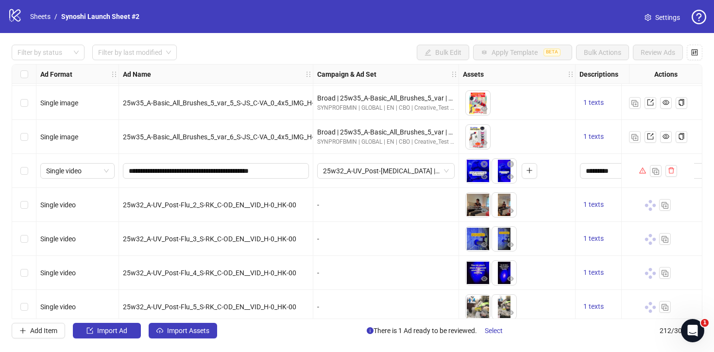
scroll to position [5525, 0]
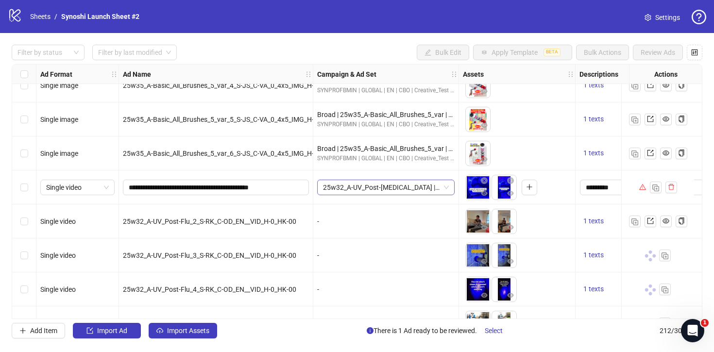
click at [433, 187] on span "25w32_A-UV_Post-[MEDICAL_DATA] | synoshi-pro-uv-wc-2 | 09.10" at bounding box center [386, 187] width 126 height 15
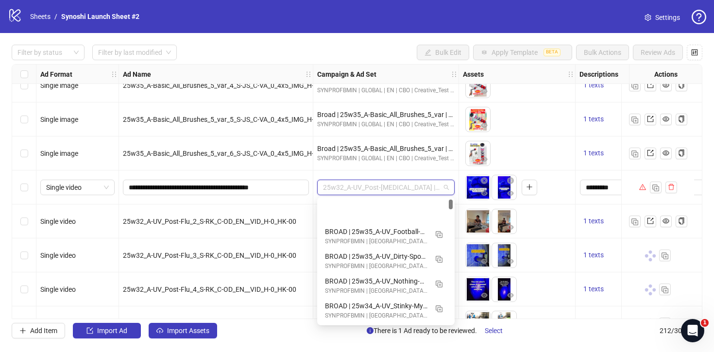
scroll to position [49, 0]
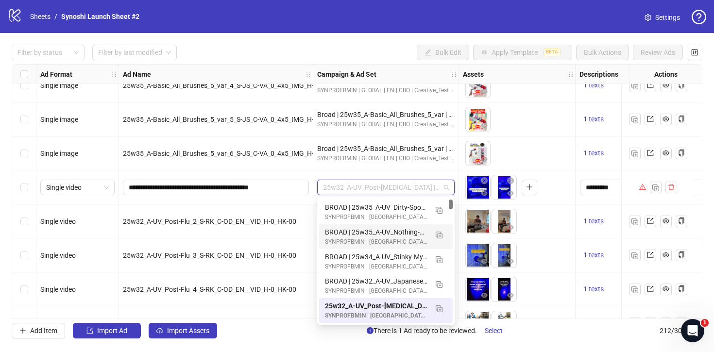
click at [573, 180] on div "To pick up a draggable item, press the space bar. While dragging, use the arrow…" at bounding box center [517, 188] width 117 height 34
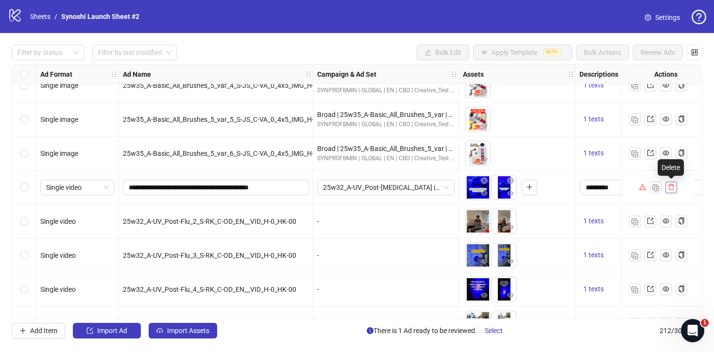
click at [674, 189] on icon "delete" at bounding box center [671, 187] width 7 height 7
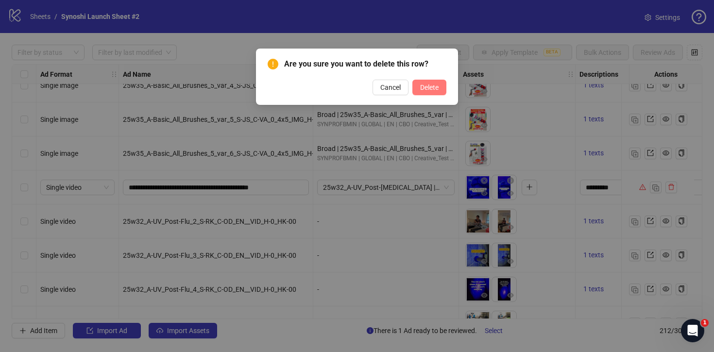
click at [438, 84] on span "Delete" at bounding box center [429, 88] width 18 height 8
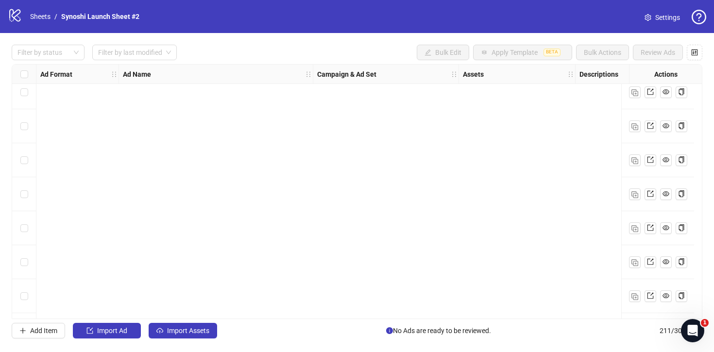
scroll to position [6945, 0]
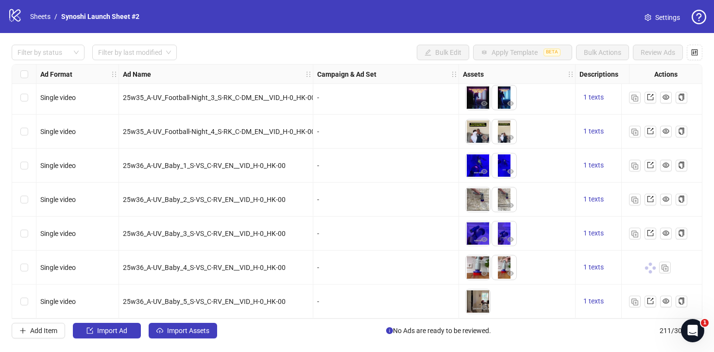
click at [375, 255] on div "-" at bounding box center [386, 268] width 146 height 34
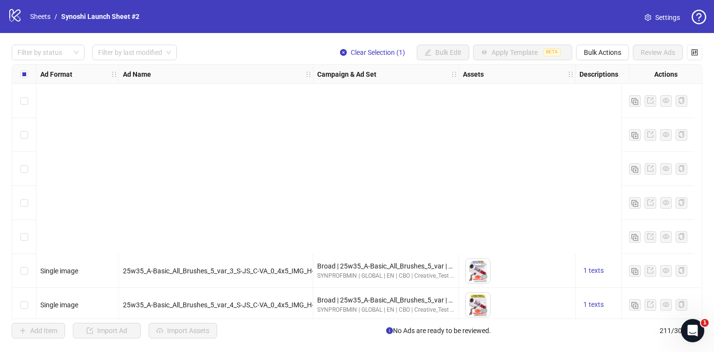
scroll to position [5541, 0]
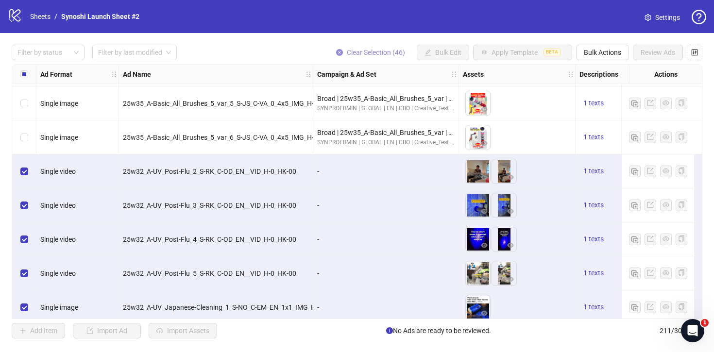
click at [340, 51] on icon "close-circle" at bounding box center [339, 52] width 7 height 7
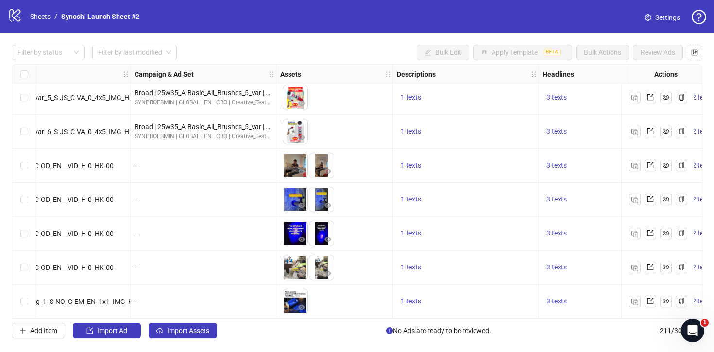
scroll to position [5543, 183]
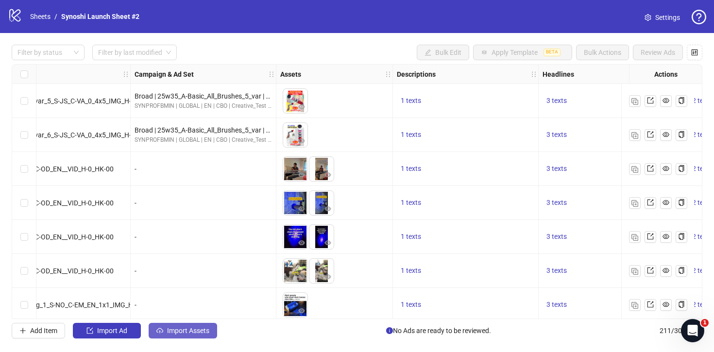
click at [189, 333] on span "Import Assets" at bounding box center [188, 331] width 42 height 8
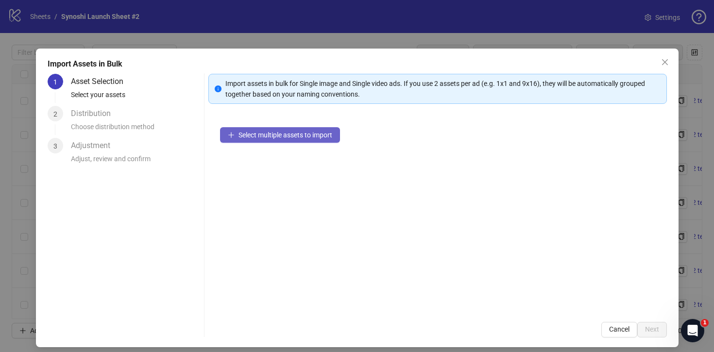
click at [272, 137] on span "Select multiple assets to import" at bounding box center [286, 135] width 94 height 8
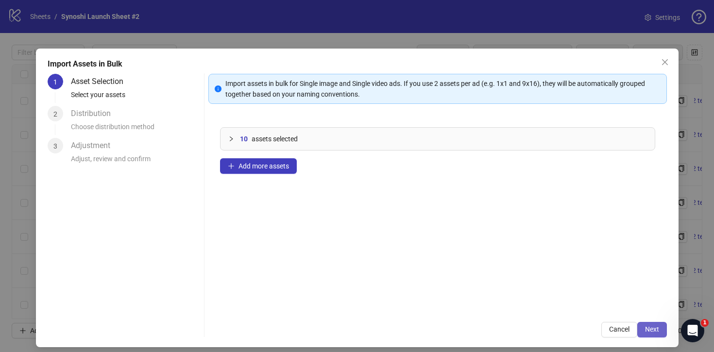
click at [647, 332] on span "Next" at bounding box center [652, 330] width 14 height 8
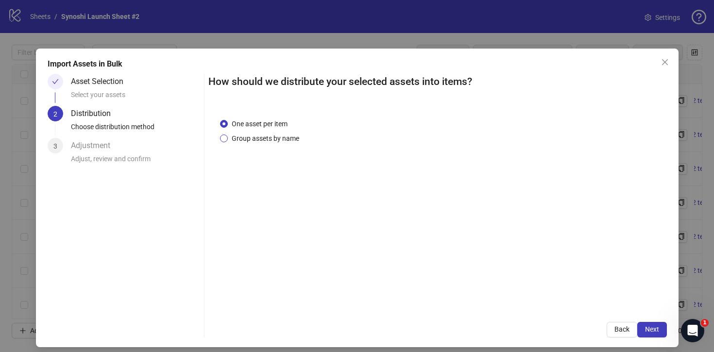
click at [284, 143] on span "Group assets by name" at bounding box center [265, 138] width 75 height 11
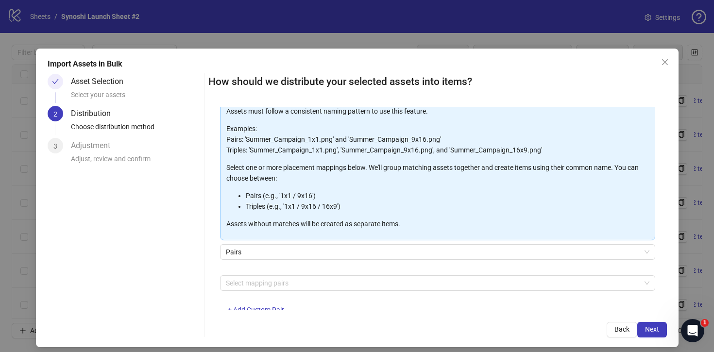
scroll to position [81, 0]
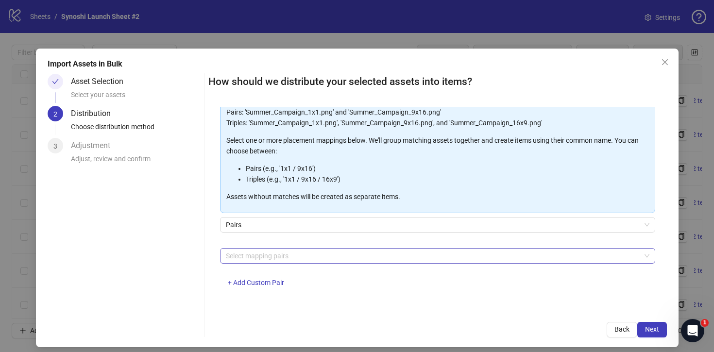
click at [277, 260] on div at bounding box center [432, 256] width 421 height 14
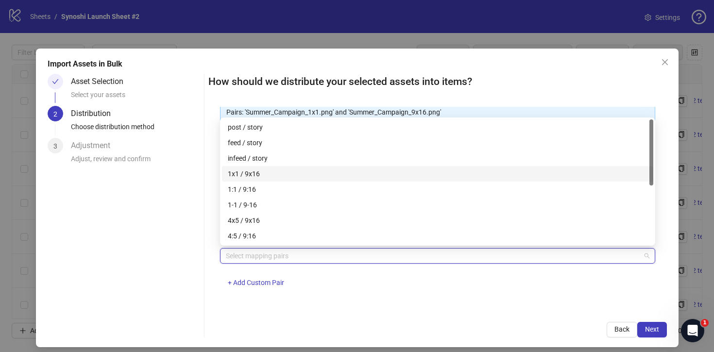
click at [261, 172] on div "1x1 / 9x16" at bounding box center [438, 174] width 420 height 11
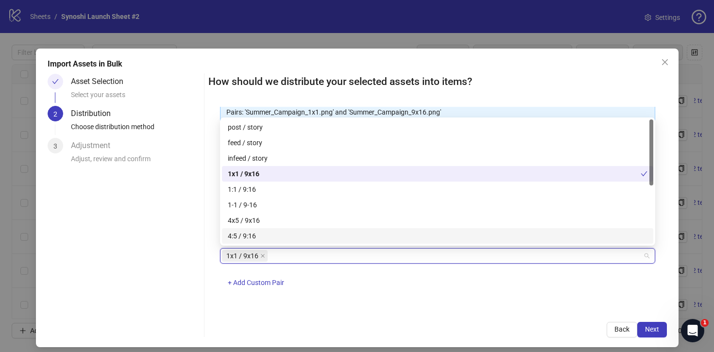
click at [416, 299] on div "One asset per item Group assets by name Assets must follow a consistent naming …" at bounding box center [437, 209] width 459 height 204
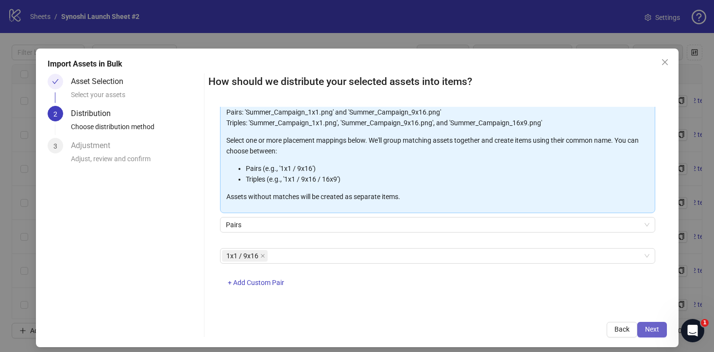
click at [646, 328] on span "Next" at bounding box center [652, 330] width 14 height 8
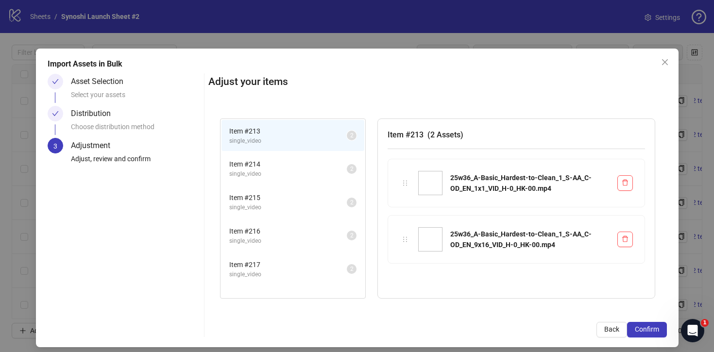
click at [646, 328] on span "Confirm" at bounding box center [647, 330] width 24 height 8
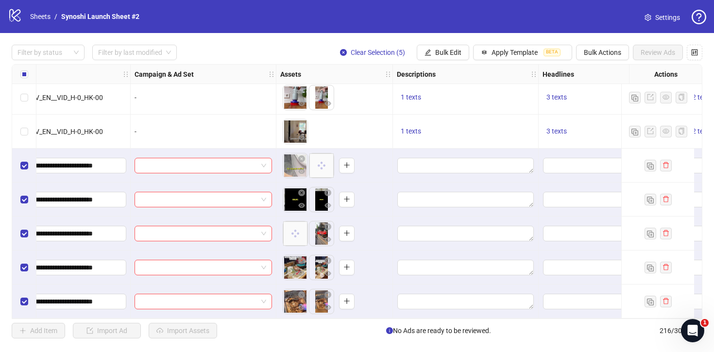
scroll to position [7115, 0]
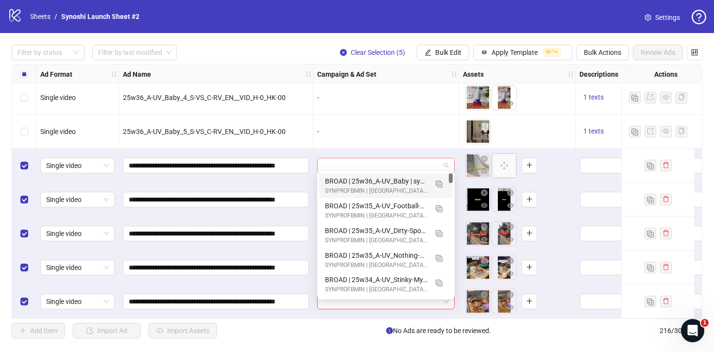
click at [447, 165] on span at bounding box center [386, 165] width 126 height 15
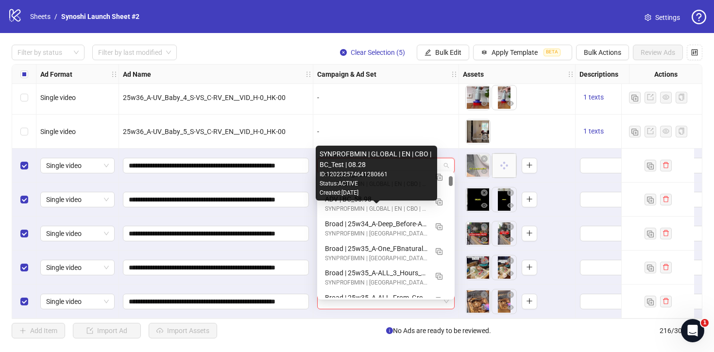
scroll to position [207, 0]
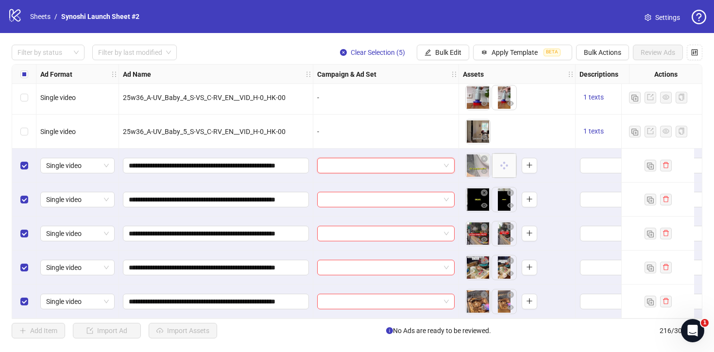
paste input "**********"
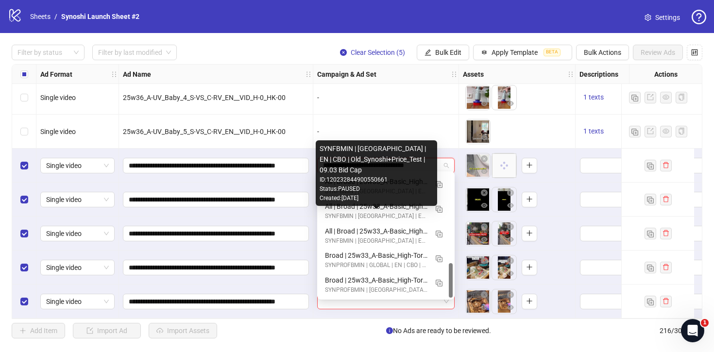
scroll to position [322, 0]
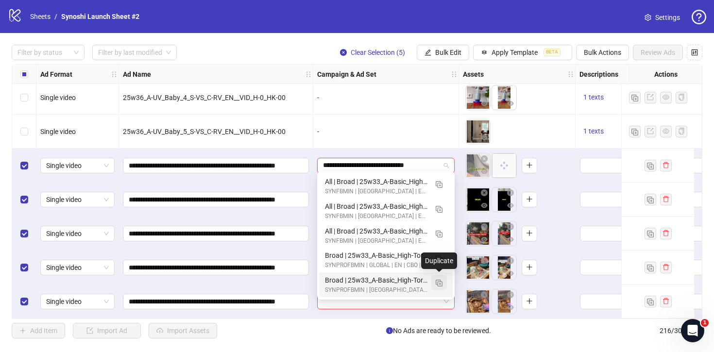
click at [441, 284] on img "button" at bounding box center [439, 283] width 7 height 7
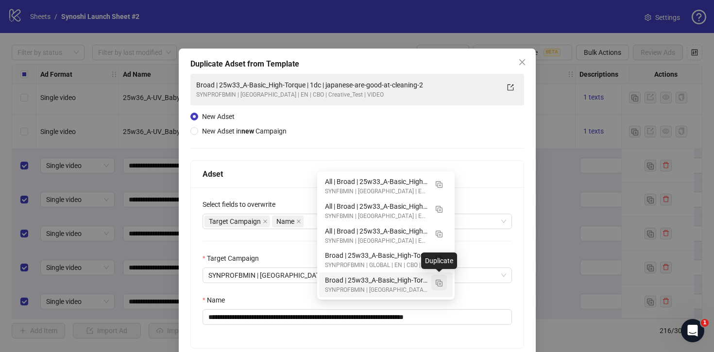
type input "**********"
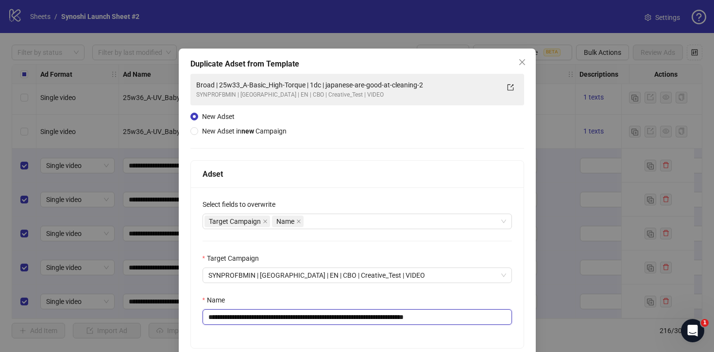
click at [463, 317] on input "**********" at bounding box center [357, 317] width 309 height 16
drag, startPoint x: 317, startPoint y: 317, endPoint x: 232, endPoint y: 317, distance: 85.0
click at [232, 317] on input "**********" at bounding box center [357, 317] width 309 height 16
paste input "********"
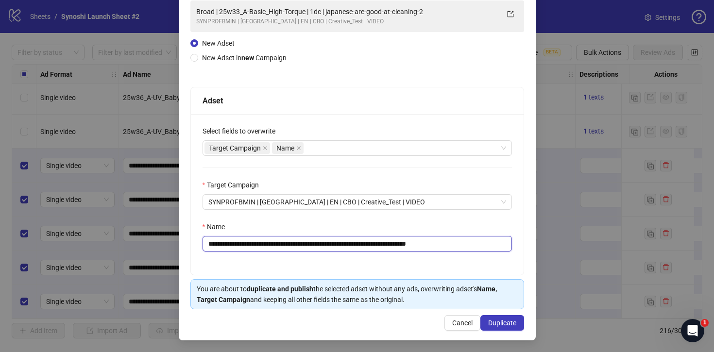
click at [465, 242] on input "**********" at bounding box center [357, 244] width 309 height 16
drag, startPoint x: 339, startPoint y: 242, endPoint x: 254, endPoint y: 245, distance: 85.5
click at [254, 245] on input "**********" at bounding box center [357, 244] width 309 height 16
paste input "*****"
type input "**********"
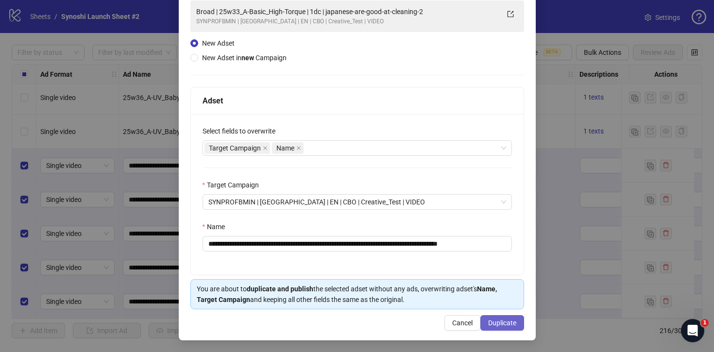
click at [497, 321] on span "Duplicate" at bounding box center [502, 323] width 28 height 8
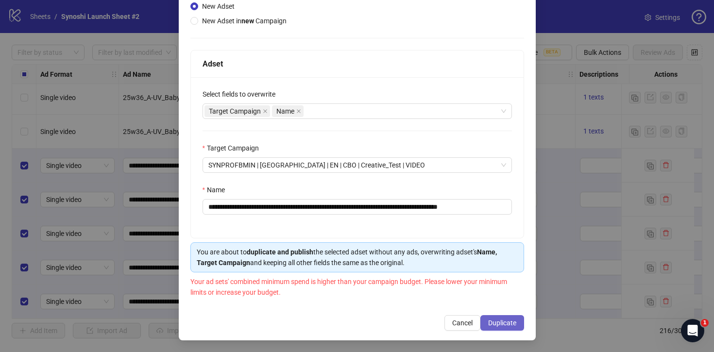
click at [502, 327] on button "Duplicate" at bounding box center [502, 323] width 44 height 16
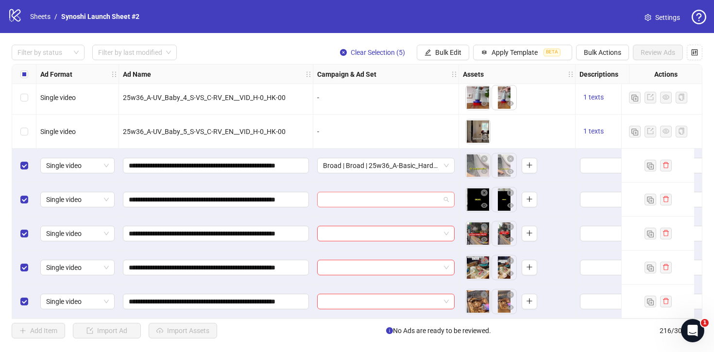
click at [446, 193] on span at bounding box center [386, 199] width 126 height 15
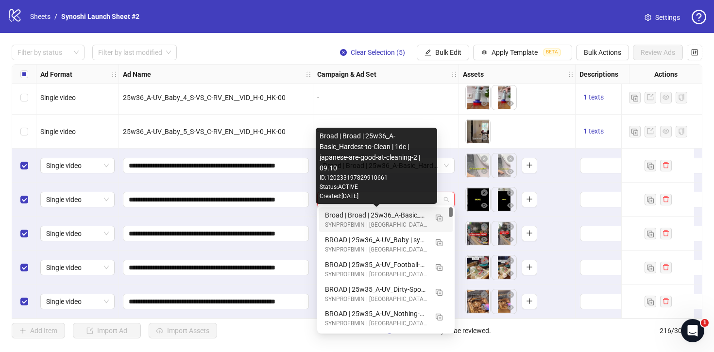
click at [398, 213] on div "Broad | Broad | 25w36_A-Basic_Hardest-to-Clean | 1dc | japanese-are-good-at-cle…" at bounding box center [376, 215] width 103 height 11
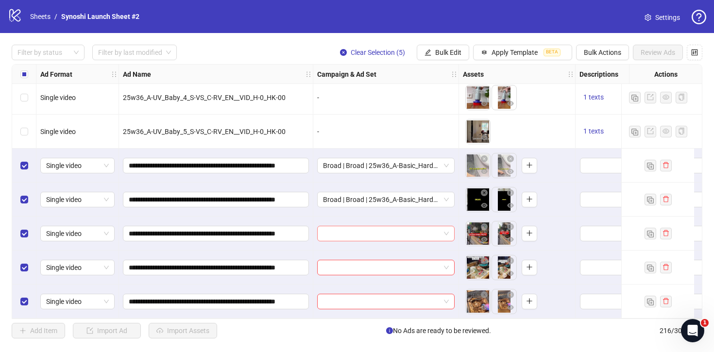
click at [448, 234] on span at bounding box center [386, 233] width 126 height 15
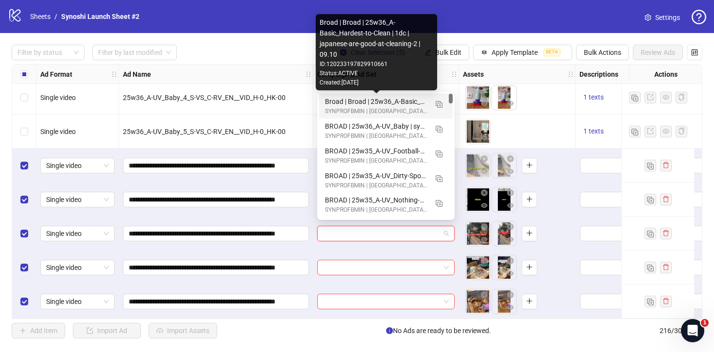
click at [400, 100] on div "Broad | Broad | 25w36_A-Basic_Hardest-to-Clean | 1dc | japanese-are-good-at-cle…" at bounding box center [376, 101] width 103 height 11
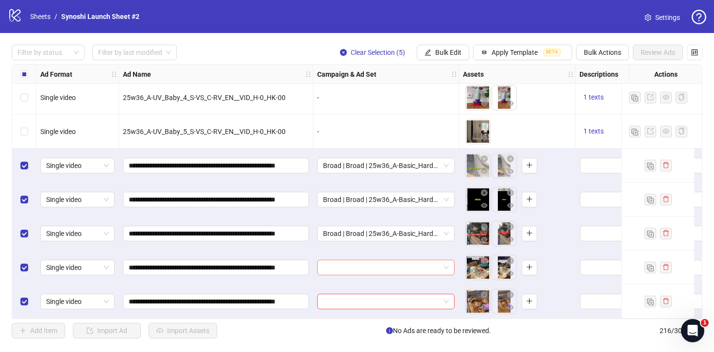
click at [446, 267] on span at bounding box center [386, 267] width 126 height 15
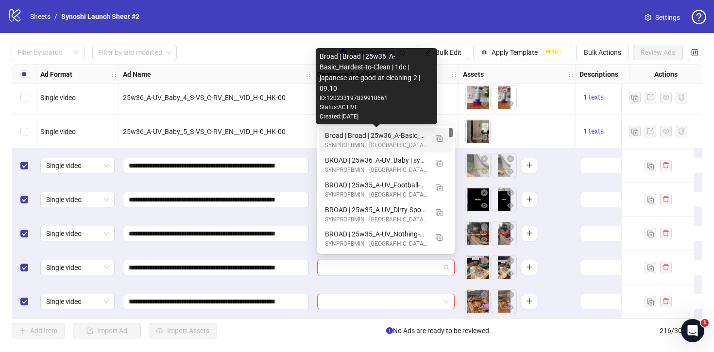
click at [408, 137] on div "Broad | Broad | 25w36_A-Basic_Hardest-to-Clean | 1dc | japanese-are-good-at-cle…" at bounding box center [376, 135] width 103 height 11
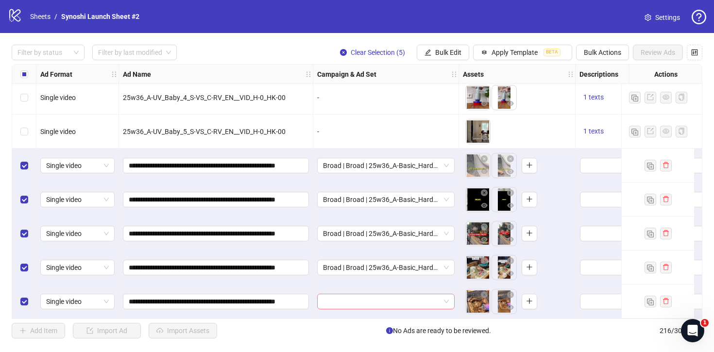
click at [446, 297] on span at bounding box center [386, 301] width 126 height 15
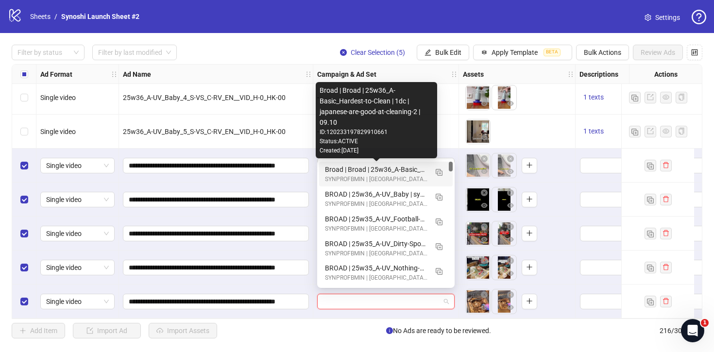
click at [411, 171] on div "Broad | Broad | 25w36_A-Basic_Hardest-to-Clean | 1dc | japanese-are-good-at-cle…" at bounding box center [376, 169] width 103 height 11
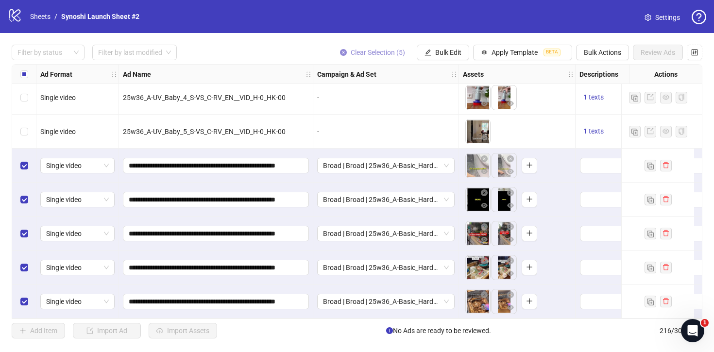
click at [340, 51] on icon "close-circle" at bounding box center [343, 52] width 7 height 7
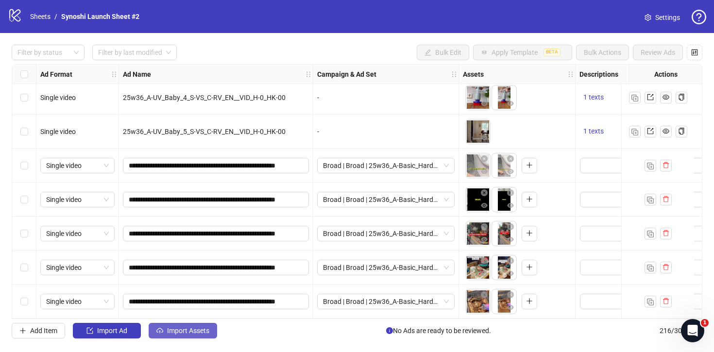
click at [201, 331] on span "Import Assets" at bounding box center [188, 331] width 42 height 8
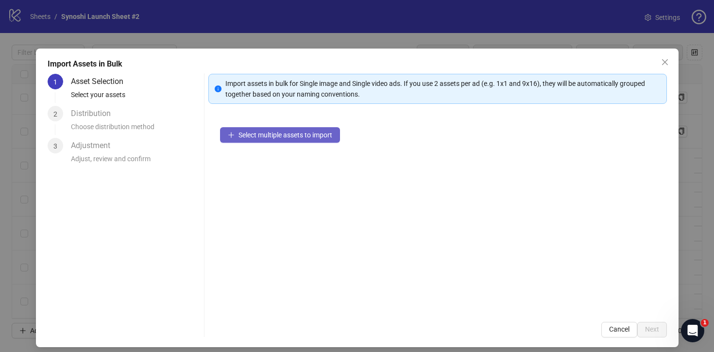
click at [257, 139] on button "Select multiple assets to import" at bounding box center [280, 135] width 120 height 16
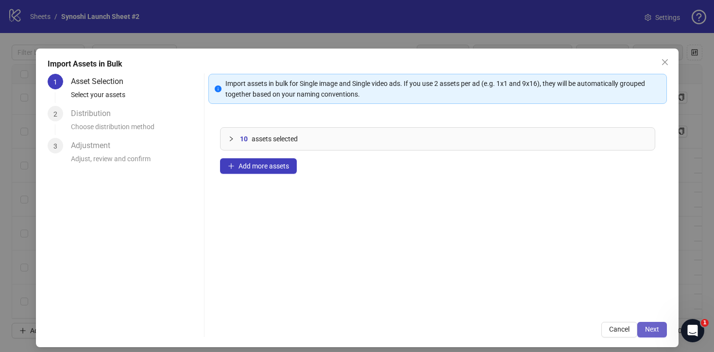
click at [655, 327] on span "Next" at bounding box center [652, 330] width 14 height 8
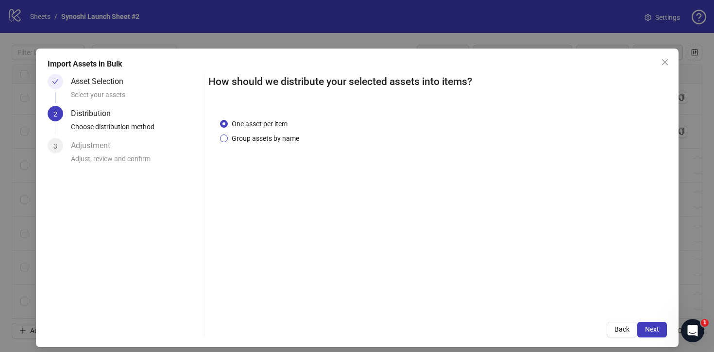
click at [274, 140] on span "Group assets by name" at bounding box center [265, 138] width 75 height 11
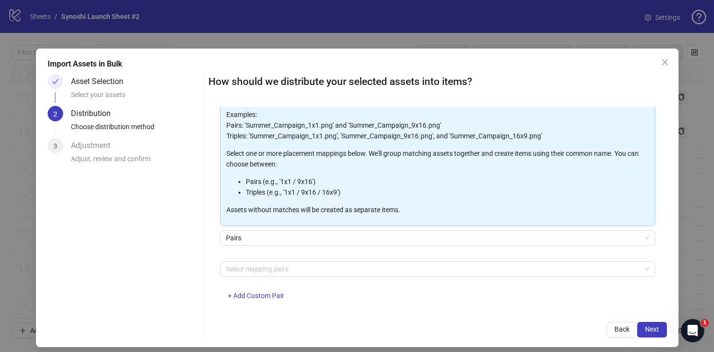
scroll to position [81, 0]
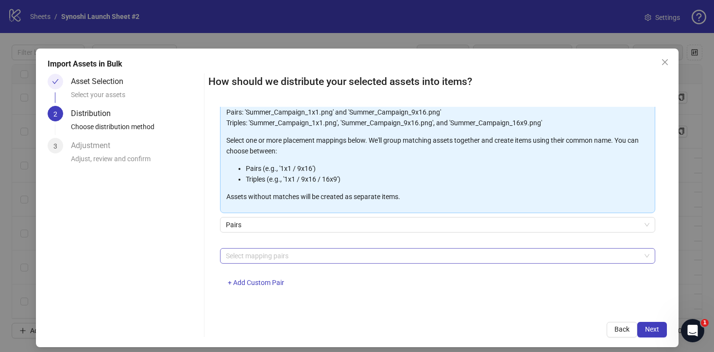
click at [273, 256] on div at bounding box center [432, 256] width 421 height 14
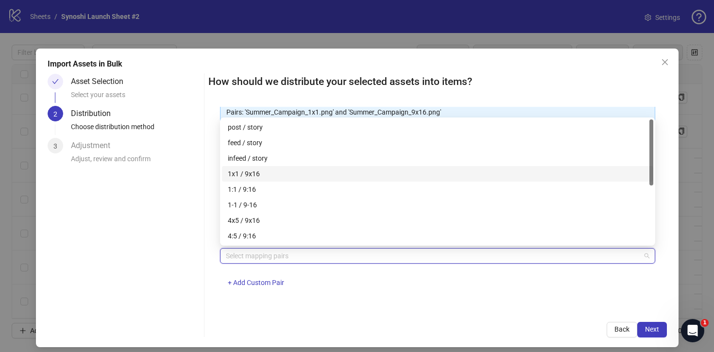
click at [262, 171] on div "1x1 / 9x16" at bounding box center [438, 174] width 420 height 11
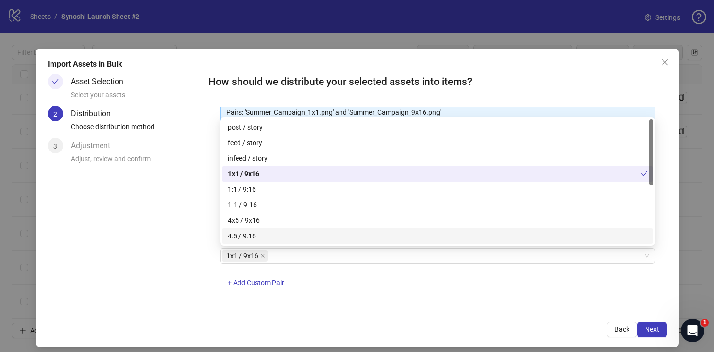
click at [382, 301] on div "One asset per item Group assets by name Assets must follow a consistent naming …" at bounding box center [437, 209] width 459 height 204
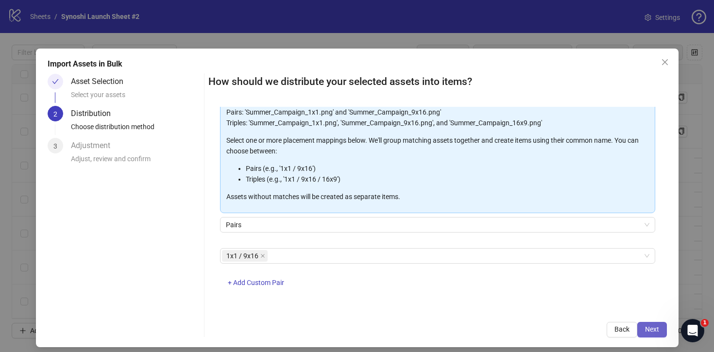
click at [657, 330] on span "Next" at bounding box center [652, 330] width 14 height 8
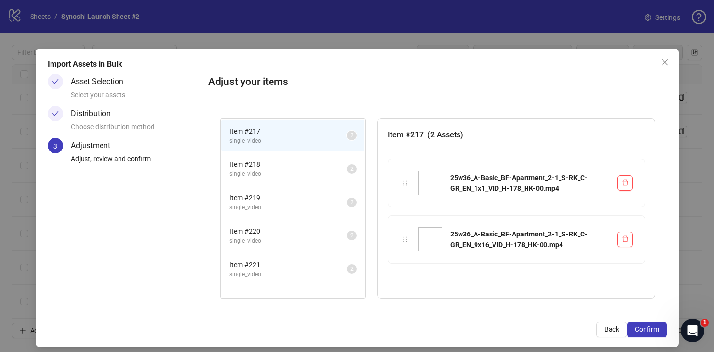
click at [657, 330] on span "Confirm" at bounding box center [647, 330] width 24 height 8
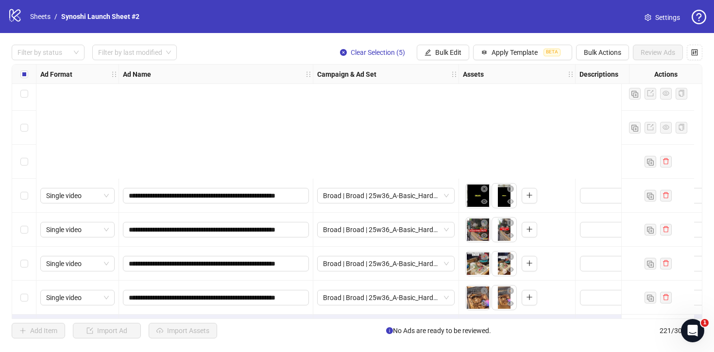
scroll to position [7285, 0]
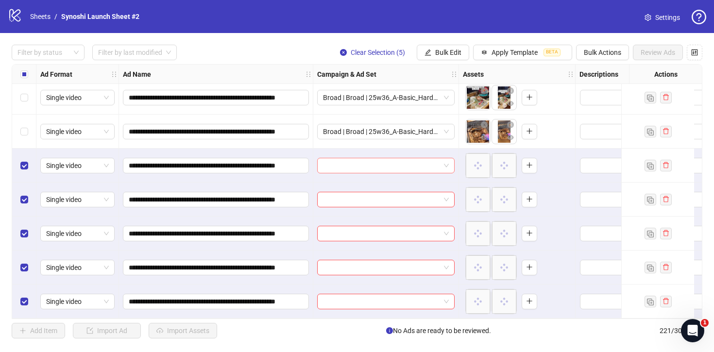
click at [446, 161] on span at bounding box center [386, 165] width 126 height 15
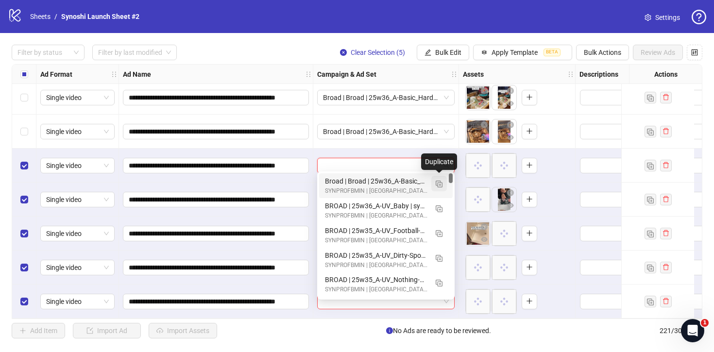
click at [440, 183] on img "button" at bounding box center [439, 184] width 7 height 7
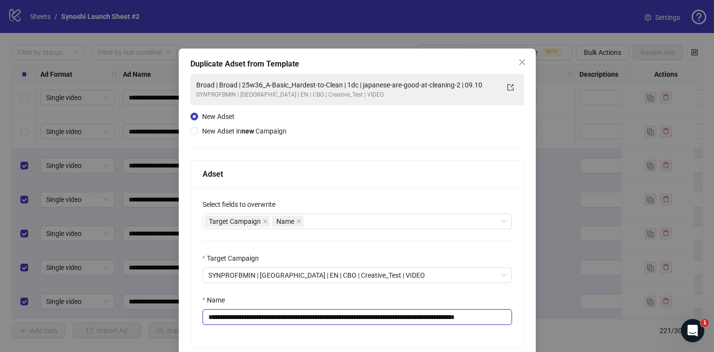
drag, startPoint x: 354, startPoint y: 318, endPoint x: 233, endPoint y: 316, distance: 120.5
click at [233, 316] on input "**********" at bounding box center [357, 317] width 309 height 16
paste input "text"
click at [497, 319] on input "**********" at bounding box center [357, 317] width 309 height 16
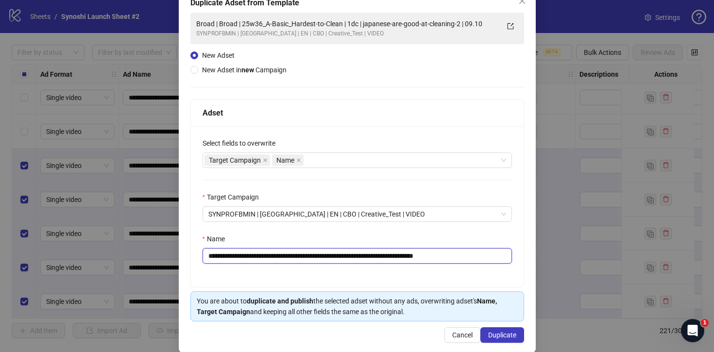
scroll to position [74, 0]
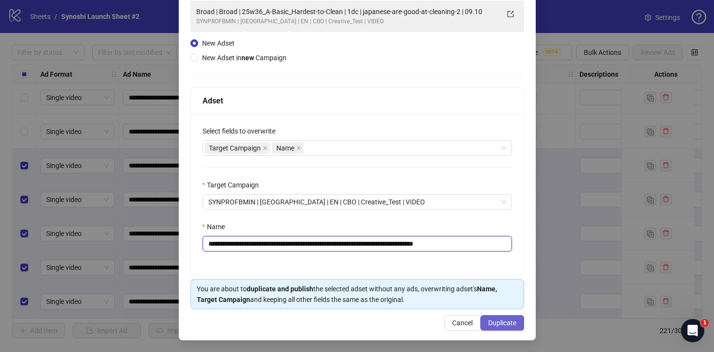
type input "**********"
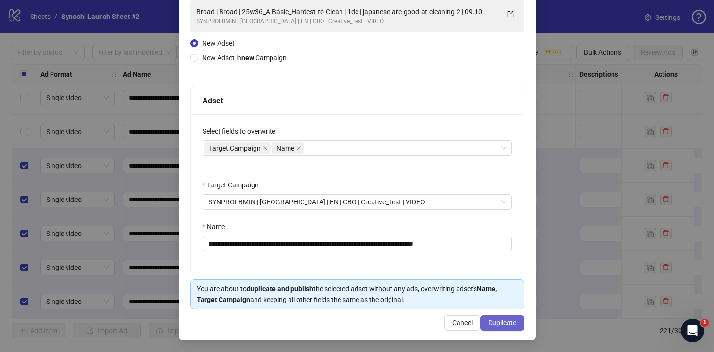
click at [505, 321] on span "Duplicate" at bounding box center [502, 323] width 28 height 8
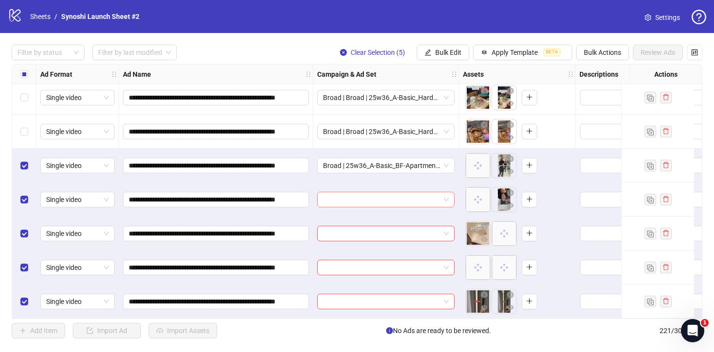
click at [448, 195] on span at bounding box center [386, 199] width 126 height 15
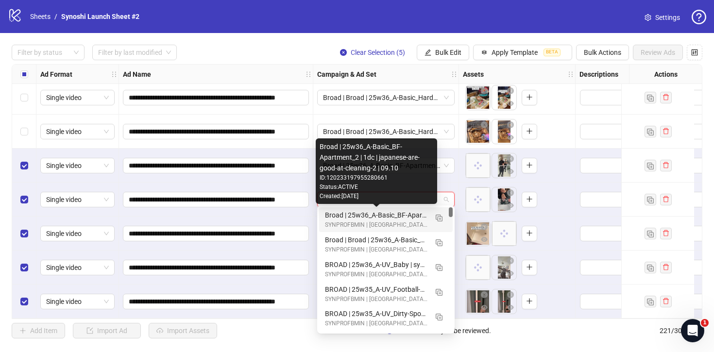
click at [413, 215] on div "Broad | 25w36_A-Basic_BF-Apartment_2 | 1dc | japanese-are-good-at-cleaning-2 | …" at bounding box center [376, 215] width 103 height 11
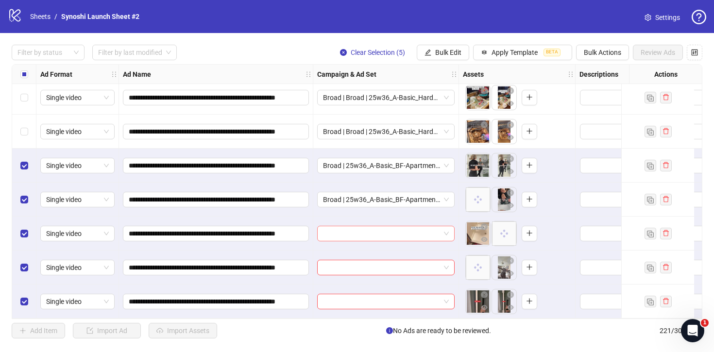
click at [448, 233] on span at bounding box center [386, 233] width 126 height 15
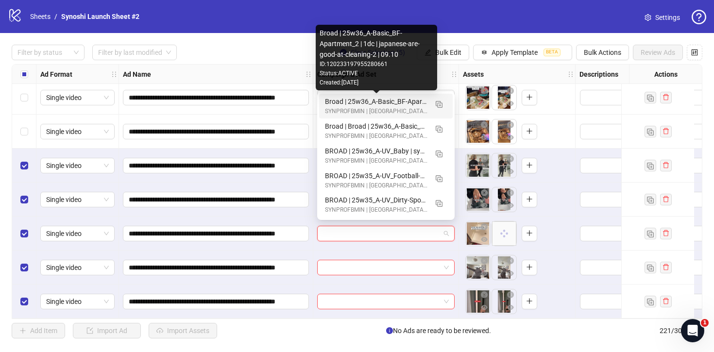
click at [411, 102] on div "Broad | 25w36_A-Basic_BF-Apartment_2 | 1dc | japanese-are-good-at-cleaning-2 | …" at bounding box center [376, 101] width 103 height 11
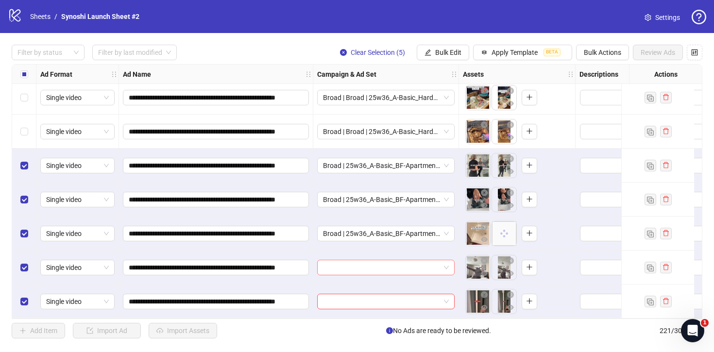
click at [448, 260] on span at bounding box center [386, 267] width 126 height 15
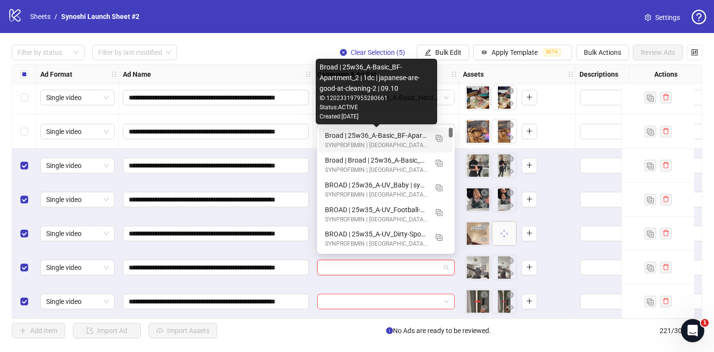
click at [408, 136] on div "Broad | 25w36_A-Basic_BF-Apartment_2 | 1dc | japanese-are-good-at-cleaning-2 | …" at bounding box center [376, 135] width 103 height 11
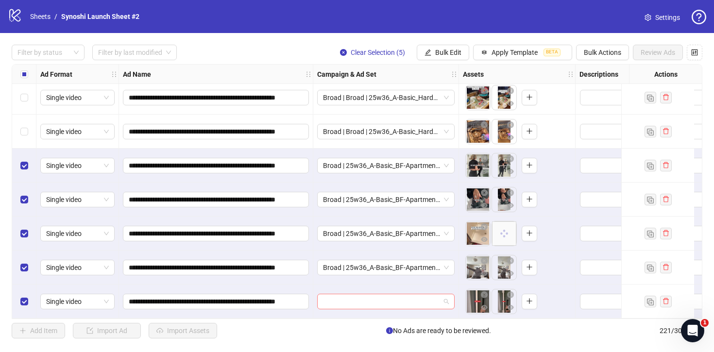
click at [449, 297] on div at bounding box center [385, 302] width 137 height 16
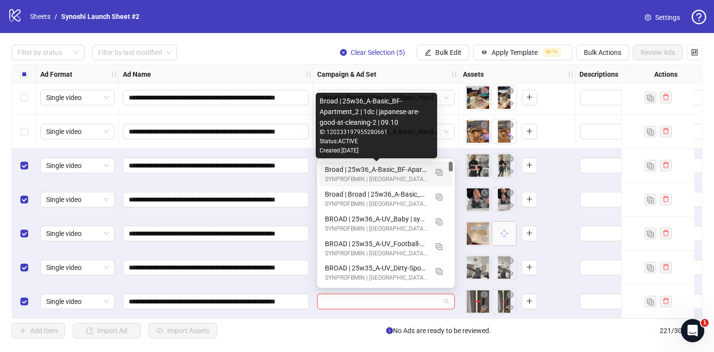
click at [410, 169] on div "Broad | 25w36_A-Basic_BF-Apartment_2 | 1dc | japanese-are-good-at-cleaning-2 | …" at bounding box center [376, 169] width 103 height 11
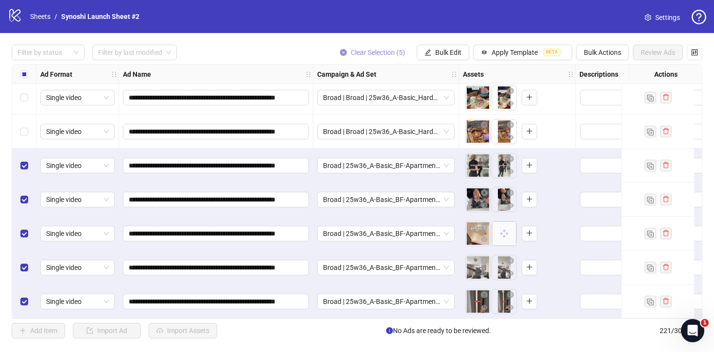
click at [342, 51] on icon "close-circle" at bounding box center [343, 52] width 7 height 7
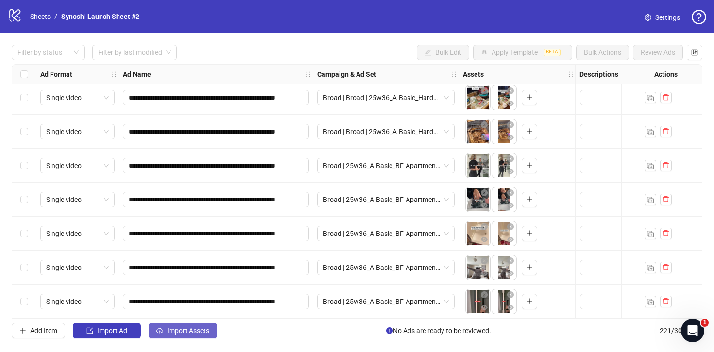
click at [181, 330] on span "Import Assets" at bounding box center [188, 331] width 42 height 8
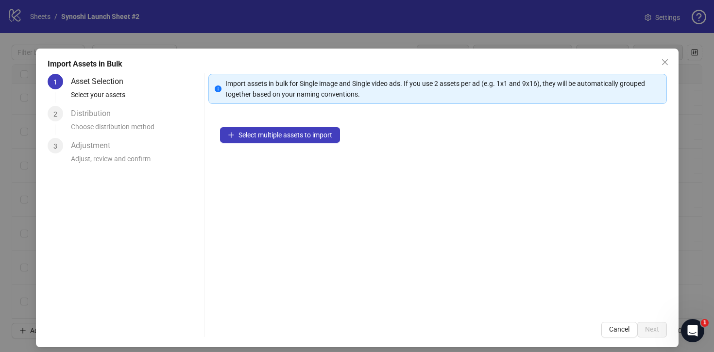
click at [268, 123] on div "Select multiple assets to import" at bounding box center [437, 213] width 459 height 195
click at [268, 131] on span "Select multiple assets to import" at bounding box center [286, 135] width 94 height 8
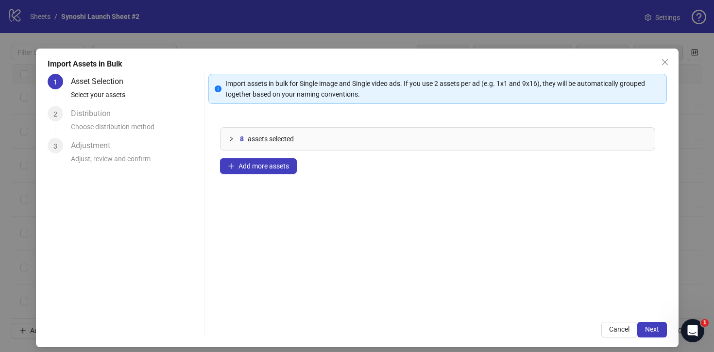
click at [643, 321] on div "Import assets in bulk for Single image and Single video ads. If you use 2 asset…" at bounding box center [437, 206] width 459 height 264
click at [647, 325] on button "Next" at bounding box center [652, 330] width 30 height 16
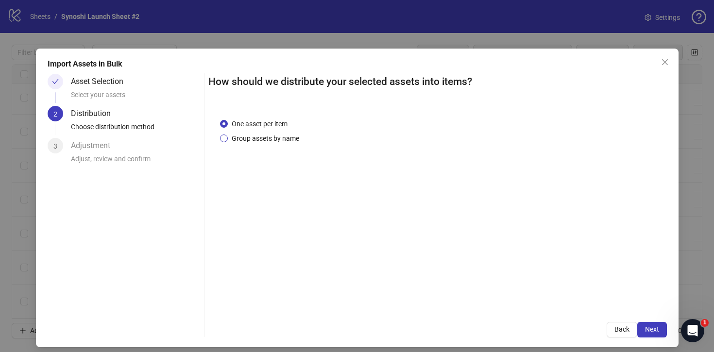
click at [273, 139] on span "Group assets by name" at bounding box center [265, 138] width 75 height 11
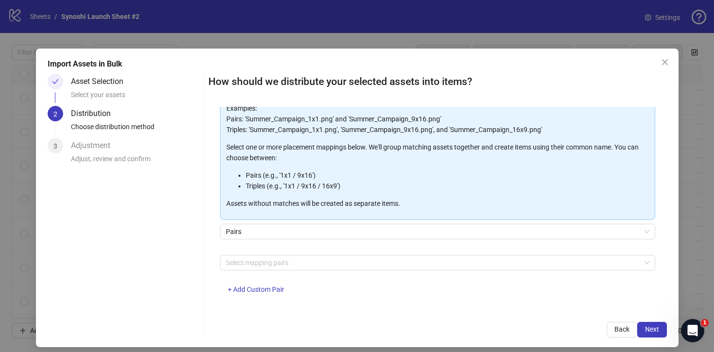
scroll to position [81, 0]
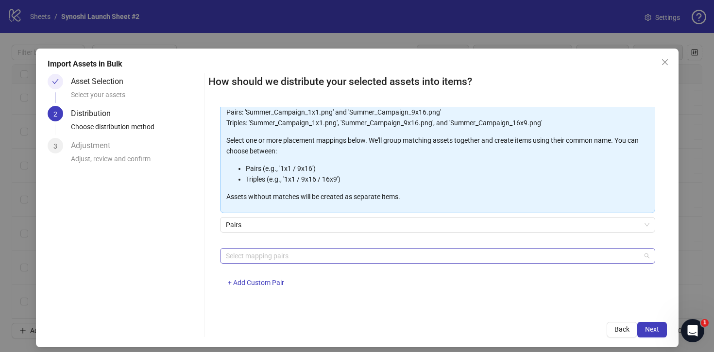
click at [280, 257] on div at bounding box center [432, 256] width 421 height 14
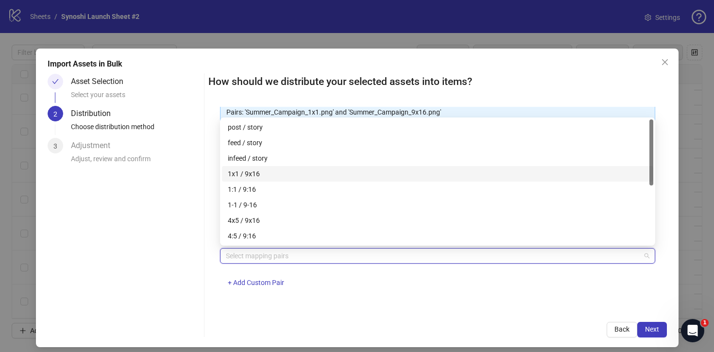
click at [253, 171] on div "1x1 / 9x16" at bounding box center [438, 174] width 420 height 11
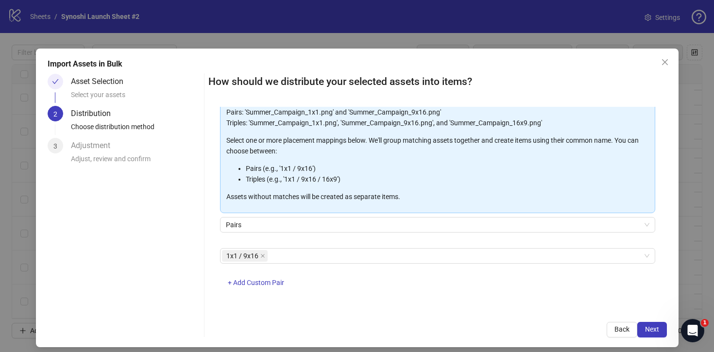
click at [383, 300] on div "One asset per item Group assets by name Assets must follow a consistent naming …" at bounding box center [437, 209] width 459 height 204
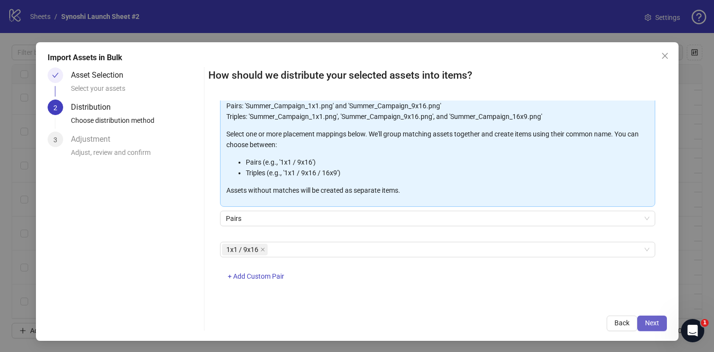
click at [653, 323] on span "Next" at bounding box center [652, 323] width 14 height 8
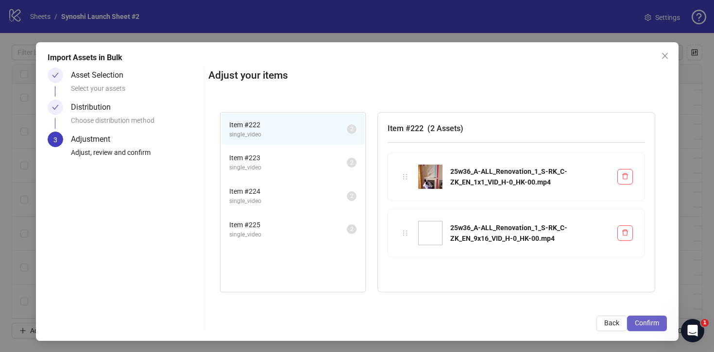
click at [650, 323] on span "Confirm" at bounding box center [647, 323] width 24 height 8
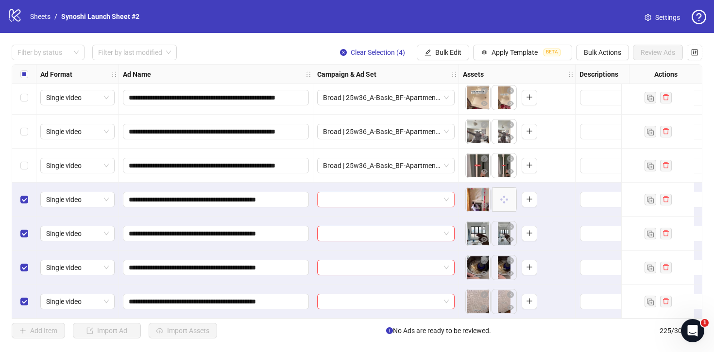
click at [447, 198] on span at bounding box center [386, 199] width 126 height 15
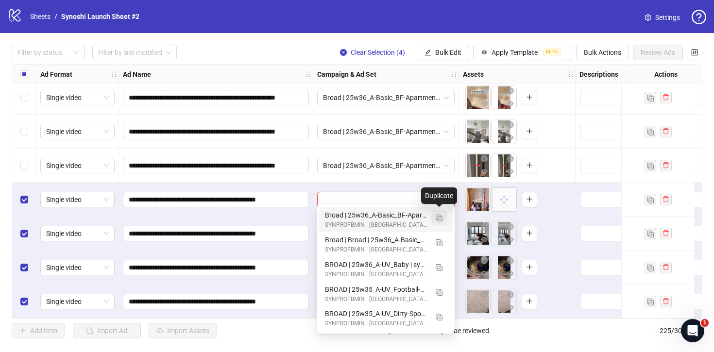
click at [439, 217] on img "button" at bounding box center [439, 218] width 7 height 7
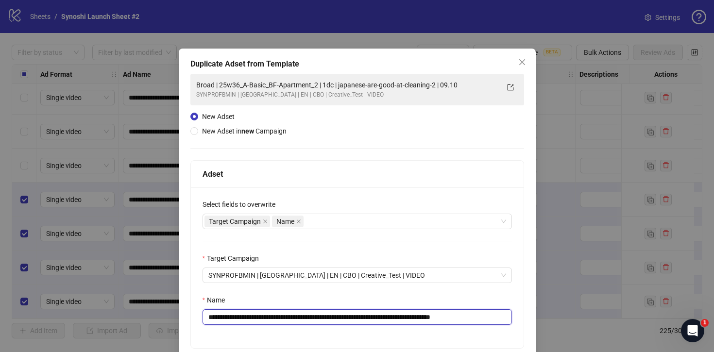
click at [497, 320] on input "**********" at bounding box center [357, 317] width 309 height 16
drag, startPoint x: 328, startPoint y: 318, endPoint x: 232, endPoint y: 317, distance: 96.2
click at [232, 317] on input "**********" at bounding box center [357, 317] width 309 height 16
paste input "text"
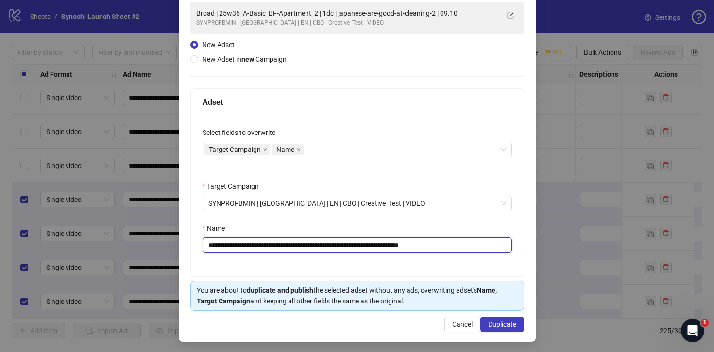
scroll to position [74, 0]
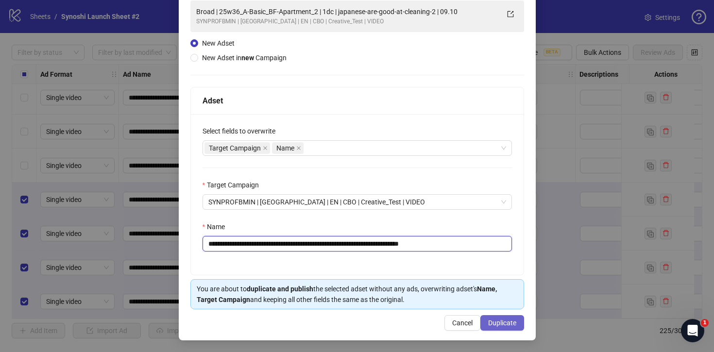
type input "**********"
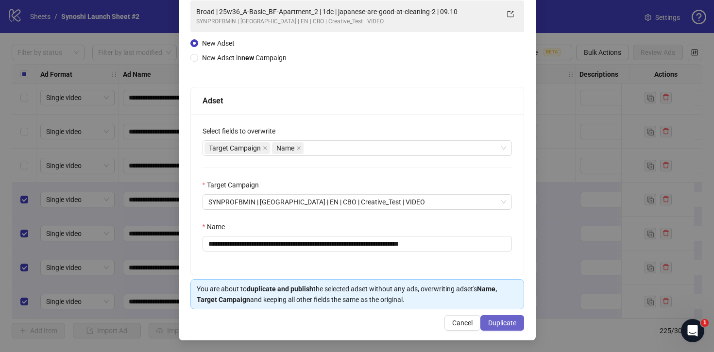
click at [504, 326] on span "Duplicate" at bounding box center [502, 323] width 28 height 8
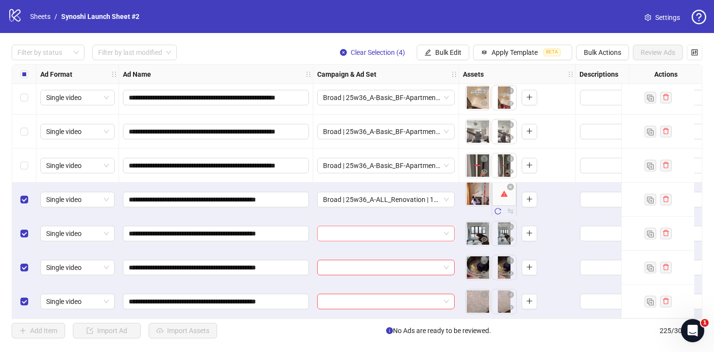
click at [451, 226] on div at bounding box center [385, 234] width 137 height 16
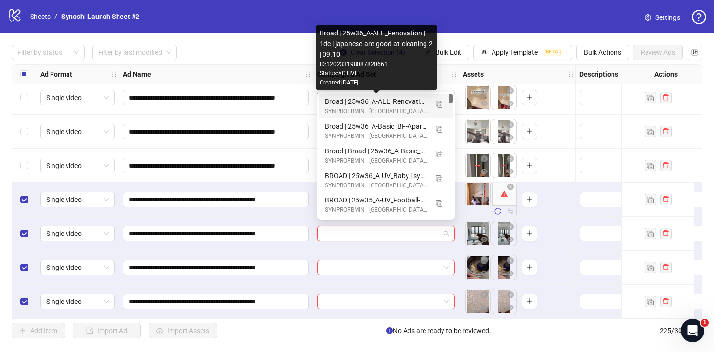
click at [409, 101] on div "Broad | 25w36_A-ALL_Renovation | 1dc | japanese-are-good-at-cleaning-2 | 09.10" at bounding box center [376, 101] width 103 height 11
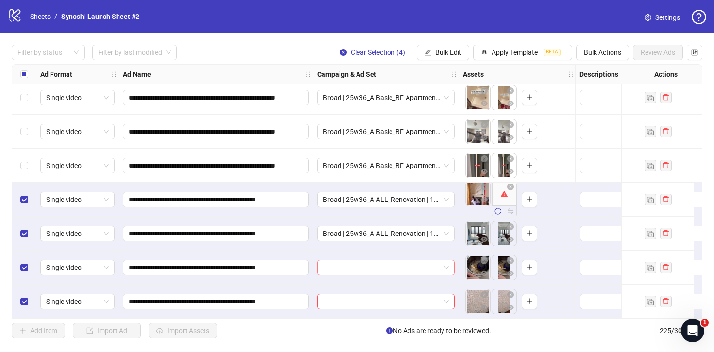
click at [445, 261] on span at bounding box center [386, 267] width 126 height 15
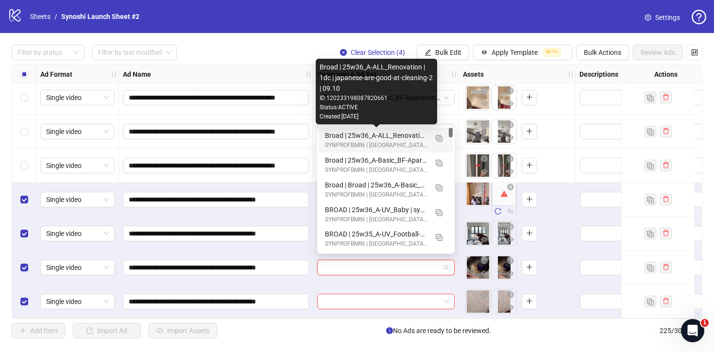
click at [403, 137] on div "Broad | 25w36_A-ALL_Renovation | 1dc | japanese-are-good-at-cleaning-2 | 09.10" at bounding box center [376, 135] width 103 height 11
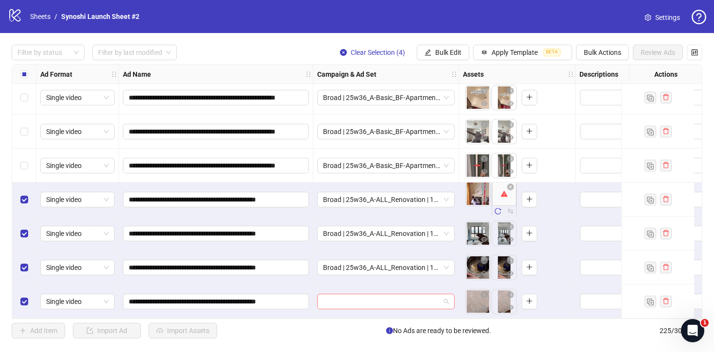
click at [445, 301] on span at bounding box center [386, 301] width 126 height 15
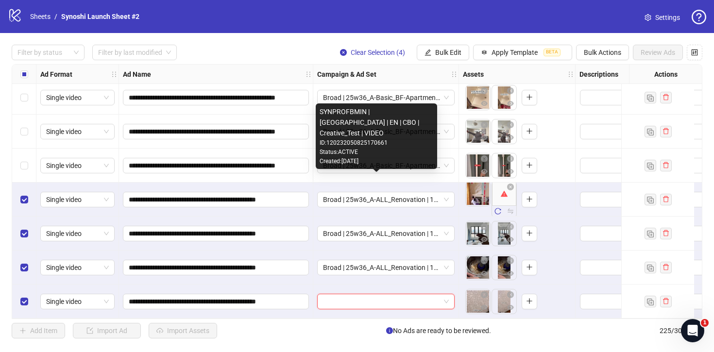
click at [407, 167] on div "SYNPROFBMIN | [GEOGRAPHIC_DATA] | EN | CBO | Creative_Test | VIDEO ID: 12023205…" at bounding box center [376, 136] width 121 height 66
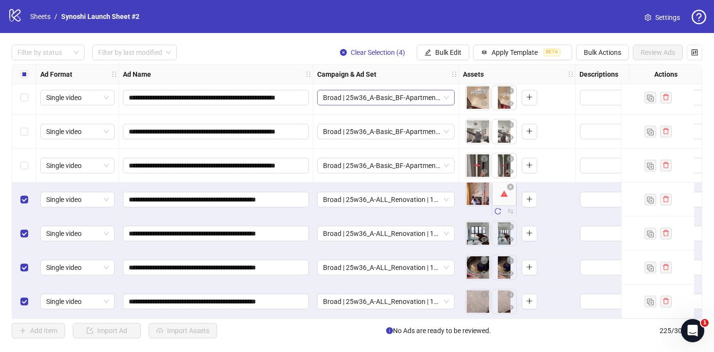
click at [343, 51] on icon "close-circle" at bounding box center [343, 52] width 7 height 7
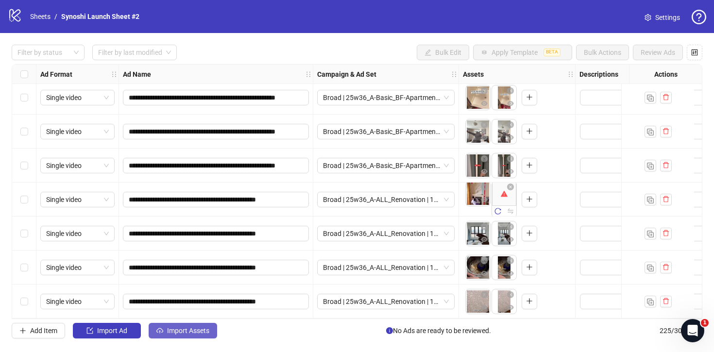
click at [200, 330] on span "Import Assets" at bounding box center [188, 331] width 42 height 8
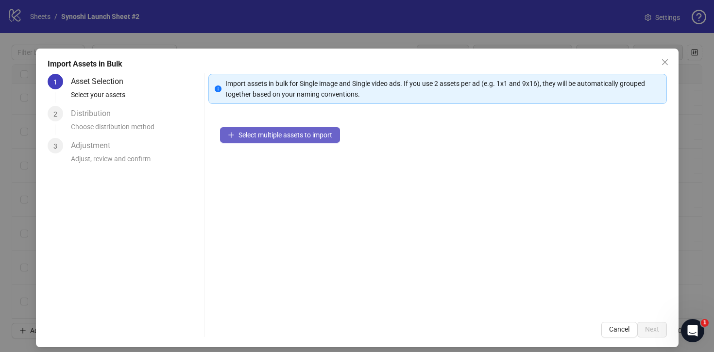
click at [269, 129] on button "Select multiple assets to import" at bounding box center [280, 135] width 120 height 16
click at [270, 137] on span "Select multiple assets to import" at bounding box center [286, 135] width 94 height 8
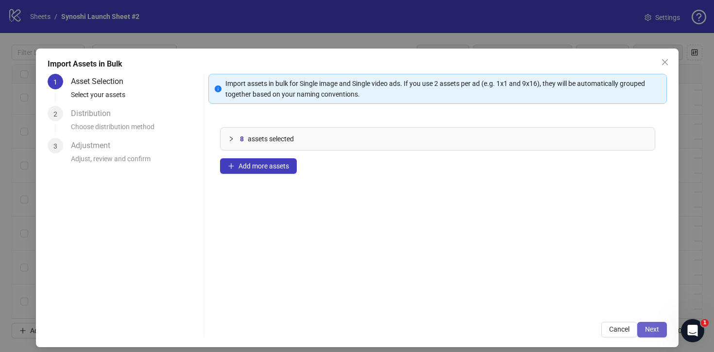
click at [654, 328] on span "Next" at bounding box center [652, 330] width 14 height 8
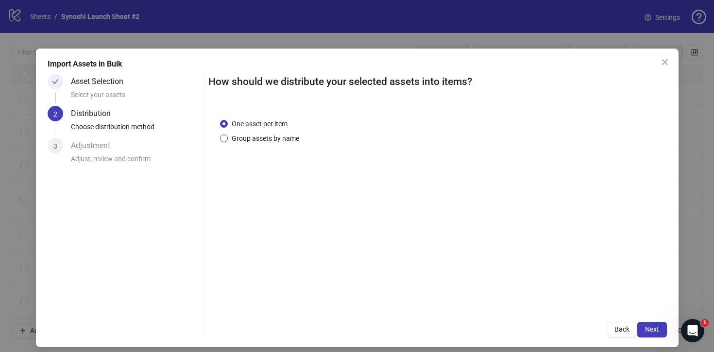
click at [274, 138] on span "Group assets by name" at bounding box center [265, 138] width 75 height 11
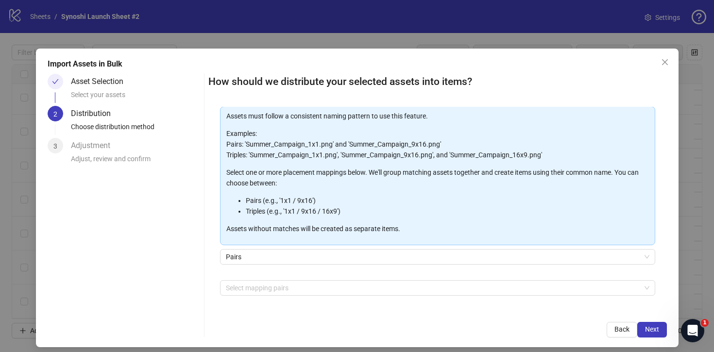
scroll to position [81, 0]
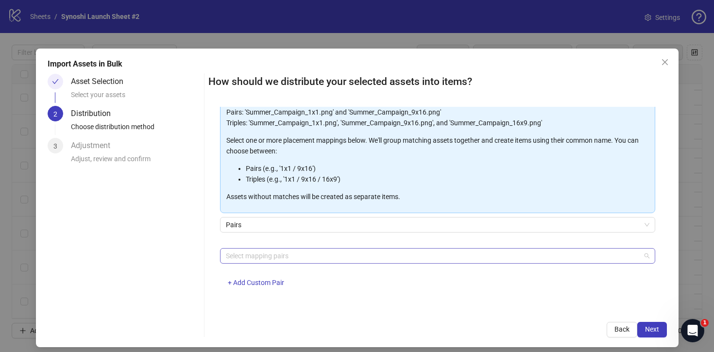
click at [269, 256] on div at bounding box center [432, 256] width 421 height 14
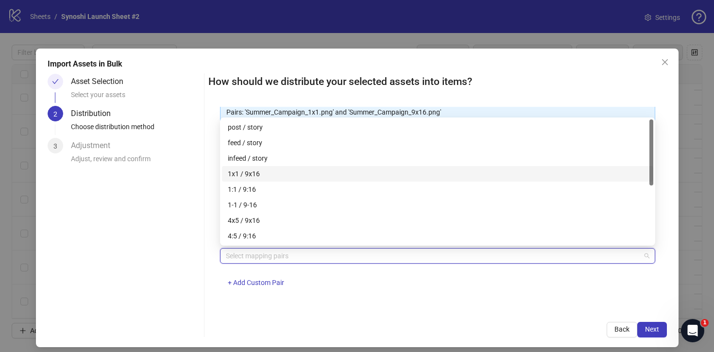
click at [253, 173] on div "1x1 / 9x16" at bounding box center [438, 174] width 420 height 11
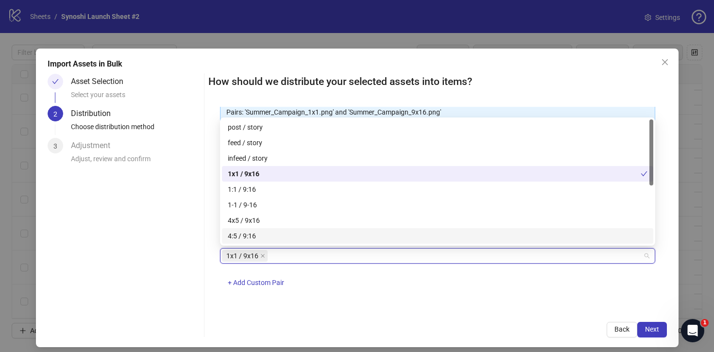
click at [391, 298] on div "1x1 / 9x16 + Add Custom Pair" at bounding box center [437, 273] width 435 height 51
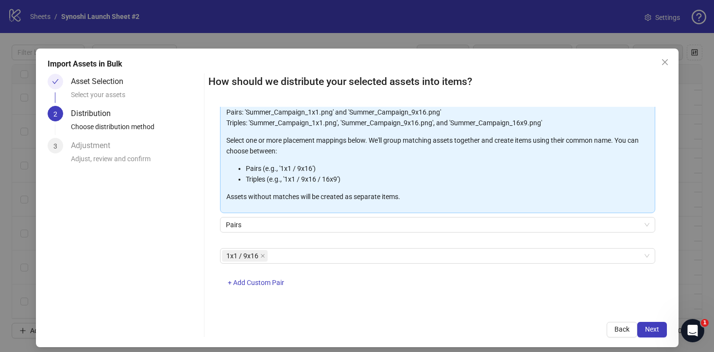
scroll to position [6, 0]
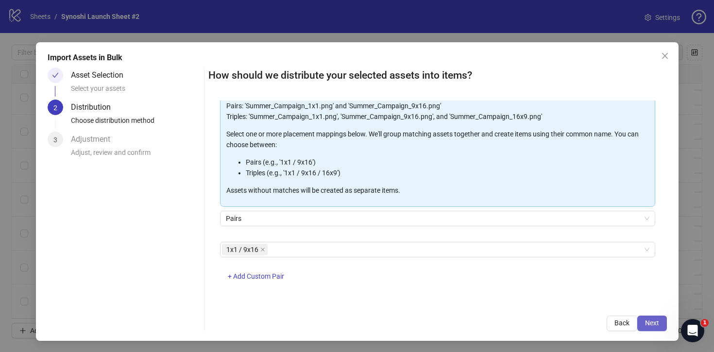
click at [655, 323] on span "Next" at bounding box center [652, 323] width 14 height 8
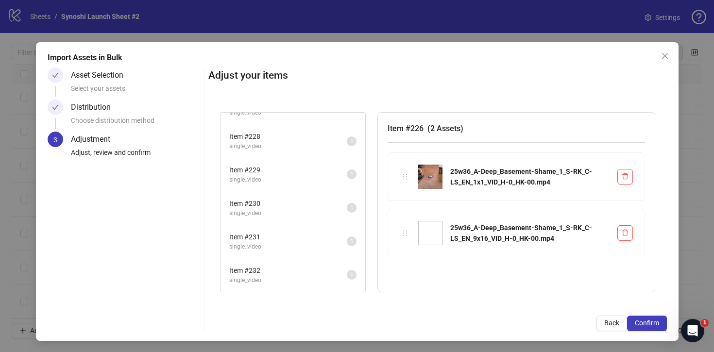
scroll to position [0, 0]
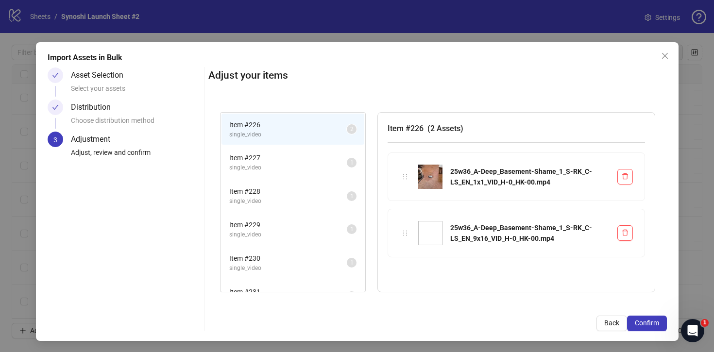
click at [307, 162] on span "Item # 227" at bounding box center [288, 158] width 118 height 11
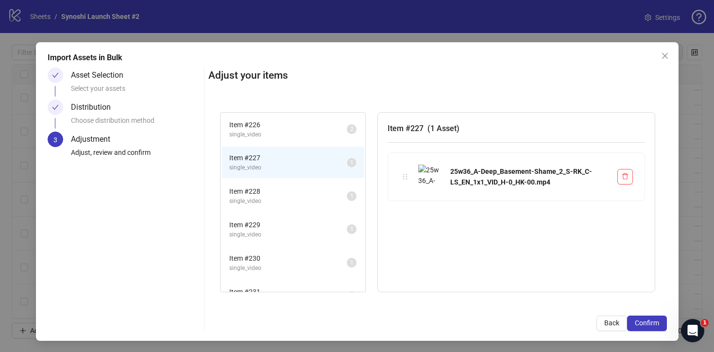
click at [307, 191] on span "Item # 228" at bounding box center [288, 191] width 118 height 11
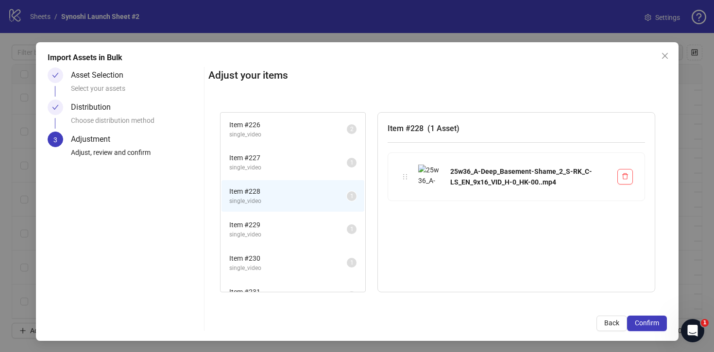
click at [306, 172] on span "single_video" at bounding box center [288, 167] width 118 height 9
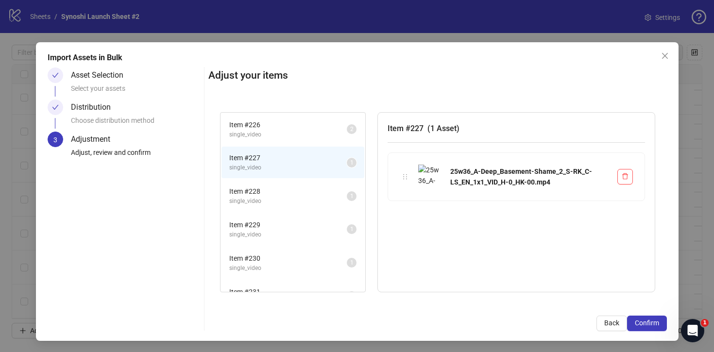
click at [305, 200] on span "single_video" at bounding box center [288, 201] width 118 height 9
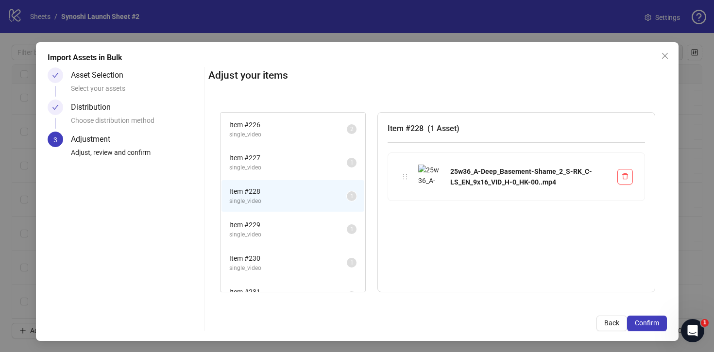
click at [302, 180] on div "Item # 228 single_video 1" at bounding box center [293, 196] width 145 height 34
click at [665, 55] on icon "close" at bounding box center [665, 56] width 6 height 6
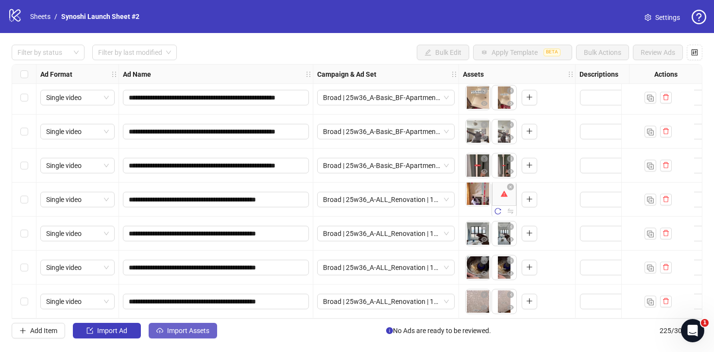
click at [191, 327] on span "Import Assets" at bounding box center [188, 331] width 42 height 8
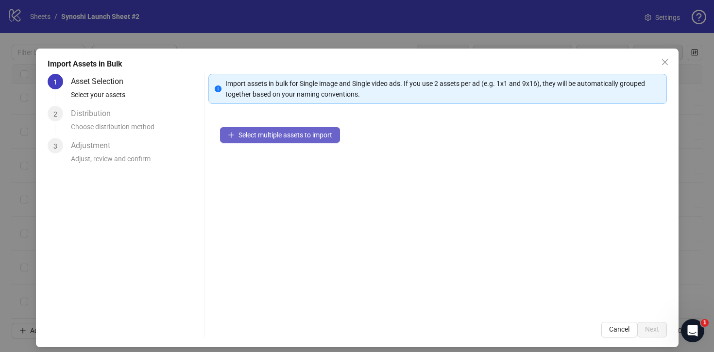
click at [295, 136] on span "Select multiple assets to import" at bounding box center [286, 135] width 94 height 8
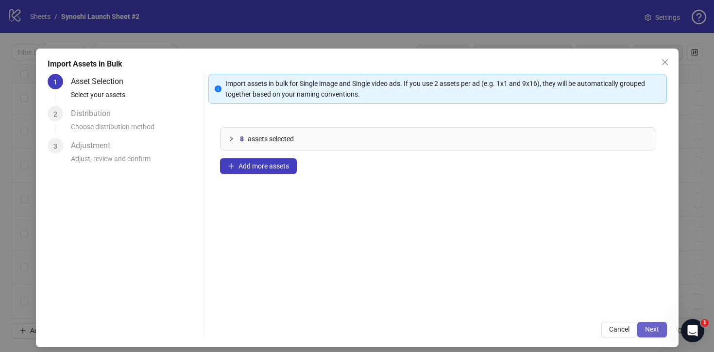
click at [651, 331] on span "Next" at bounding box center [652, 330] width 14 height 8
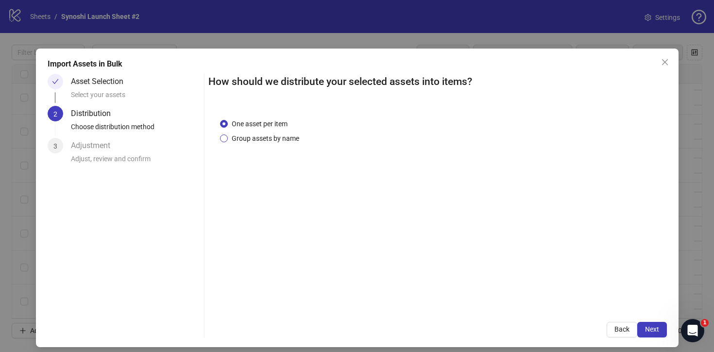
click at [270, 139] on span "Group assets by name" at bounding box center [265, 138] width 75 height 11
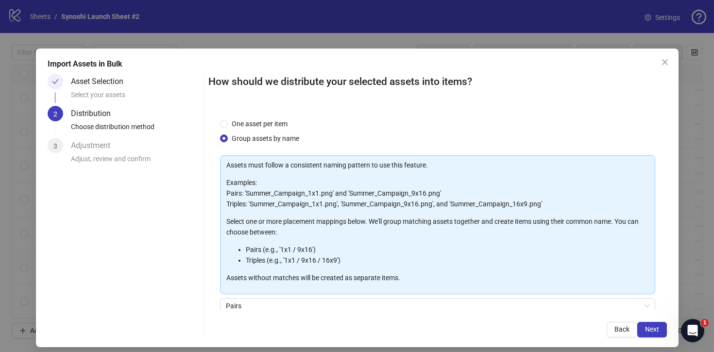
scroll to position [81, 0]
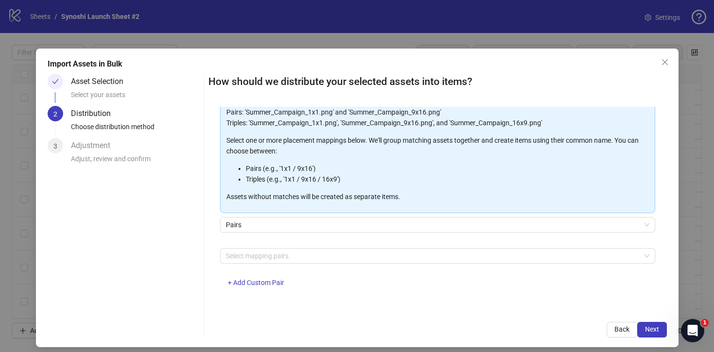
click at [306, 247] on div "Assets must follow a consistent naming pattern to use this feature. Examples: P…" at bounding box center [437, 186] width 435 height 224
click at [290, 256] on div at bounding box center [432, 256] width 421 height 14
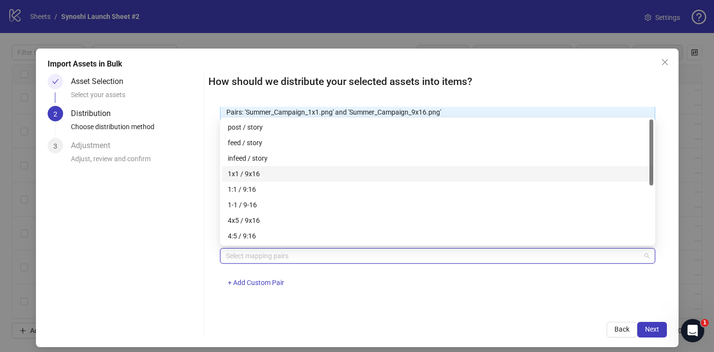
click at [253, 169] on div "1x1 / 9x16" at bounding box center [438, 174] width 420 height 11
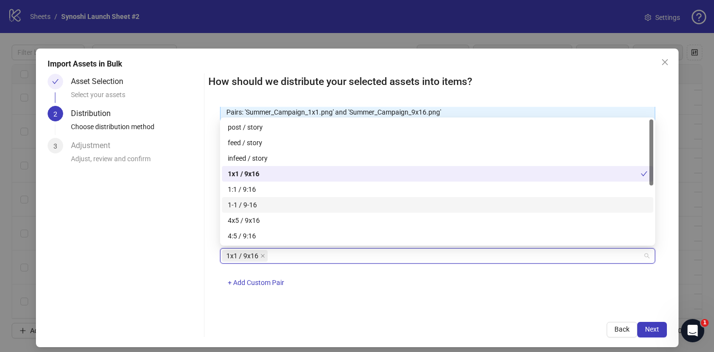
click at [558, 326] on div "Back Next" at bounding box center [437, 330] width 459 height 16
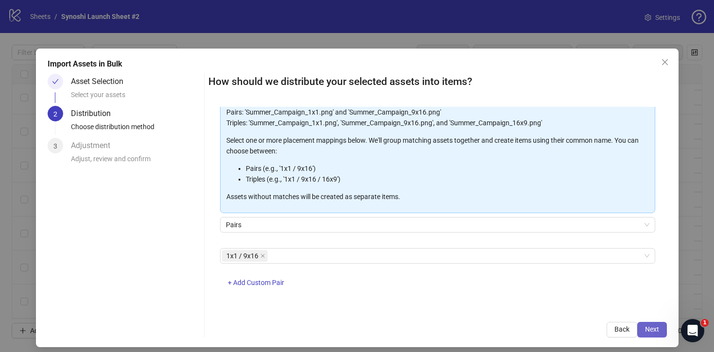
click at [660, 329] on button "Next" at bounding box center [652, 330] width 30 height 16
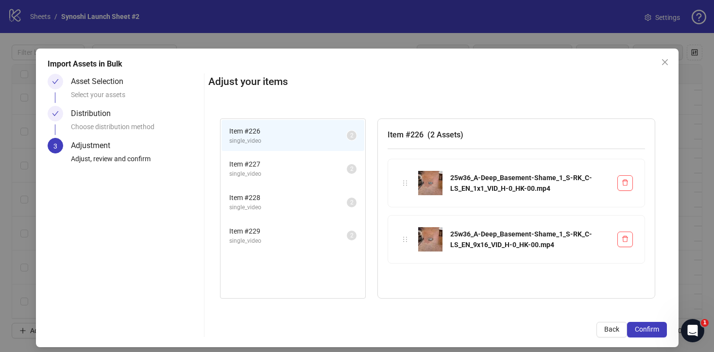
click at [660, 329] on button "Confirm" at bounding box center [647, 330] width 40 height 16
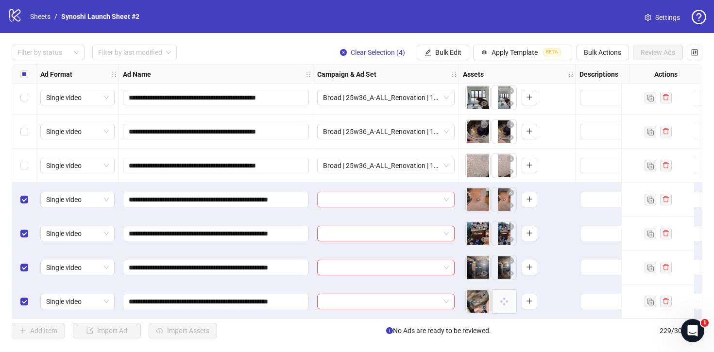
click at [445, 194] on span at bounding box center [386, 199] width 126 height 15
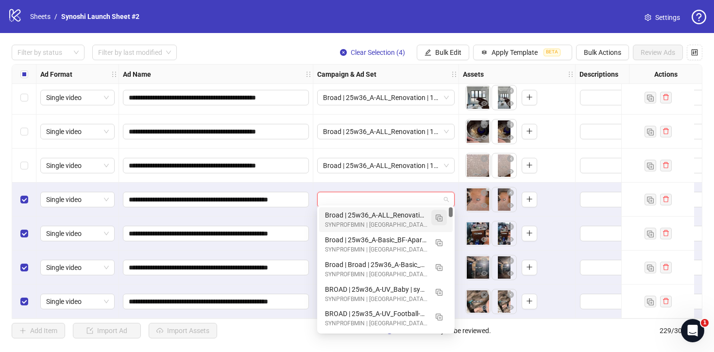
click at [441, 215] on img "button" at bounding box center [439, 218] width 7 height 7
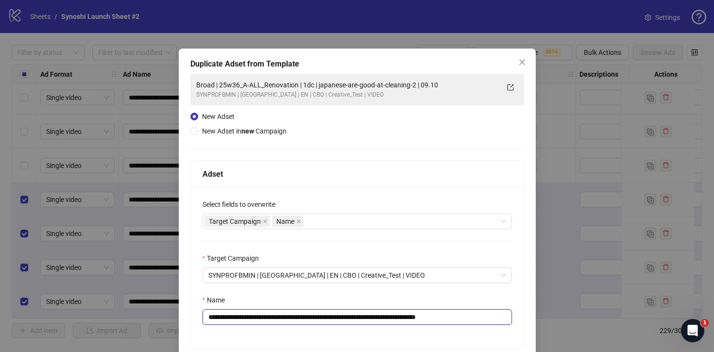
click at [476, 316] on input "**********" at bounding box center [357, 317] width 309 height 16
drag, startPoint x: 309, startPoint y: 319, endPoint x: 232, endPoint y: 319, distance: 77.2
click at [232, 319] on input "**********" at bounding box center [357, 317] width 309 height 16
paste input "*****"
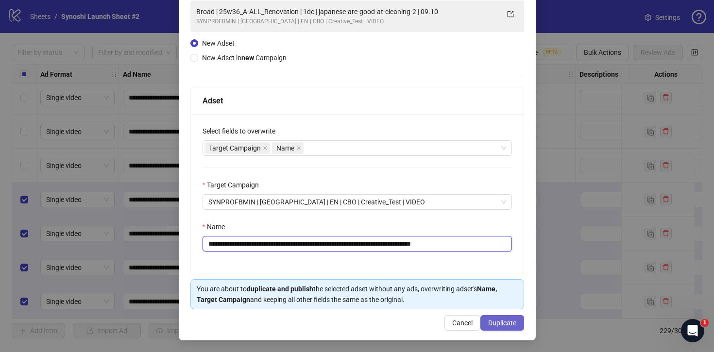
type input "**********"
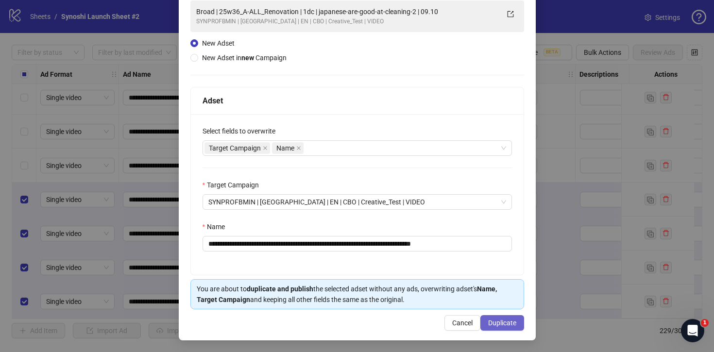
click at [501, 324] on span "Duplicate" at bounding box center [502, 323] width 28 height 8
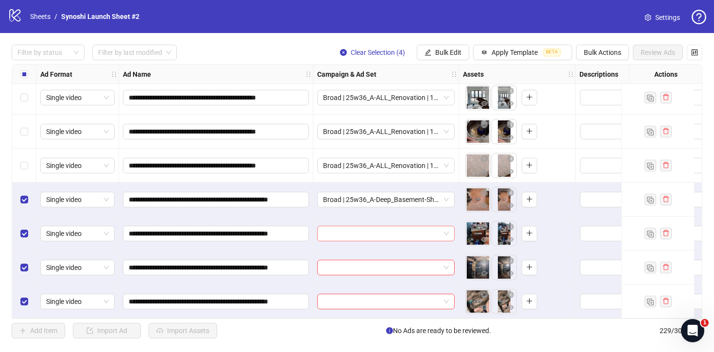
click at [447, 228] on span at bounding box center [386, 233] width 126 height 15
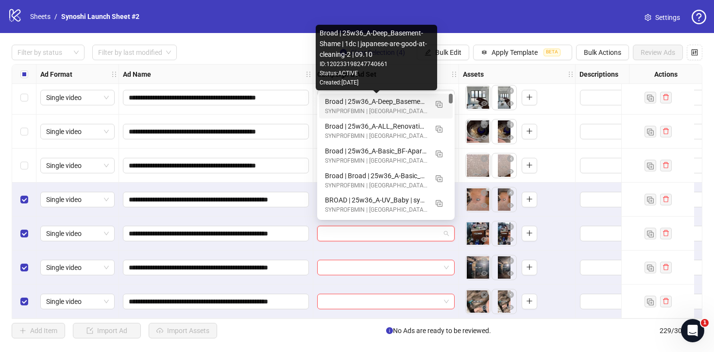
click at [411, 103] on div "Broad | 25w36_A-Deep_Basement-Shame | 1dc | japanese-are-good-at-cleaning-2 | 0…" at bounding box center [376, 101] width 103 height 11
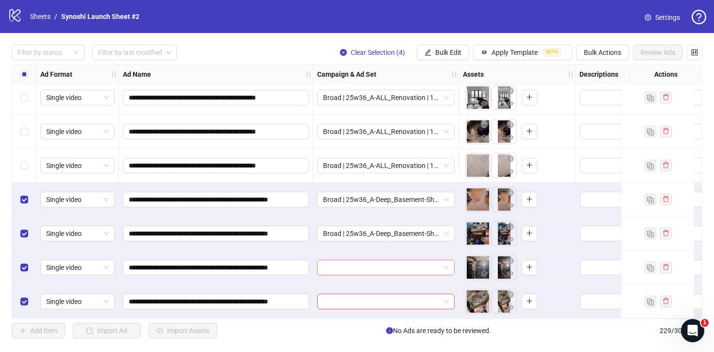
click at [450, 262] on div at bounding box center [385, 268] width 137 height 16
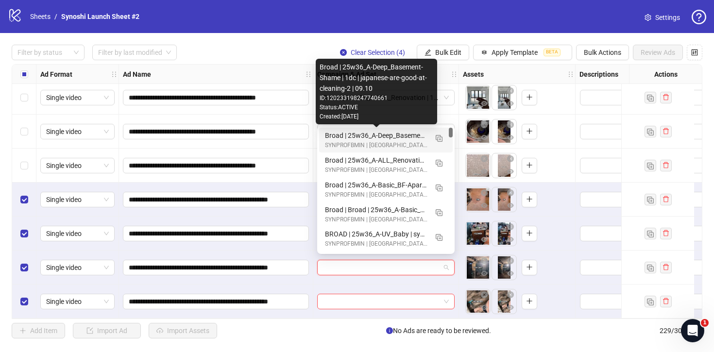
click at [402, 132] on div "Broad | 25w36_A-Deep_Basement-Shame | 1dc | japanese-are-good-at-cleaning-2 | 0…" at bounding box center [376, 135] width 103 height 11
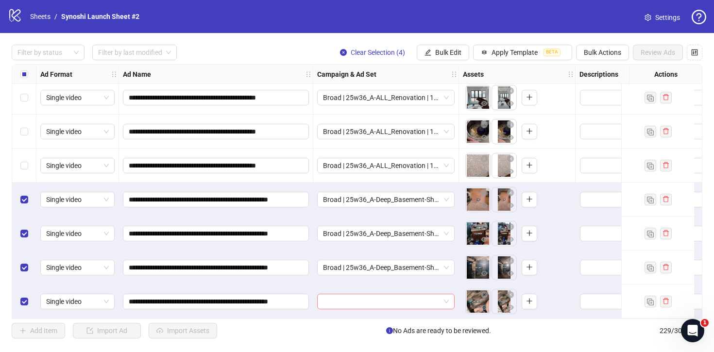
click at [448, 297] on span at bounding box center [386, 301] width 126 height 15
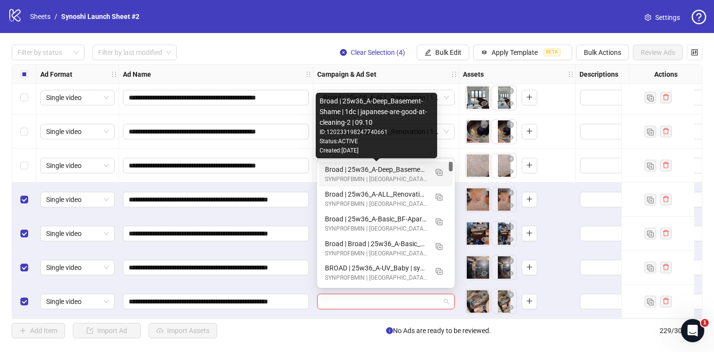
click at [413, 169] on div "Broad | 25w36_A-Deep_Basement-Shame | 1dc | japanese-are-good-at-cleaning-2 | 0…" at bounding box center [376, 169] width 103 height 11
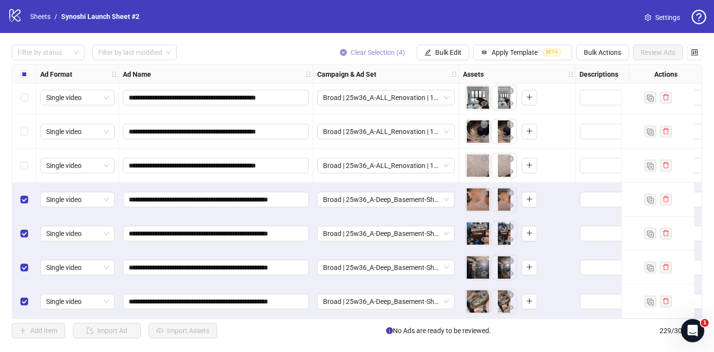
click at [342, 50] on icon "close-circle" at bounding box center [343, 52] width 7 height 7
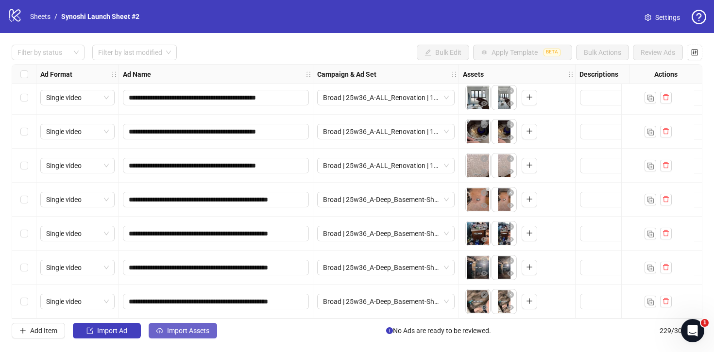
click at [200, 327] on span "Import Assets" at bounding box center [188, 331] width 42 height 8
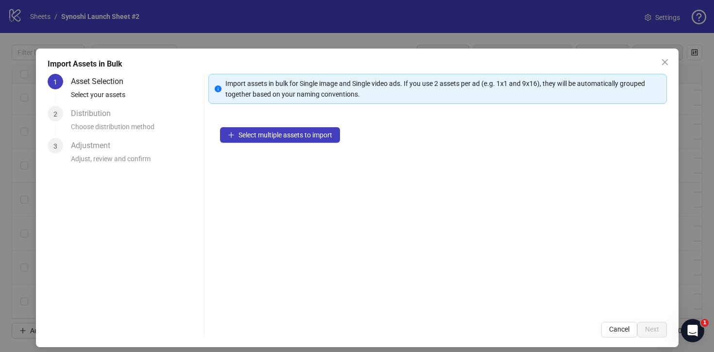
click at [266, 143] on div "Select multiple assets to import" at bounding box center [437, 213] width 459 height 195
click at [266, 142] on button "Select multiple assets to import" at bounding box center [280, 135] width 120 height 16
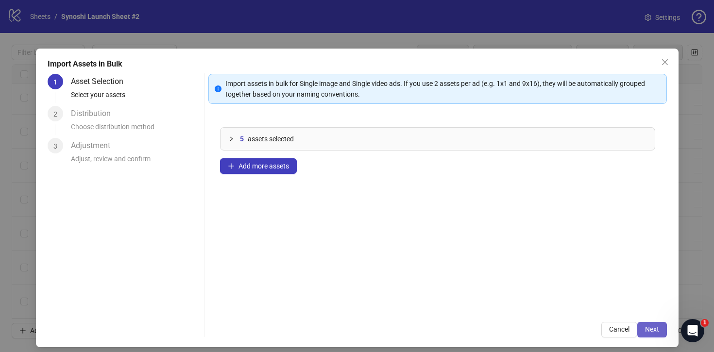
click at [659, 329] on span "Next" at bounding box center [652, 330] width 14 height 8
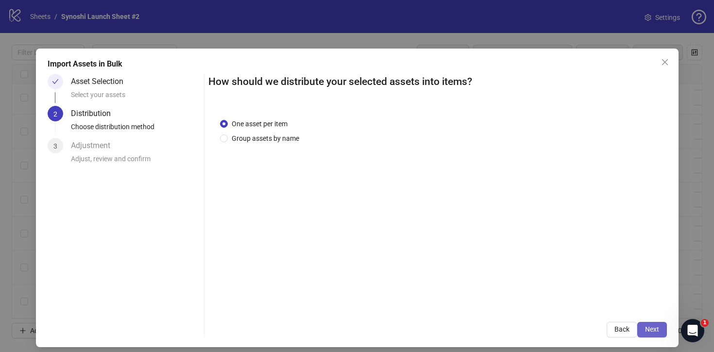
click at [655, 329] on span "Next" at bounding box center [652, 330] width 14 height 8
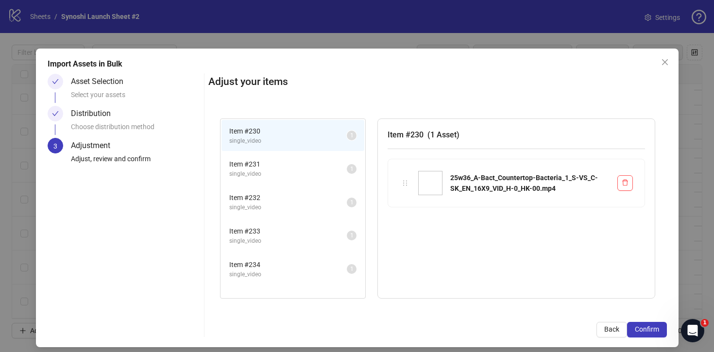
click at [655, 329] on span "Confirm" at bounding box center [647, 330] width 24 height 8
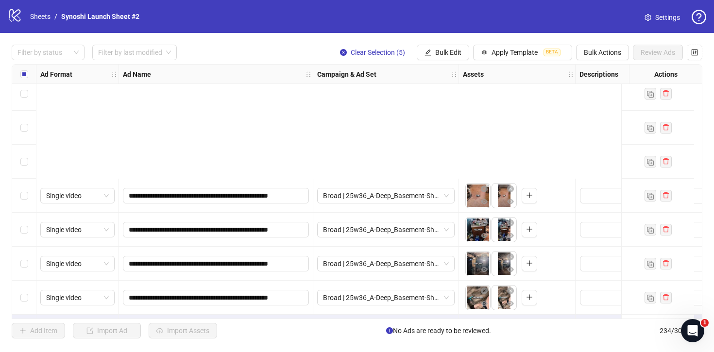
scroll to position [7727, 0]
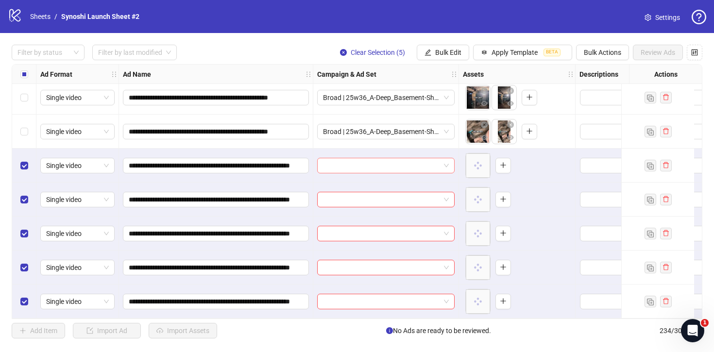
click at [447, 159] on span at bounding box center [386, 165] width 126 height 15
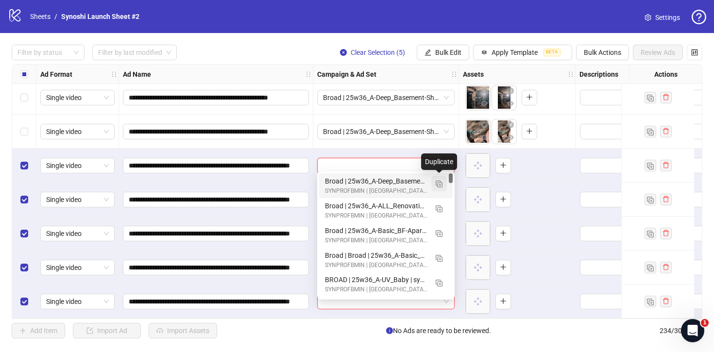
click at [438, 184] on img "button" at bounding box center [439, 184] width 7 height 7
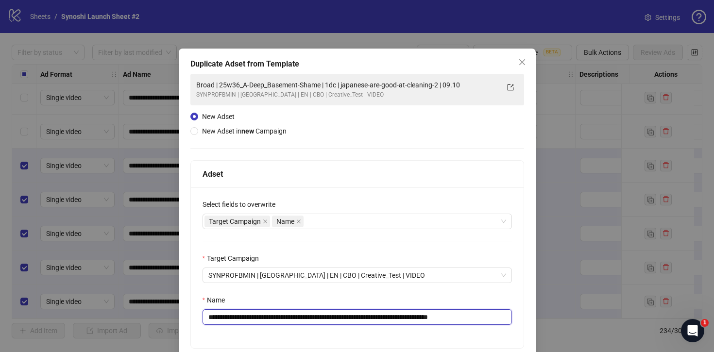
click at [496, 318] on input "**********" at bounding box center [357, 317] width 309 height 16
click at [330, 316] on input "**********" at bounding box center [357, 317] width 309 height 16
drag, startPoint x: 331, startPoint y: 317, endPoint x: 232, endPoint y: 317, distance: 99.6
click at [232, 317] on input "**********" at bounding box center [357, 317] width 309 height 16
paste input "**********"
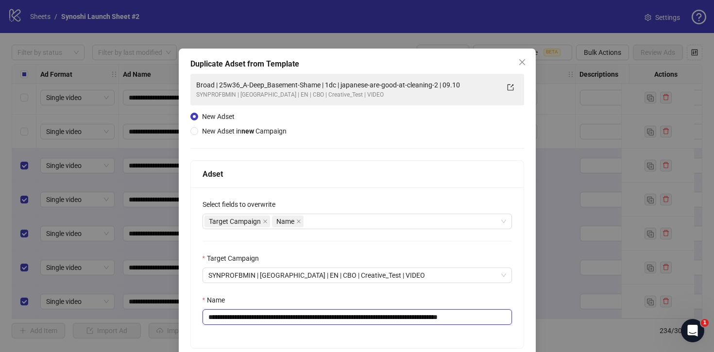
scroll to position [74, 0]
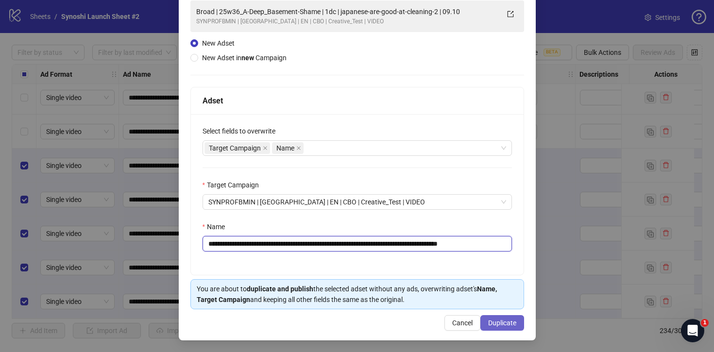
type input "**********"
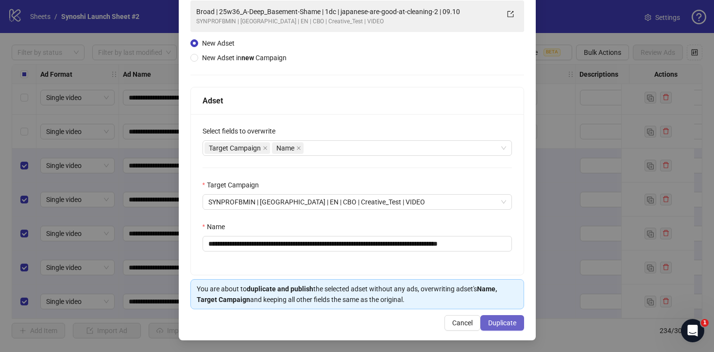
click at [506, 321] on span "Duplicate" at bounding box center [502, 323] width 28 height 8
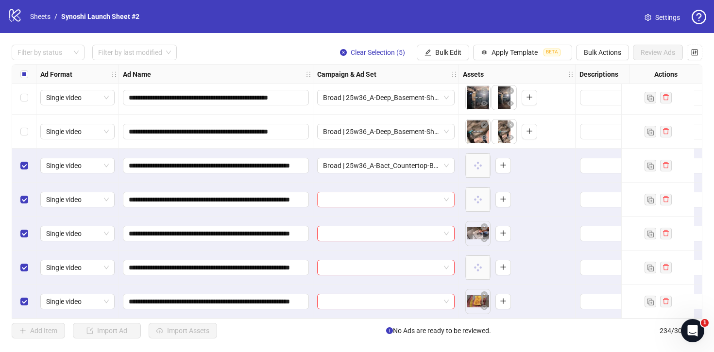
click at [445, 196] on span at bounding box center [386, 199] width 126 height 15
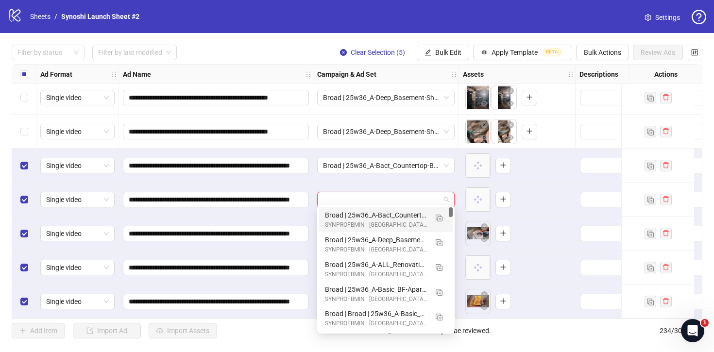
click at [397, 215] on div "Broad | 25w36_A-Bact_Countertop-Bacteria - Sim | 1dc | japanese-are-good-at-cle…" at bounding box center [376, 215] width 103 height 11
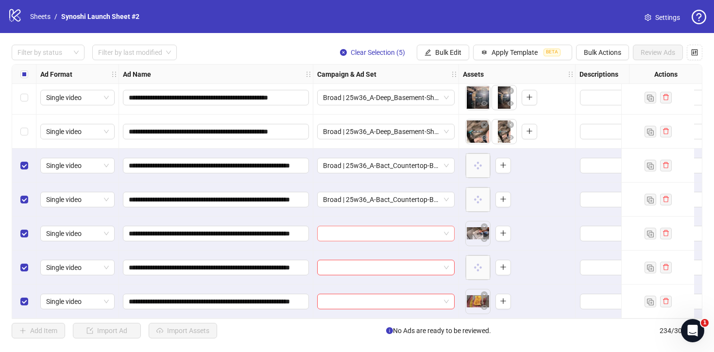
click at [446, 227] on span at bounding box center [386, 233] width 126 height 15
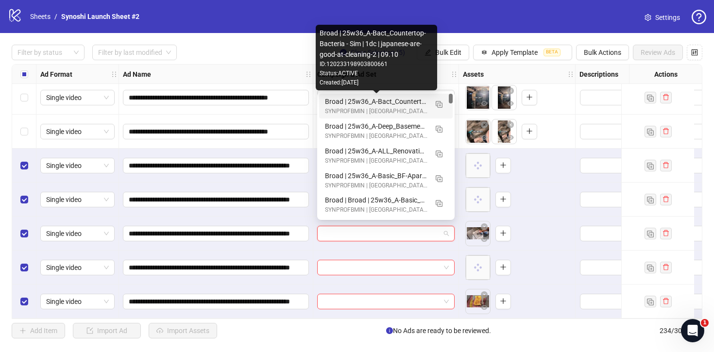
click at [377, 100] on div "Broad | 25w36_A-Bact_Countertop-Bacteria - Sim | 1dc | japanese-are-good-at-cle…" at bounding box center [376, 101] width 103 height 11
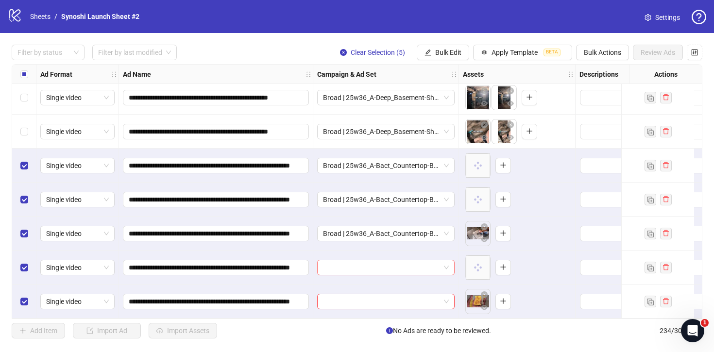
click at [447, 267] on span at bounding box center [386, 267] width 126 height 15
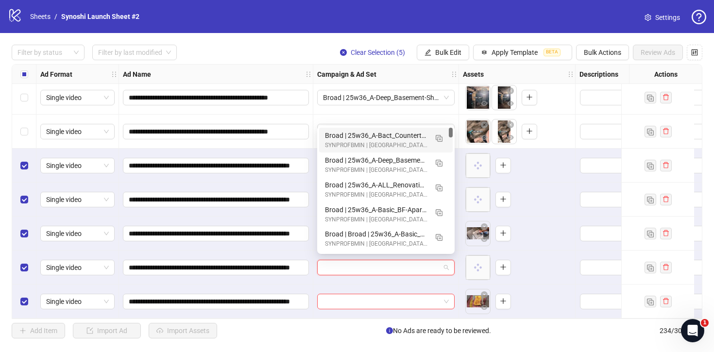
click at [390, 133] on div "Broad | 25w36_A-Bact_Countertop-Bacteria - Sim | 1dc | japanese-are-good-at-cle…" at bounding box center [376, 135] width 103 height 11
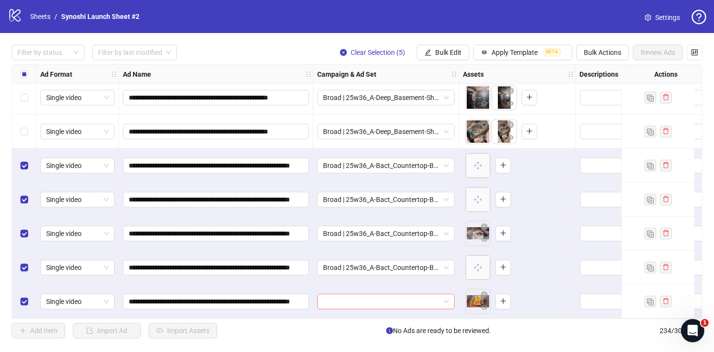
click at [448, 294] on span at bounding box center [386, 301] width 126 height 15
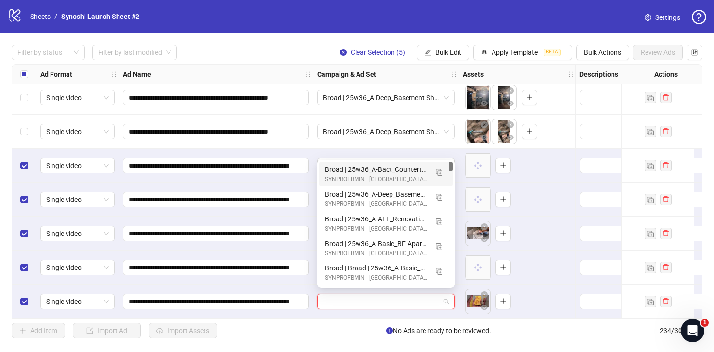
click at [402, 171] on div "Broad | 25w36_A-Bact_Countertop-Bacteria - Sim | 1dc | japanese-are-good-at-cle…" at bounding box center [376, 169] width 103 height 11
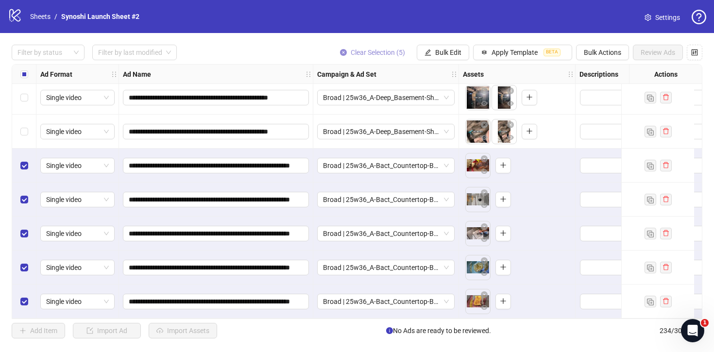
click at [365, 51] on span "Clear Selection (5)" at bounding box center [378, 53] width 54 height 8
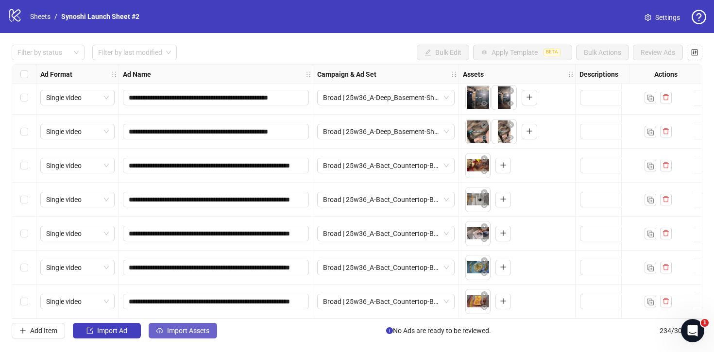
click at [198, 329] on span "Import Assets" at bounding box center [188, 331] width 42 height 8
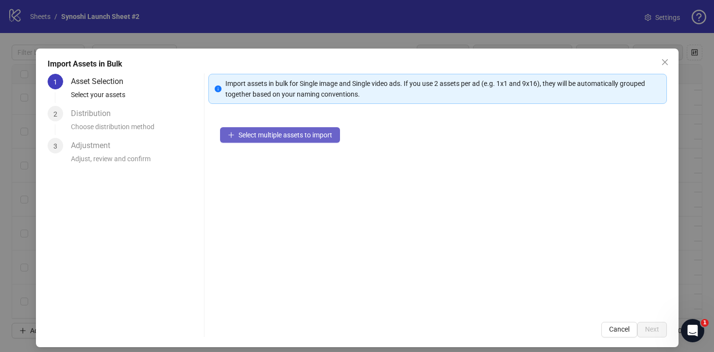
click at [247, 133] on span "Select multiple assets to import" at bounding box center [286, 135] width 94 height 8
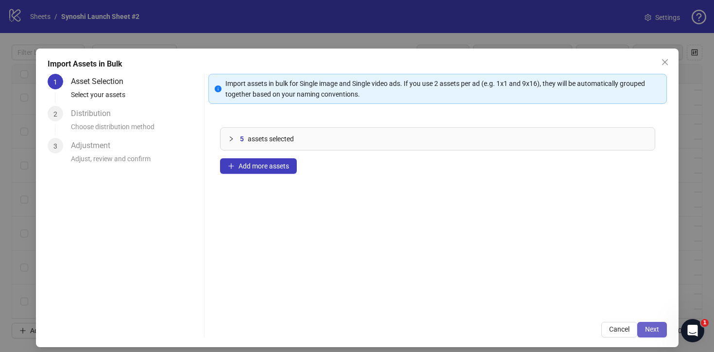
click at [654, 329] on span "Next" at bounding box center [652, 330] width 14 height 8
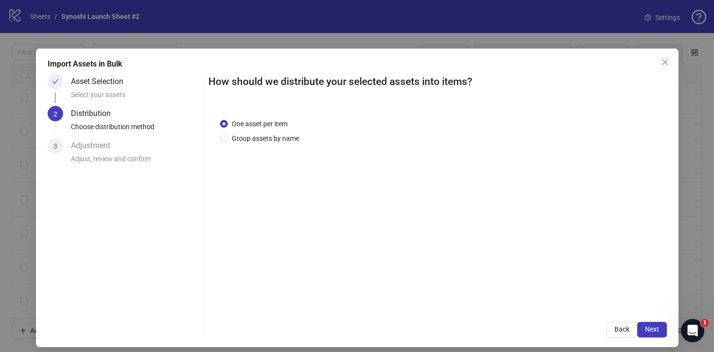
click at [654, 329] on span "Next" at bounding box center [652, 330] width 14 height 8
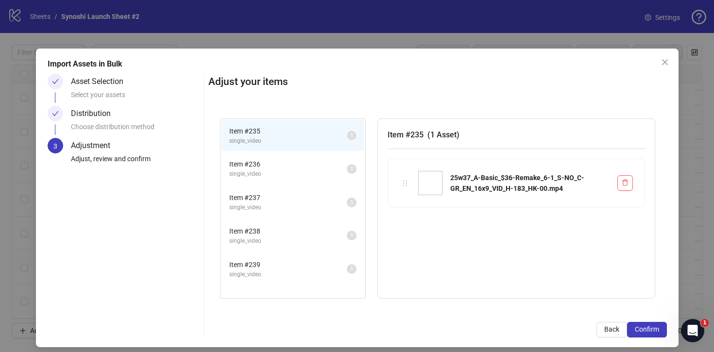
click at [654, 329] on span "Confirm" at bounding box center [647, 330] width 24 height 8
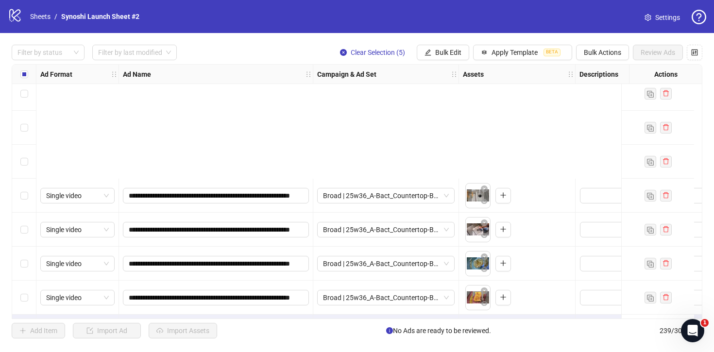
scroll to position [7897, 0]
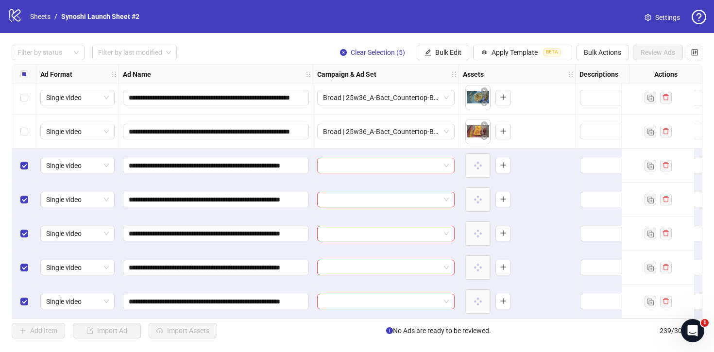
click at [446, 163] on span at bounding box center [386, 165] width 126 height 15
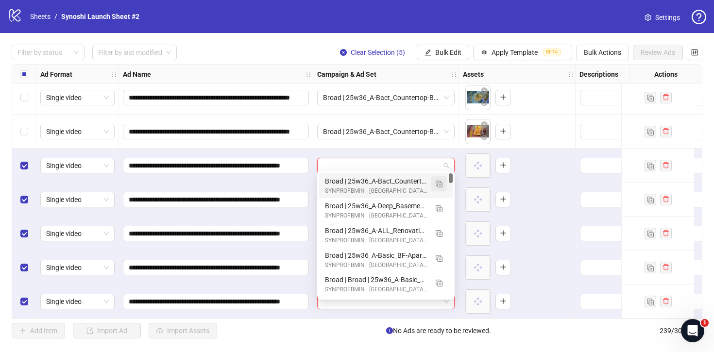
click at [439, 187] on img "button" at bounding box center [439, 184] width 7 height 7
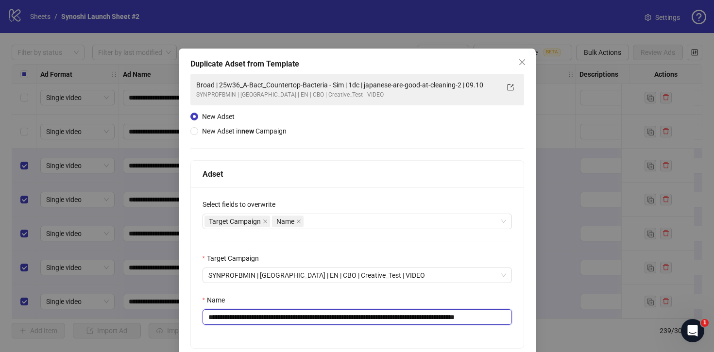
scroll to position [0, 11]
drag, startPoint x: 496, startPoint y: 319, endPoint x: 517, endPoint y: 317, distance: 21.9
click at [517, 318] on div "**********" at bounding box center [357, 268] width 333 height 161
drag, startPoint x: 356, startPoint y: 318, endPoint x: 231, endPoint y: 319, distance: 124.4
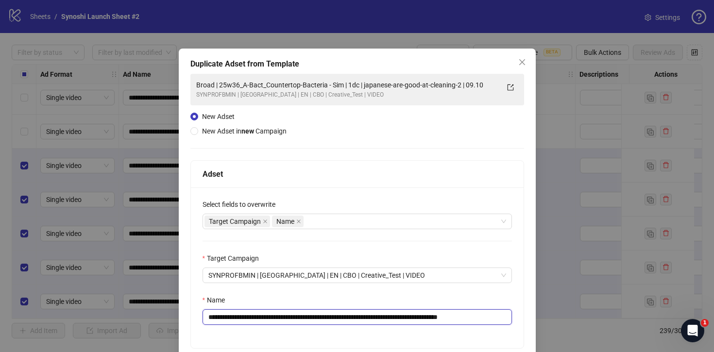
click at [231, 319] on input "**********" at bounding box center [357, 317] width 309 height 16
paste input "text"
type input "**********"
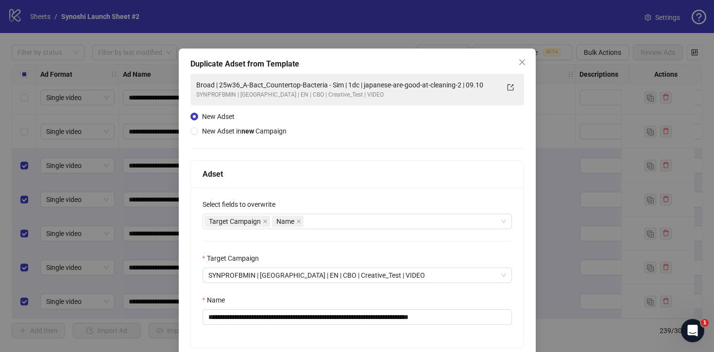
click at [363, 296] on div "Name" at bounding box center [357, 302] width 309 height 15
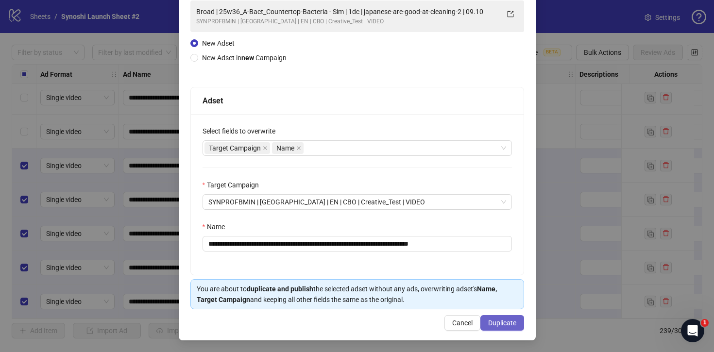
click at [497, 322] on span "Duplicate" at bounding box center [502, 323] width 28 height 8
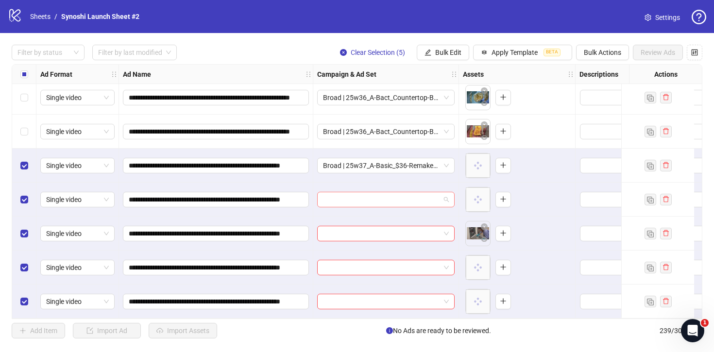
click at [449, 196] on div at bounding box center [385, 200] width 137 height 16
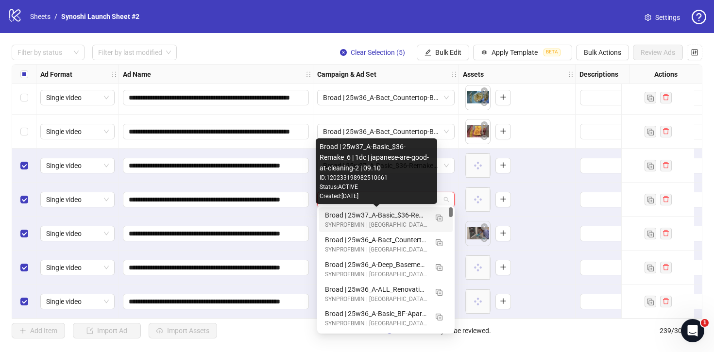
click at [411, 212] on div "Broad | 25w37_A-Basic_$36-Remake_6 | 1dc | japanese-are-good-at-cleaning-2 | 09…" at bounding box center [376, 215] width 103 height 11
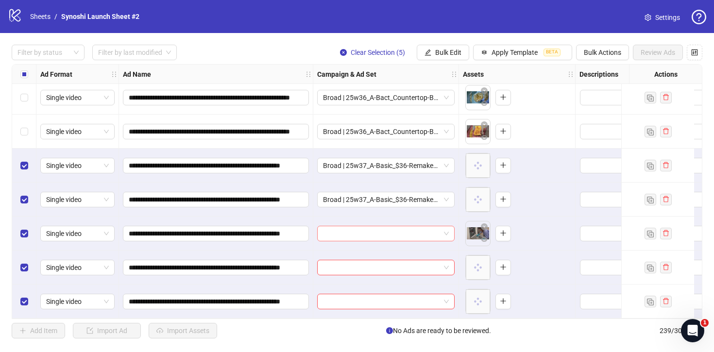
click at [448, 228] on span at bounding box center [386, 233] width 126 height 15
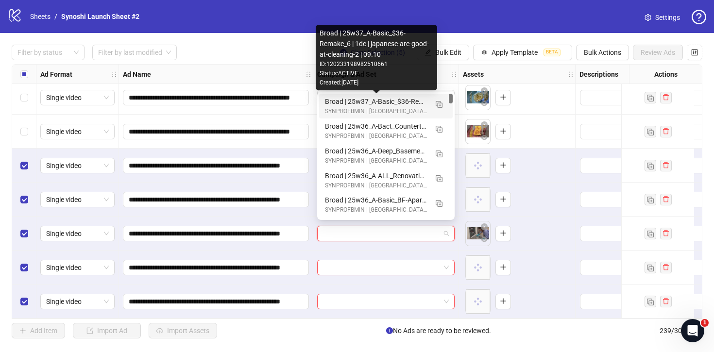
click at [396, 99] on div "Broad | 25w37_A-Basic_$36-Remake_6 | 1dc | japanese-are-good-at-cleaning-2 | 09…" at bounding box center [376, 101] width 103 height 11
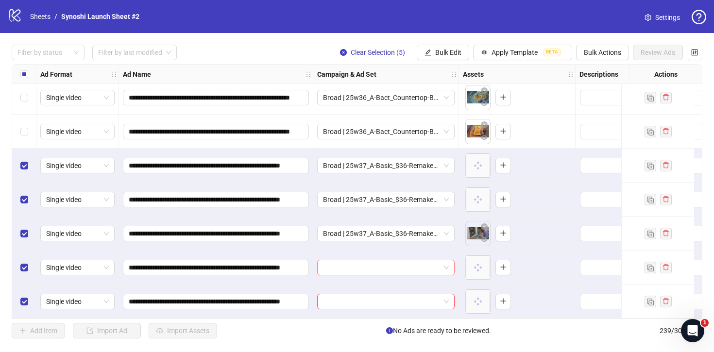
click at [445, 266] on span at bounding box center [386, 267] width 126 height 15
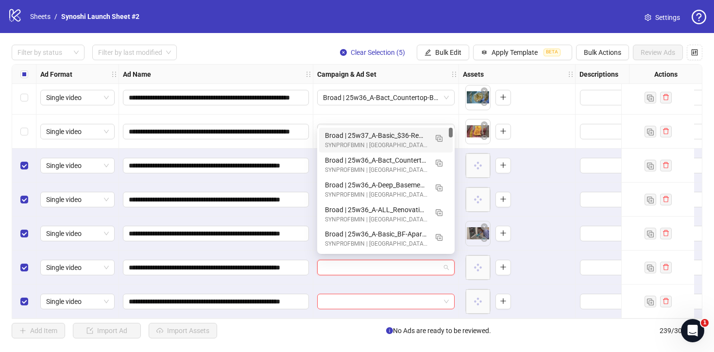
click at [404, 136] on div "Broad | 25w37_A-Basic_$36-Remake_6 | 1dc | japanese-are-good-at-cleaning-2 | 09…" at bounding box center [376, 135] width 103 height 11
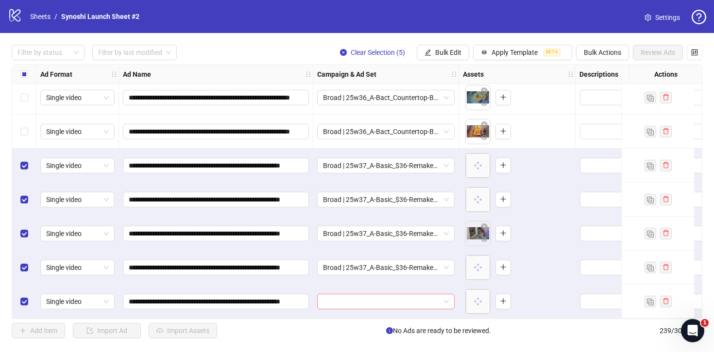
click at [447, 294] on span at bounding box center [386, 301] width 126 height 15
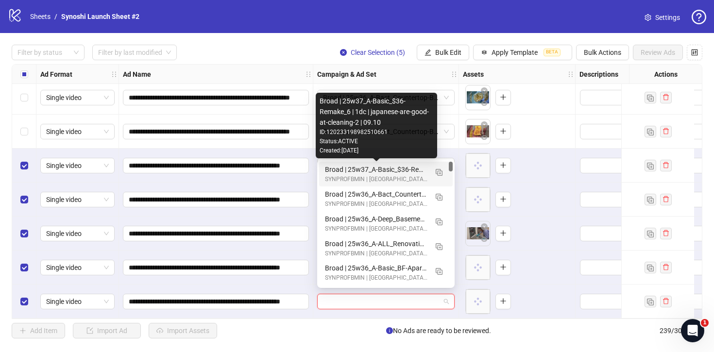
click at [409, 168] on div "Broad | 25w37_A-Basic_$36-Remake_6 | 1dc | japanese-are-good-at-cleaning-2 | 09…" at bounding box center [376, 169] width 103 height 11
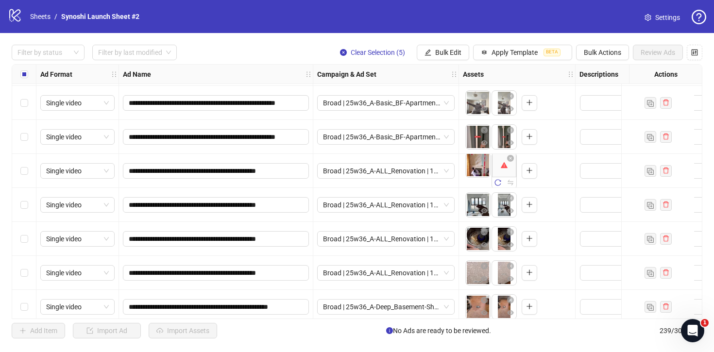
scroll to position [7408, 0]
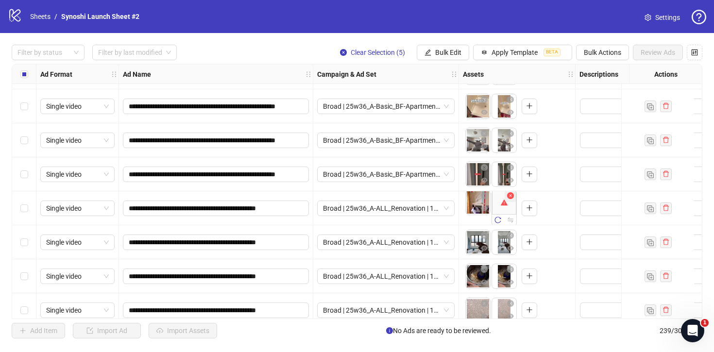
click at [511, 195] on icon "close-circle" at bounding box center [510, 195] width 7 height 7
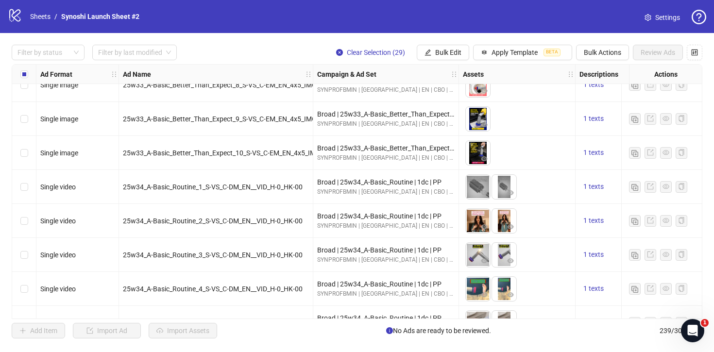
scroll to position [623, 0]
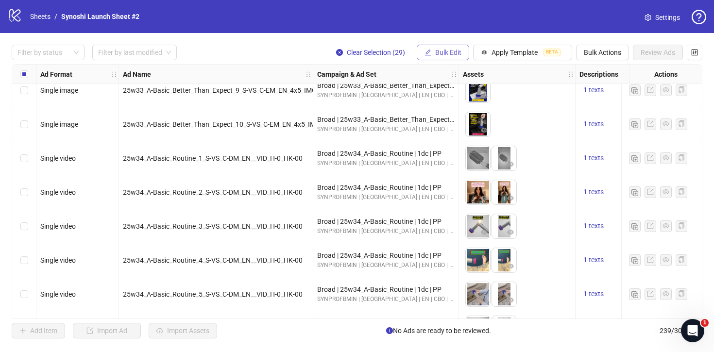
click at [428, 46] on button "Bulk Edit" at bounding box center [443, 53] width 52 height 16
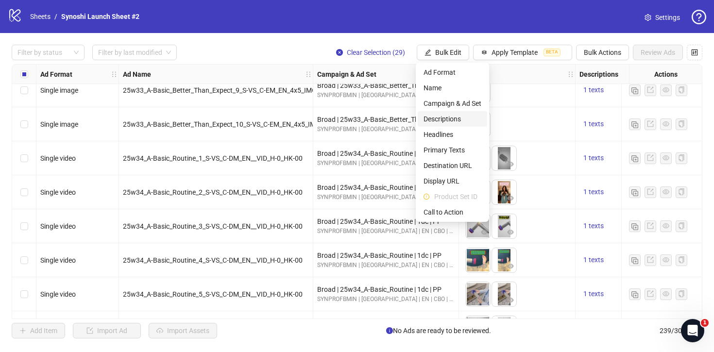
click at [439, 116] on span "Descriptions" at bounding box center [453, 119] width 58 height 11
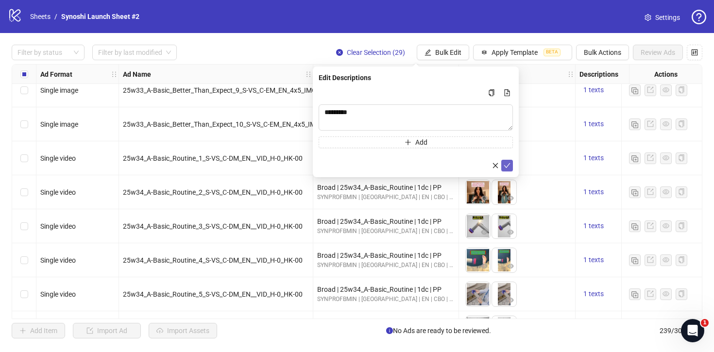
click at [505, 162] on icon "check" at bounding box center [507, 165] width 7 height 7
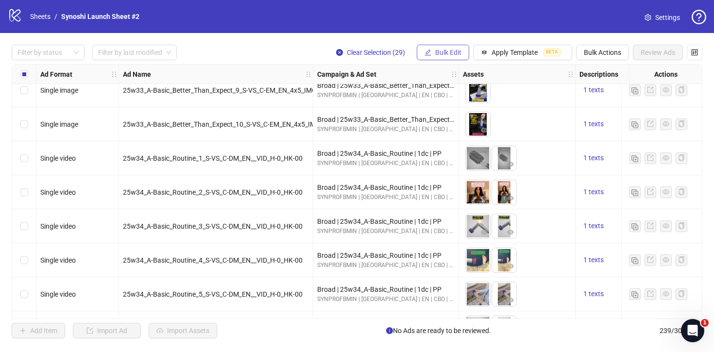
click at [450, 53] on span "Bulk Edit" at bounding box center [448, 53] width 26 height 8
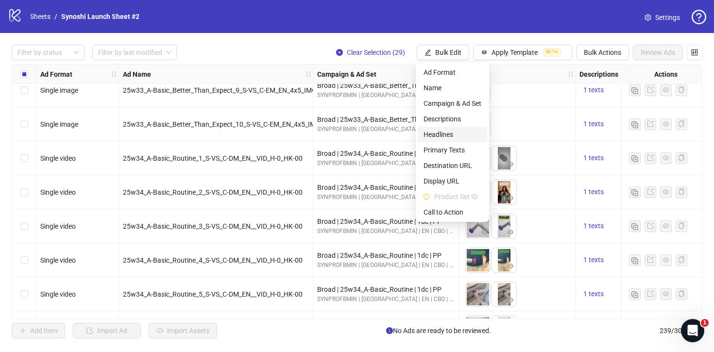
click at [446, 131] on span "Headlines" at bounding box center [453, 134] width 58 height 11
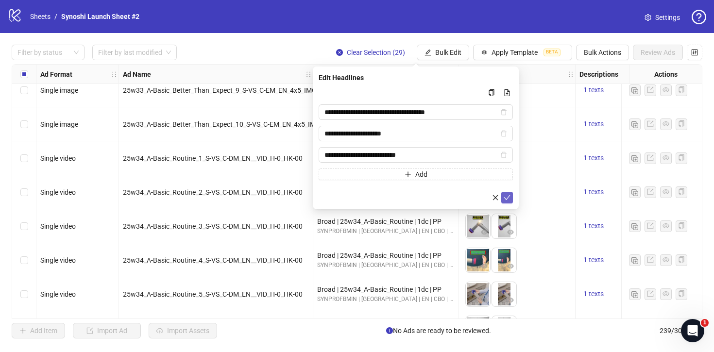
click at [508, 198] on icon "check" at bounding box center [507, 197] width 7 height 7
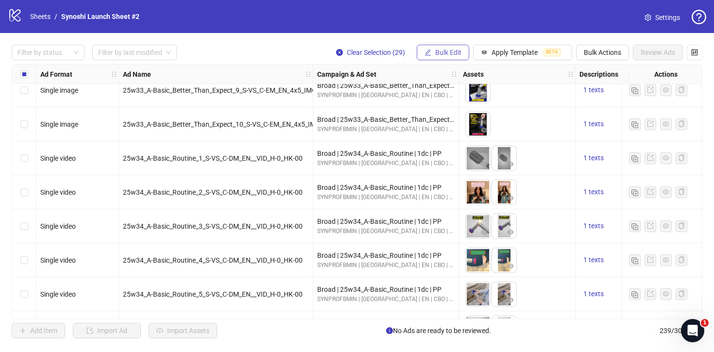
click at [447, 49] on span "Bulk Edit" at bounding box center [448, 53] width 26 height 8
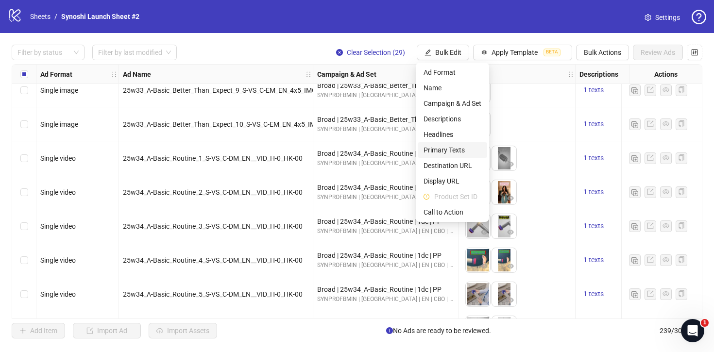
click at [444, 147] on span "Primary Texts" at bounding box center [453, 150] width 58 height 11
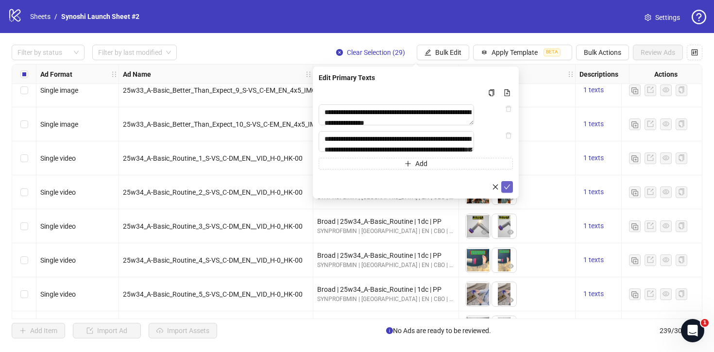
click at [506, 190] on icon "check" at bounding box center [507, 187] width 7 height 7
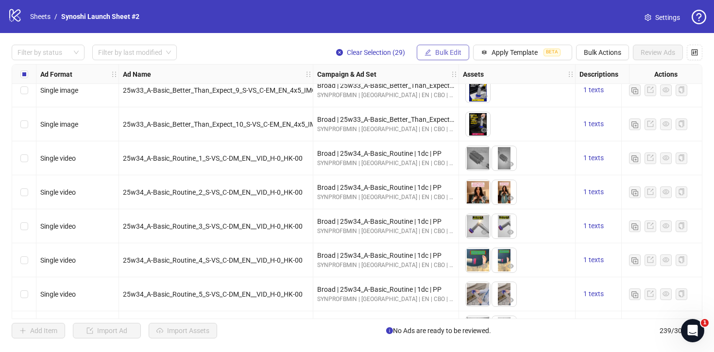
click at [435, 52] on span "Bulk Edit" at bounding box center [448, 53] width 26 height 8
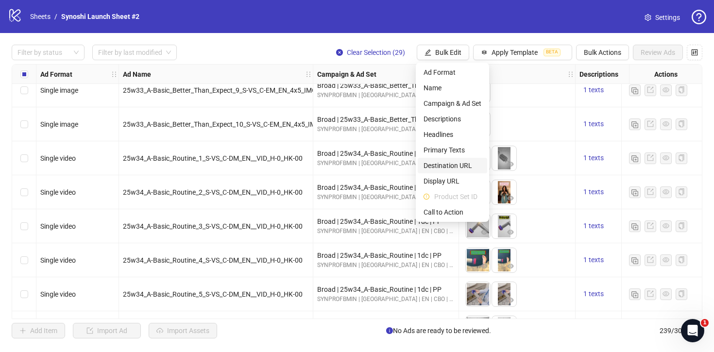
click at [445, 164] on span "Destination URL" at bounding box center [453, 165] width 58 height 11
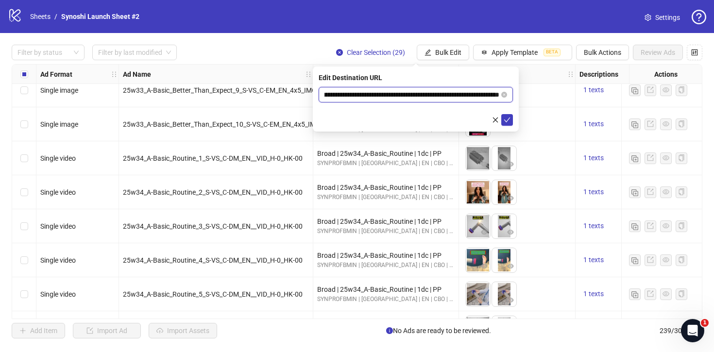
scroll to position [0, 0]
drag, startPoint x: 443, startPoint y: 94, endPoint x: 307, endPoint y: 93, distance: 136.0
click at [307, 93] on body "logo/logo-mobile Sheets / Synoshi Launch Sheet #2 Settings Filter by status Fil…" at bounding box center [357, 176] width 714 height 352
paste input "*********"
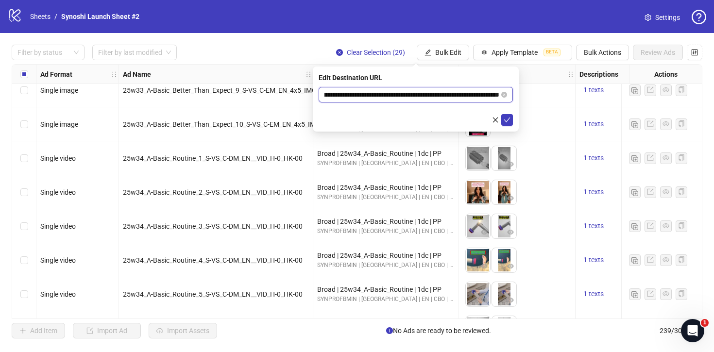
type input "**********"
click at [457, 97] on input "**********" at bounding box center [412, 94] width 175 height 11
click at [507, 117] on icon "check" at bounding box center [507, 120] width 7 height 7
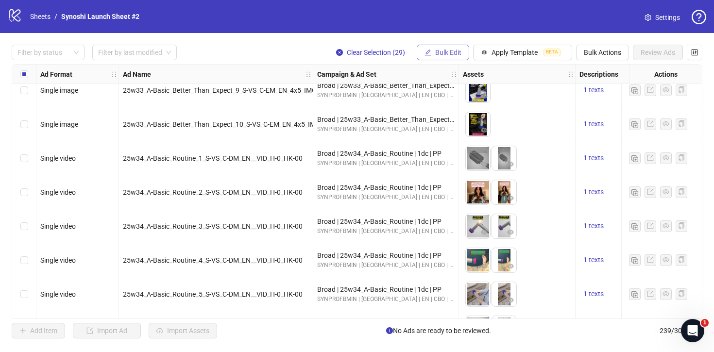
click at [456, 51] on span "Bulk Edit" at bounding box center [448, 53] width 26 height 8
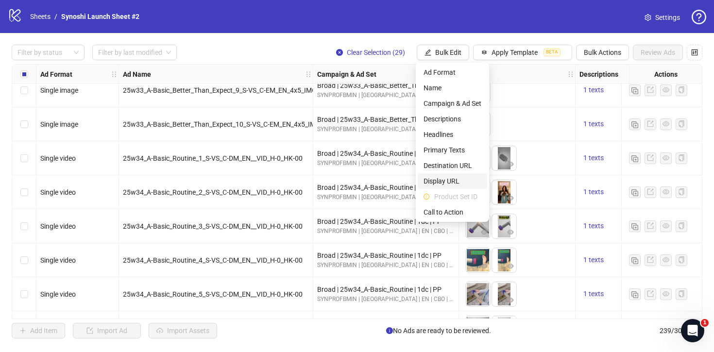
click at [445, 178] on span "Display URL" at bounding box center [453, 181] width 58 height 11
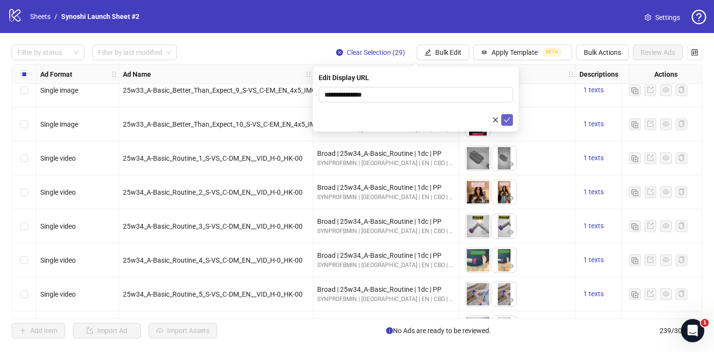
click at [505, 117] on icon "check" at bounding box center [507, 120] width 7 height 7
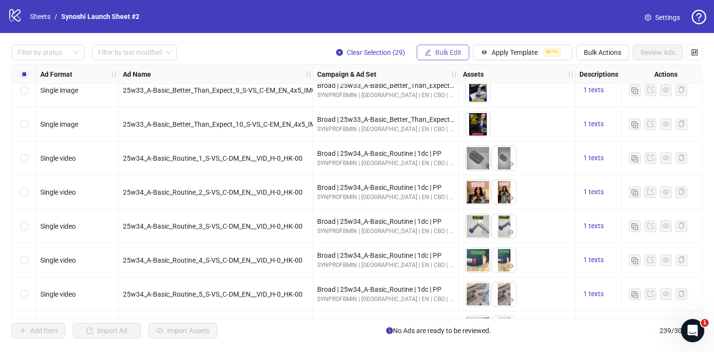
click at [451, 53] on span "Bulk Edit" at bounding box center [448, 53] width 26 height 8
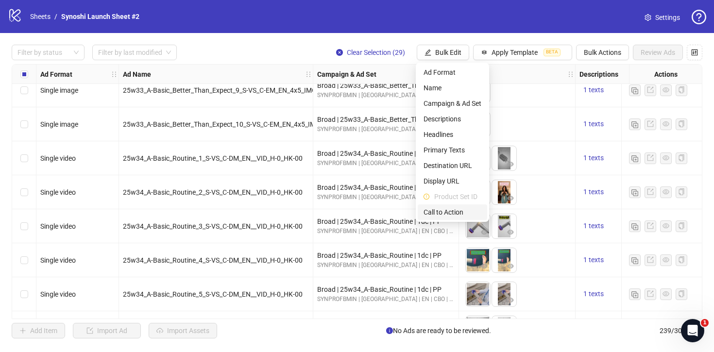
click at [458, 208] on span "Call to Action" at bounding box center [453, 212] width 58 height 11
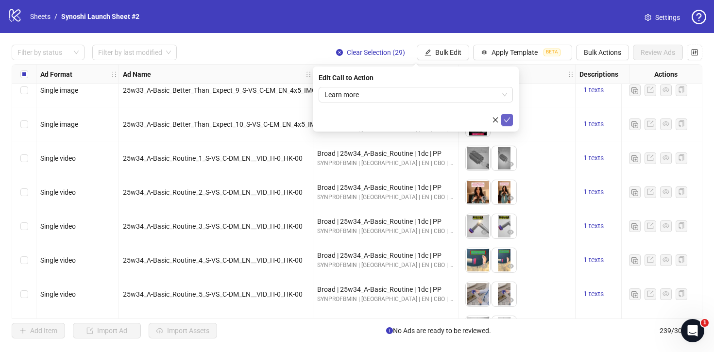
click at [506, 120] on icon "check" at bounding box center [507, 120] width 7 height 7
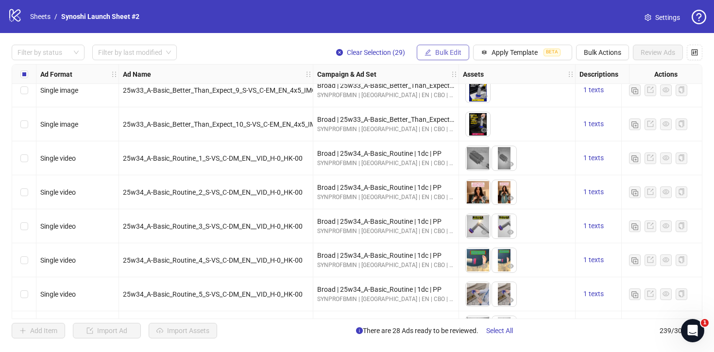
click at [453, 52] on span "Bulk Edit" at bounding box center [448, 53] width 26 height 8
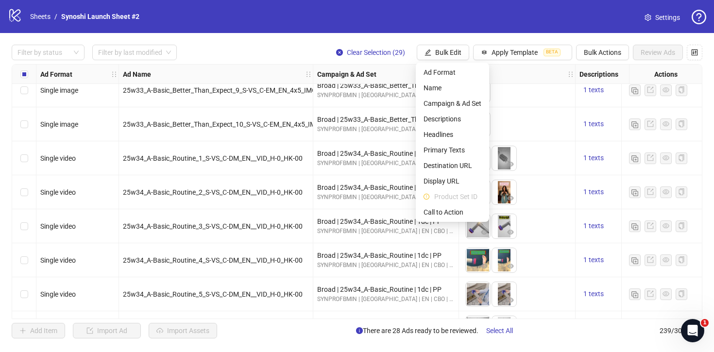
click at [358, 31] on div "logo/logo-mobile Sheets / Synoshi Launch Sheet #2 Settings" at bounding box center [357, 16] width 714 height 33
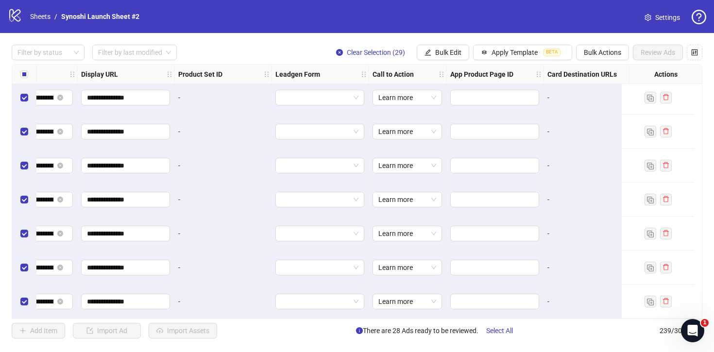
scroll to position [7897, 1004]
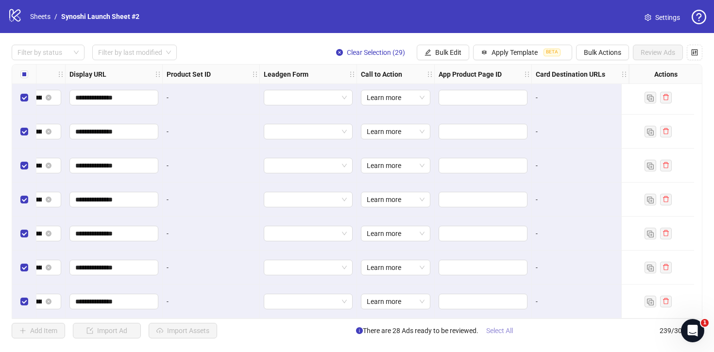
click at [497, 329] on span "Select All" at bounding box center [499, 331] width 27 height 8
click at [649, 56] on button "Review Ads" at bounding box center [658, 53] width 50 height 16
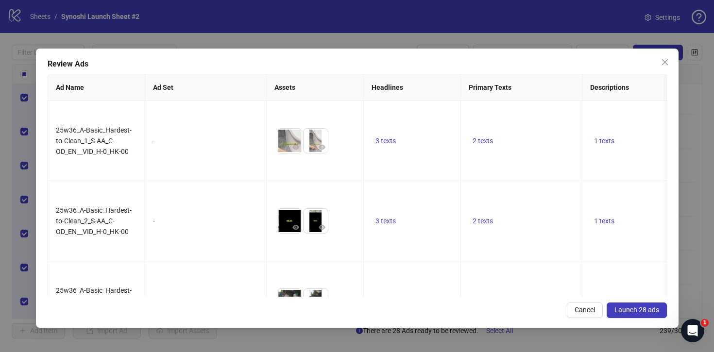
click at [628, 302] on div "Review Ads Ad Name Ad Set Assets Headlines Primary Texts Descriptions Destinati…" at bounding box center [357, 188] width 643 height 279
click at [626, 309] on span "Launch 28 ads" at bounding box center [637, 310] width 45 height 8
